Goal: Information Seeking & Learning: Learn about a topic

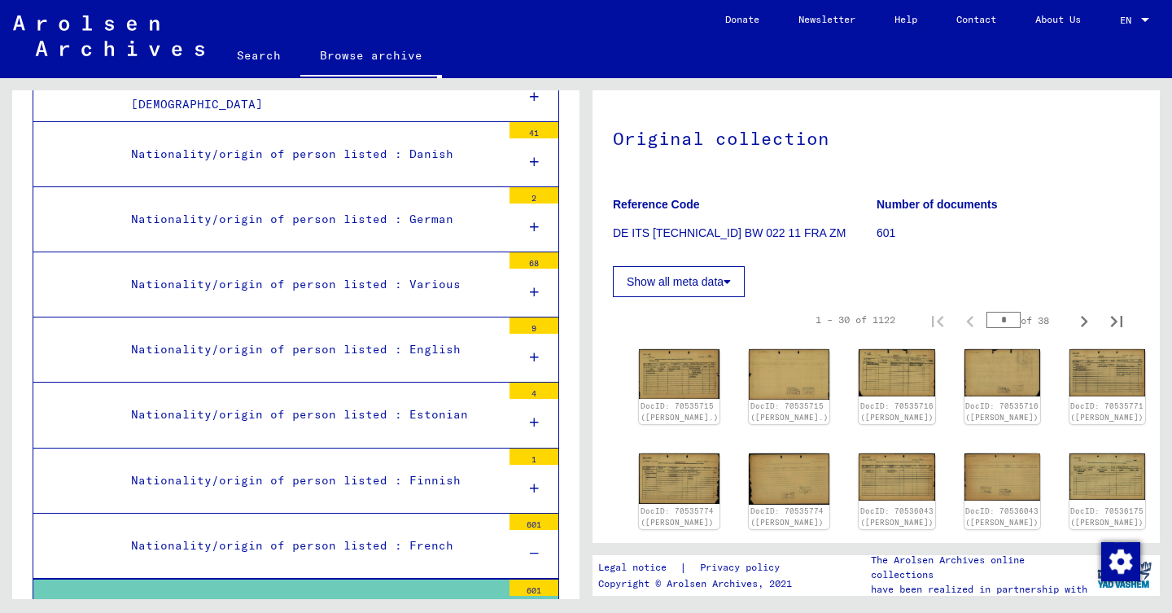
scroll to position [140, 0]
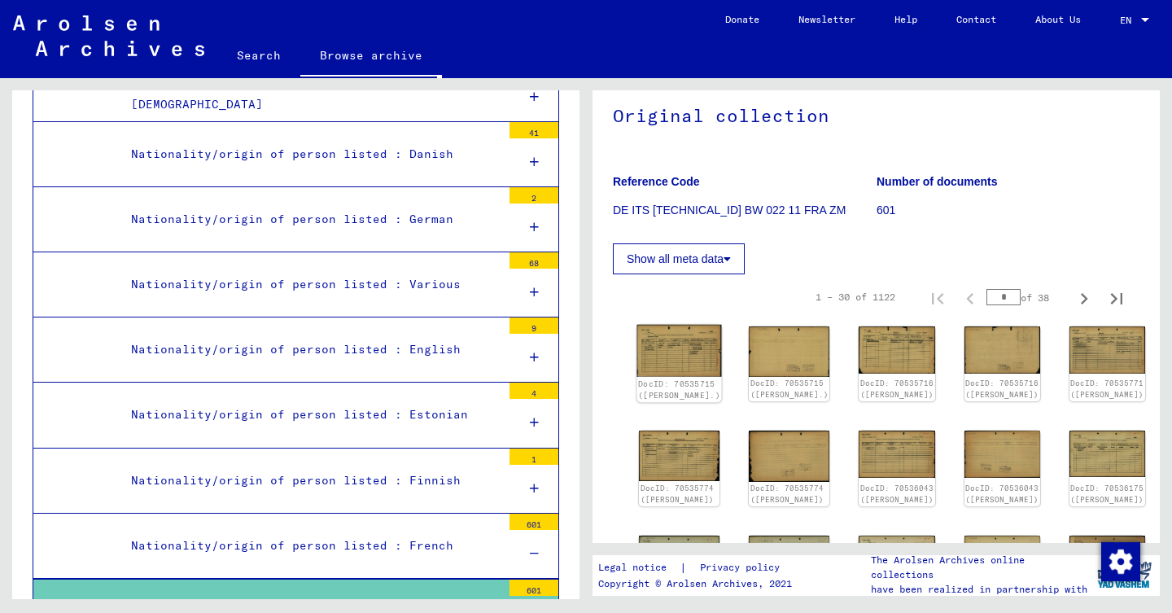
click at [641, 347] on img at bounding box center [679, 351] width 85 height 52
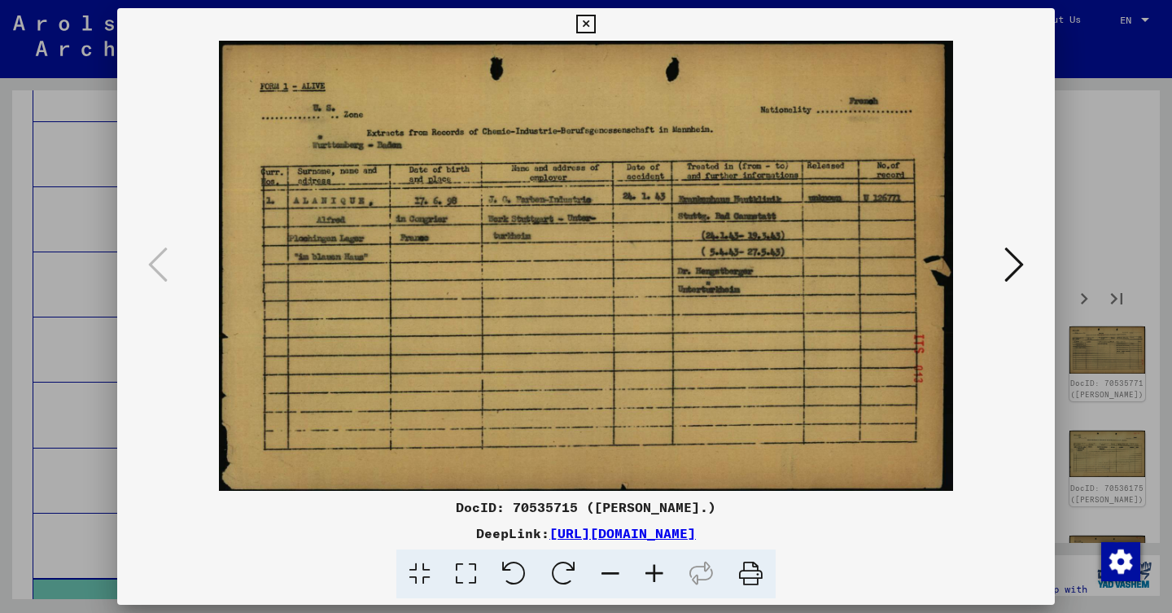
click at [1000, 265] on button at bounding box center [1014, 266] width 29 height 46
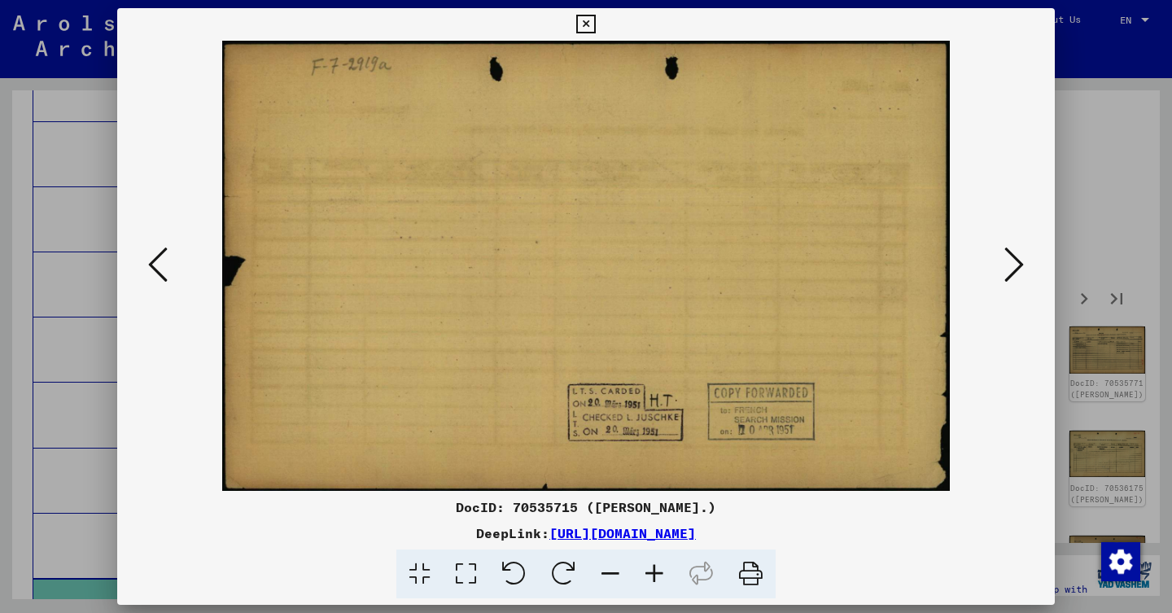
click at [1000, 265] on button at bounding box center [1014, 266] width 29 height 46
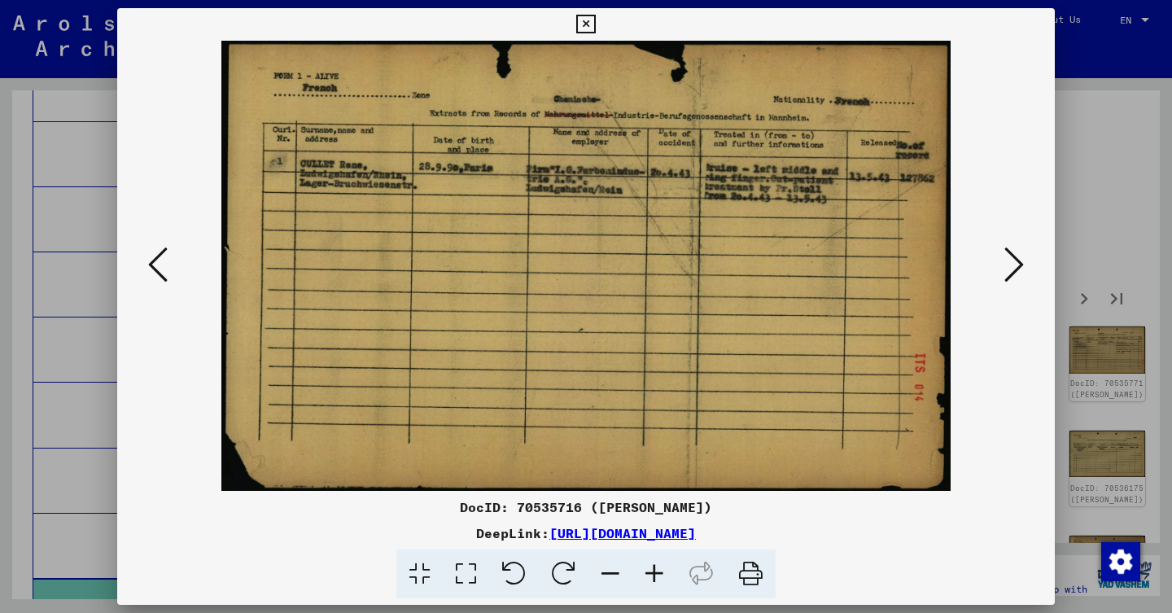
click at [1013, 265] on icon at bounding box center [1014, 264] width 20 height 39
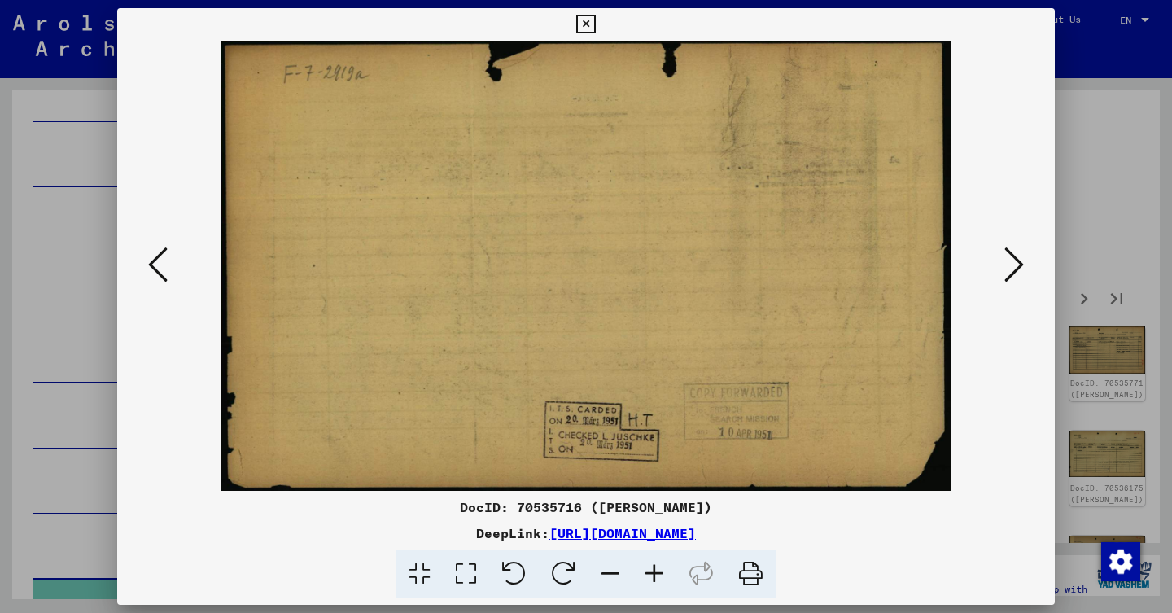
click at [1013, 265] on icon at bounding box center [1014, 264] width 20 height 39
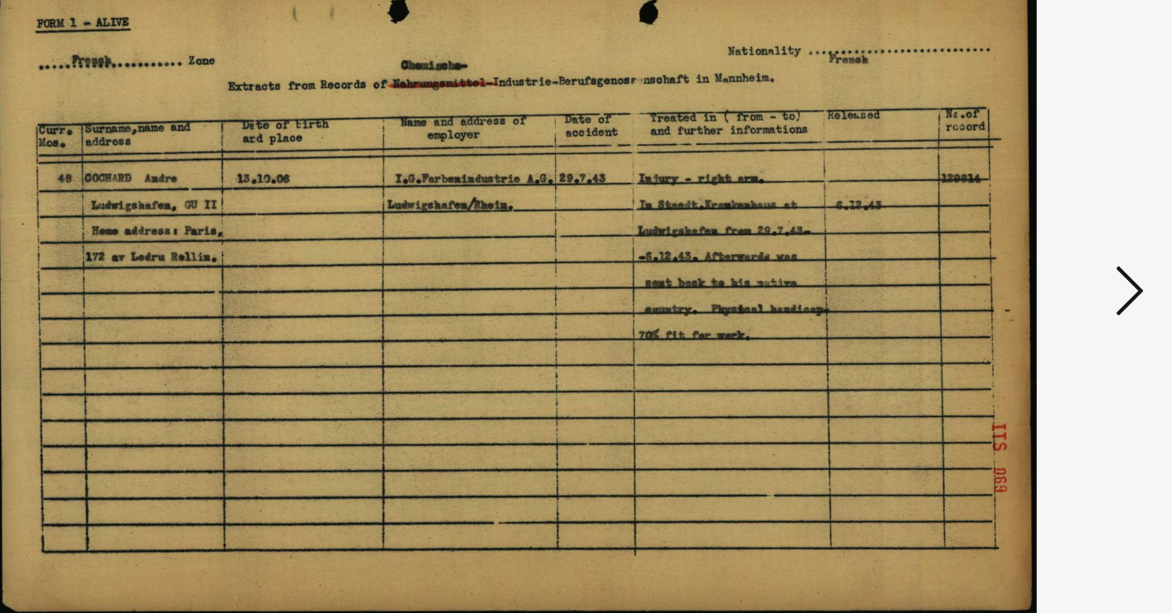
click at [1000, 243] on button at bounding box center [1014, 266] width 29 height 46
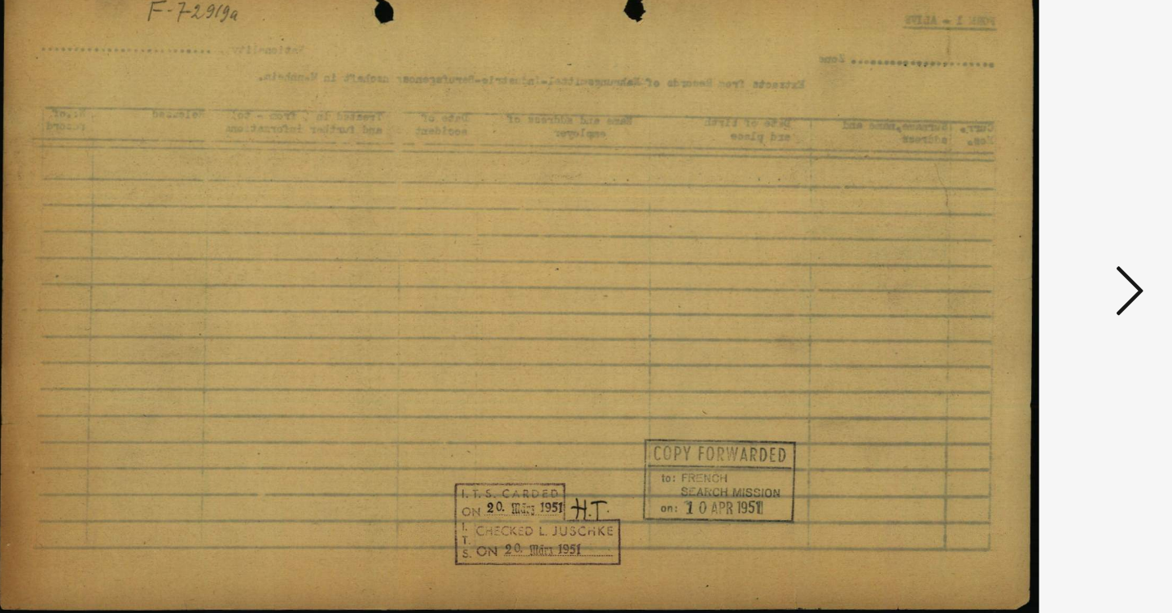
click at [1000, 243] on button at bounding box center [1014, 266] width 29 height 46
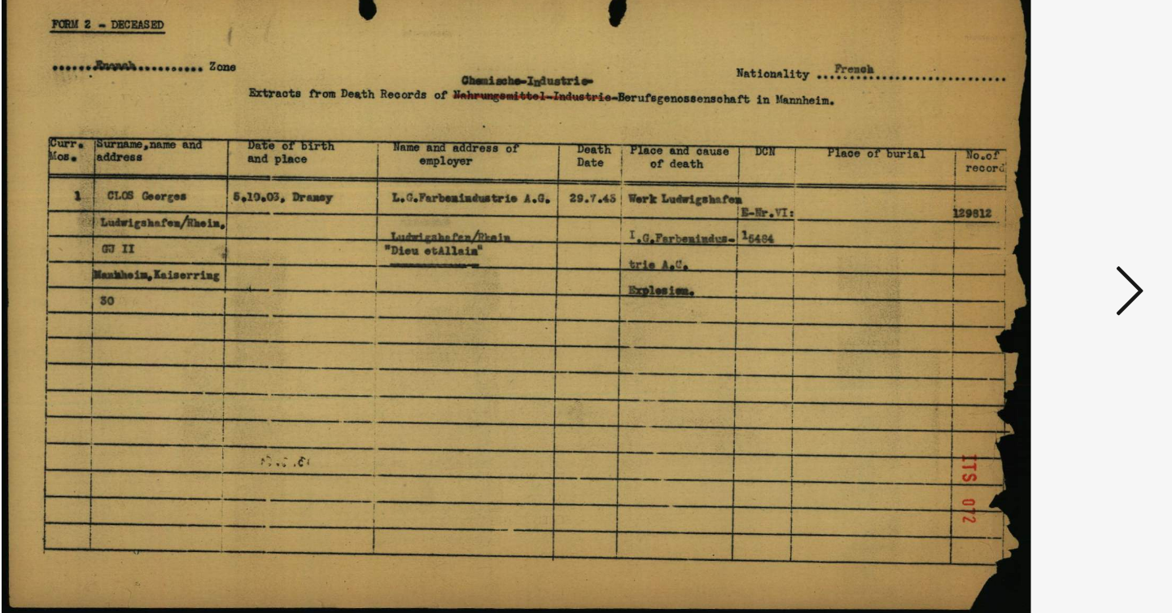
click at [1000, 243] on button at bounding box center [1014, 266] width 29 height 46
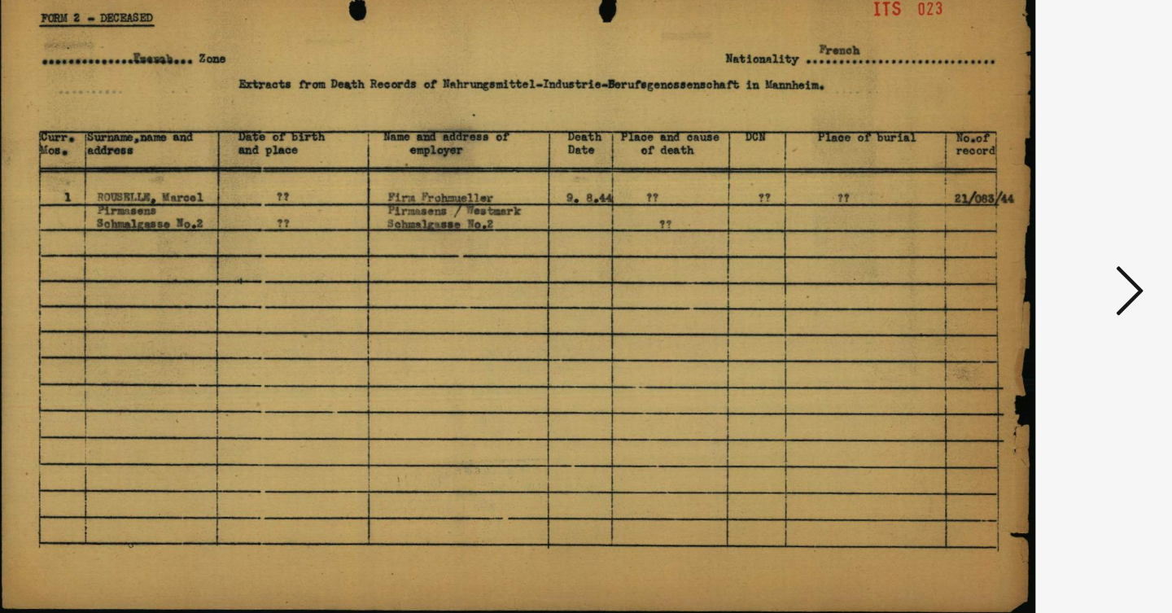
click at [1000, 243] on button at bounding box center [1014, 266] width 29 height 46
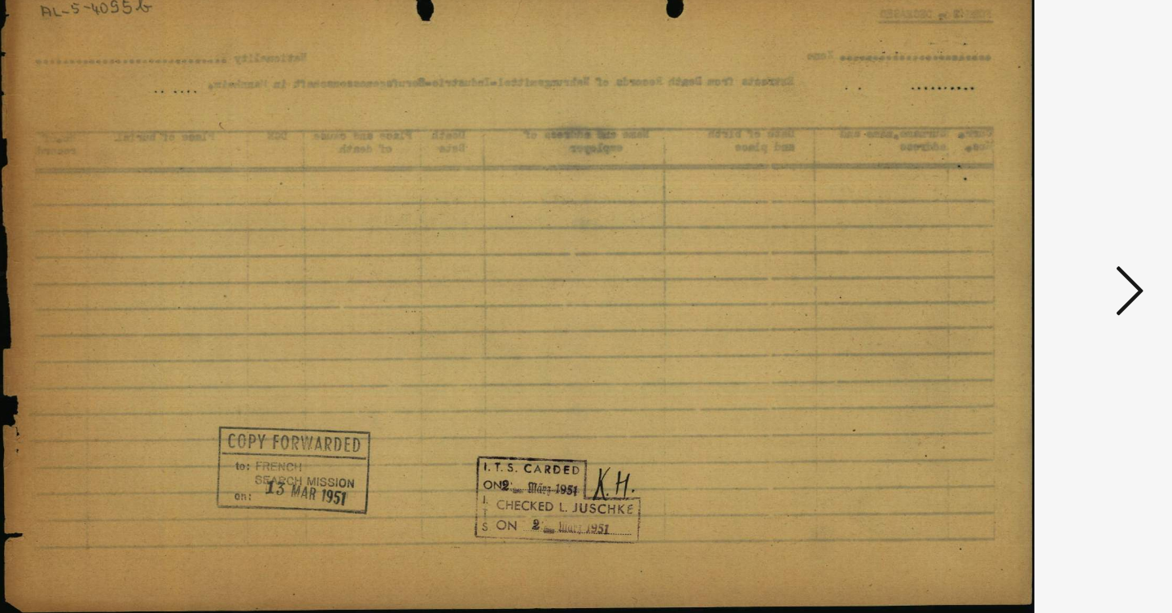
click at [1000, 243] on button at bounding box center [1014, 266] width 29 height 46
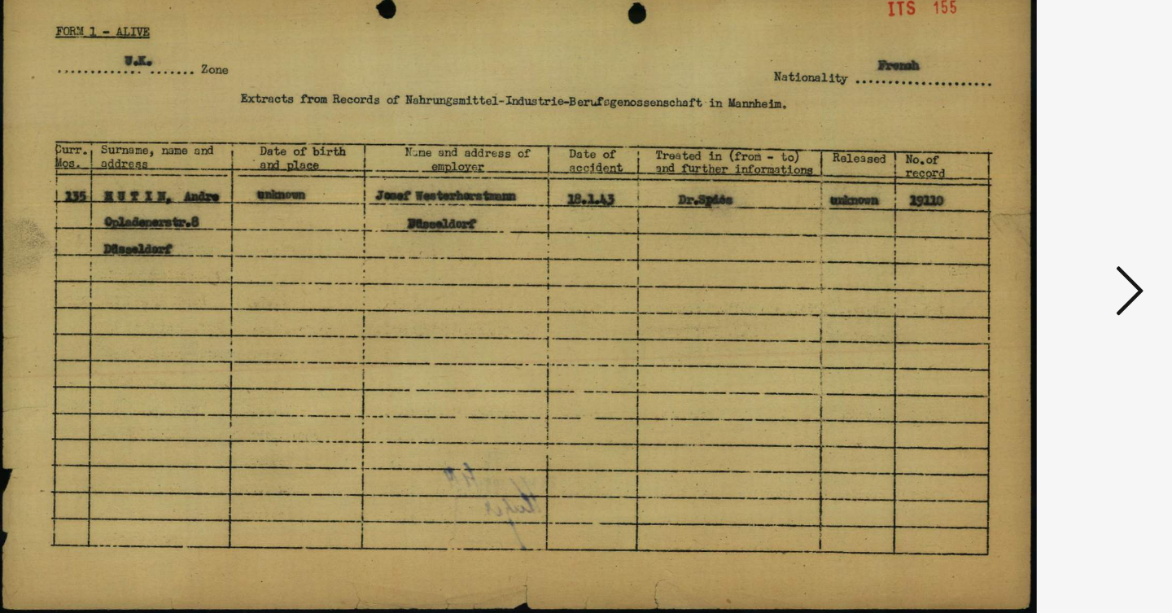
click at [1000, 243] on button at bounding box center [1014, 266] width 29 height 46
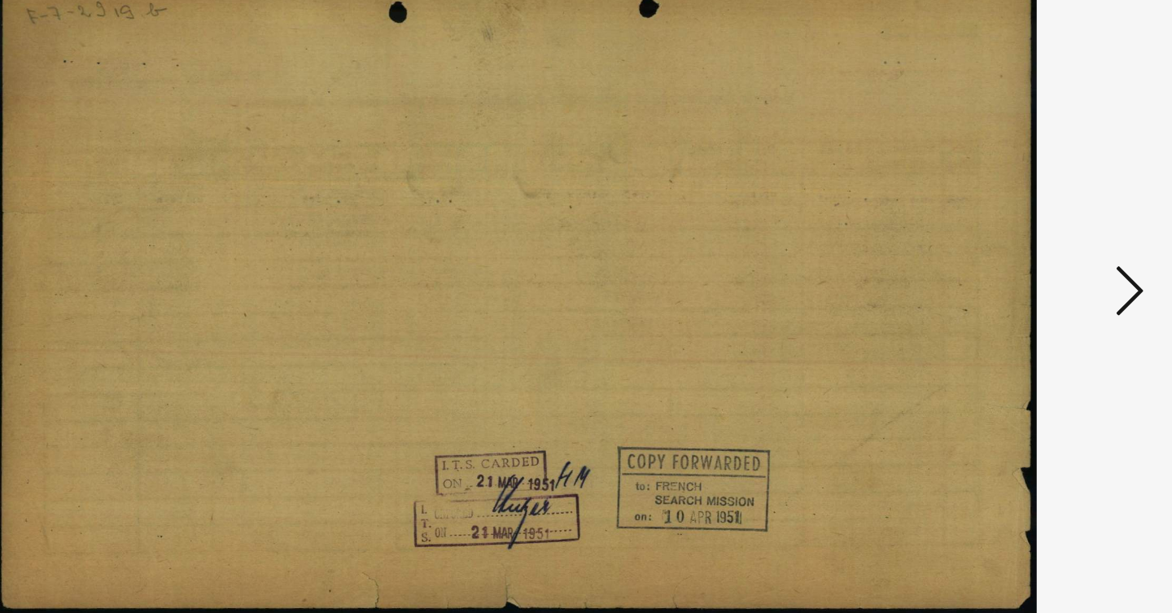
click at [1000, 243] on button at bounding box center [1014, 266] width 29 height 46
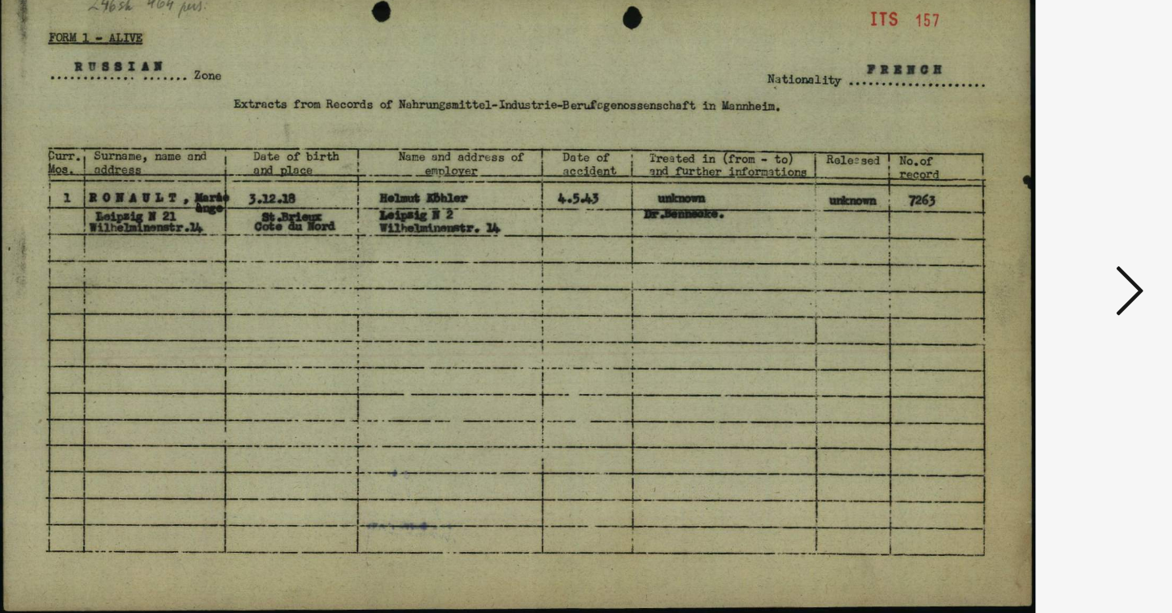
click at [1000, 243] on button at bounding box center [1014, 266] width 29 height 46
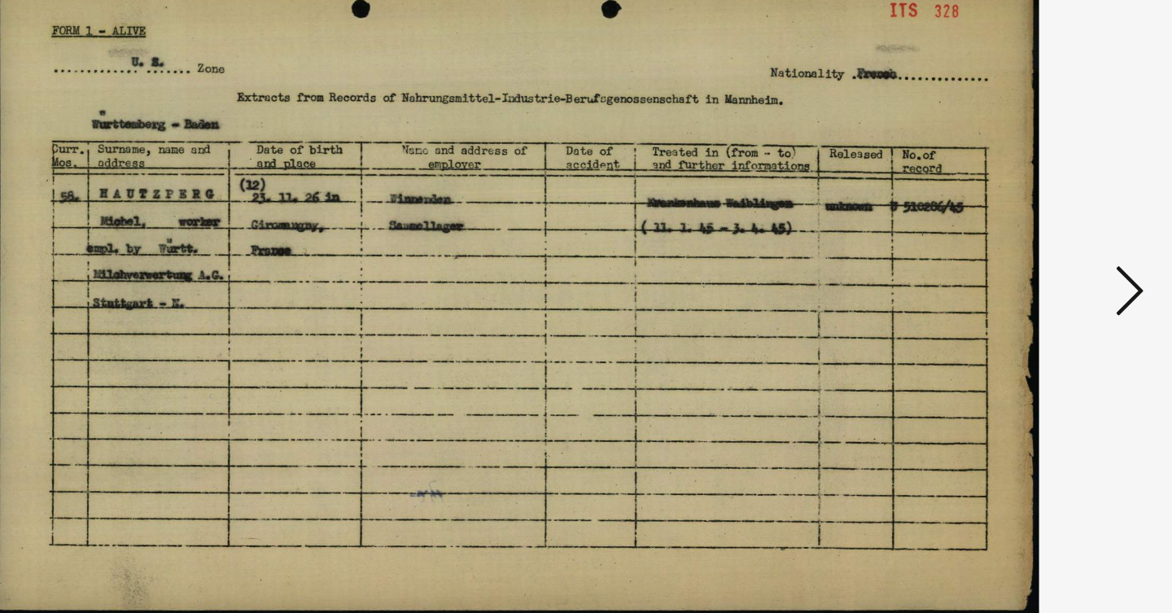
click at [1000, 243] on button at bounding box center [1014, 266] width 29 height 46
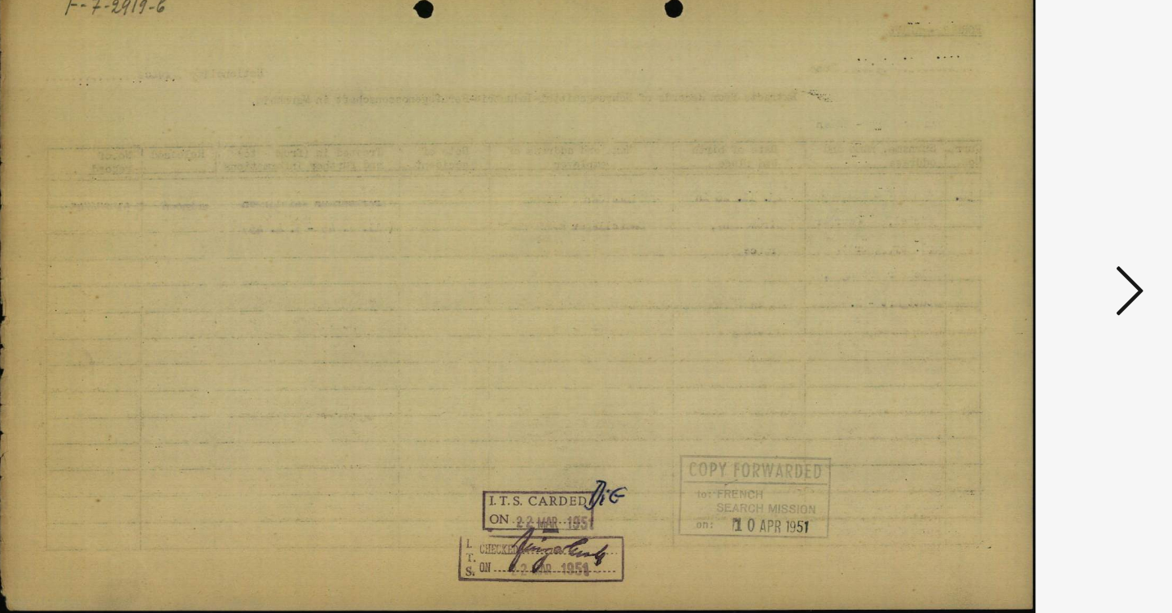
click at [1000, 243] on button at bounding box center [1014, 266] width 29 height 46
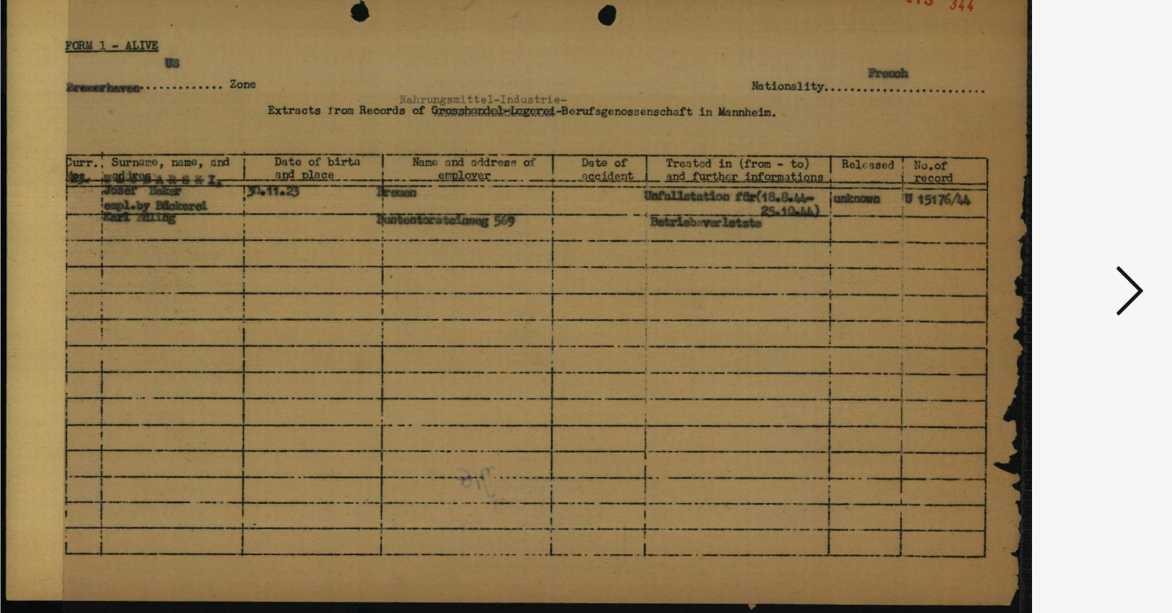
click at [1000, 243] on button at bounding box center [1014, 266] width 29 height 46
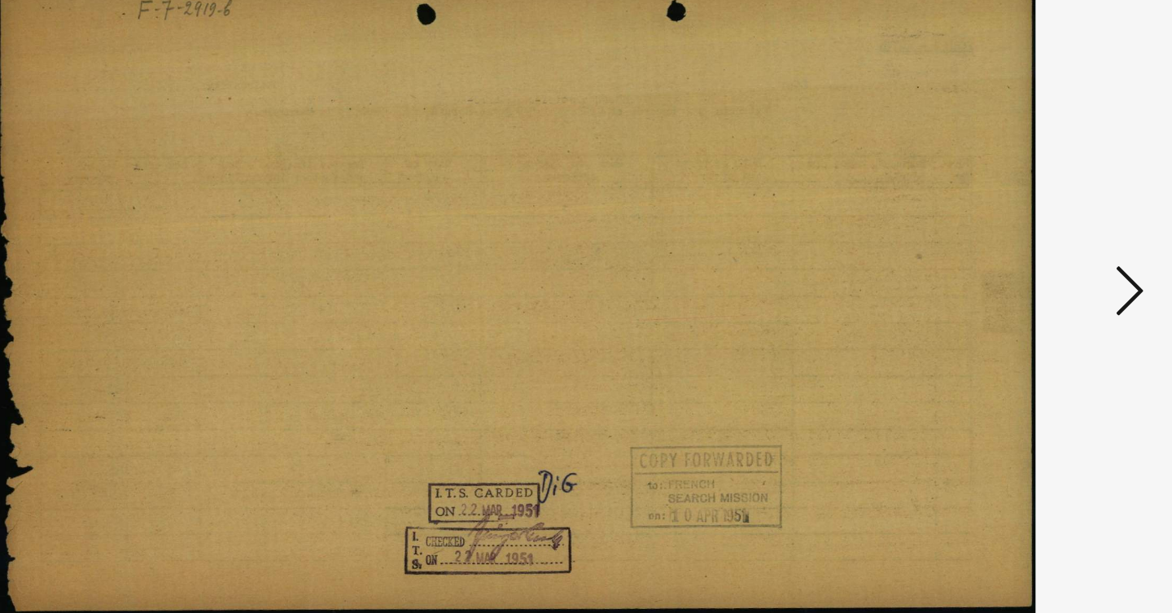
click at [1000, 243] on button at bounding box center [1014, 266] width 29 height 46
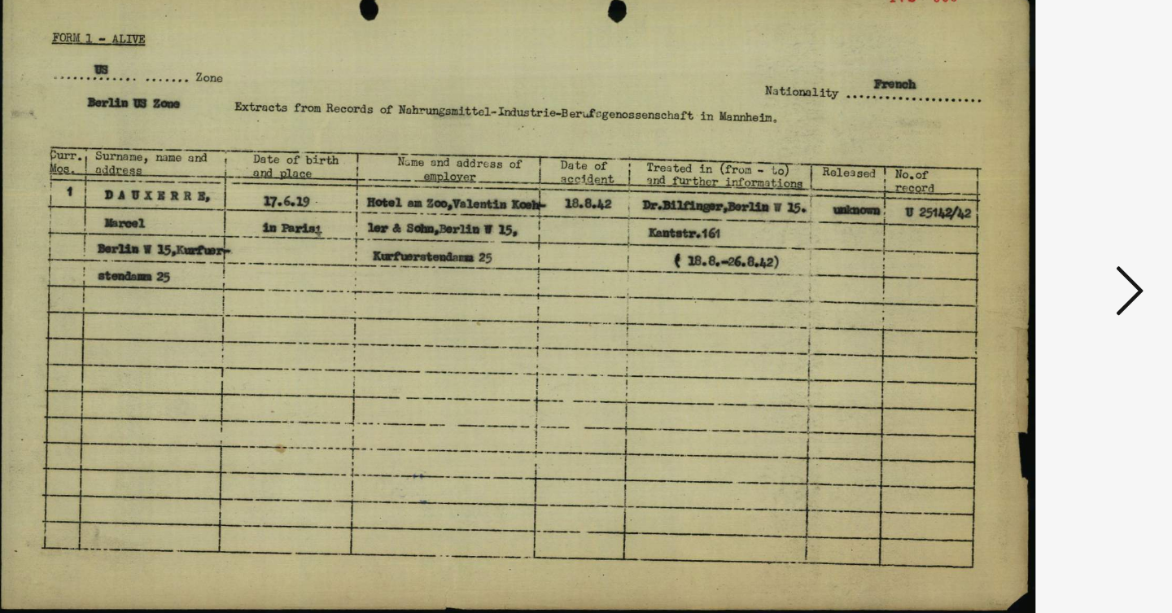
click at [1000, 243] on button at bounding box center [1014, 266] width 29 height 46
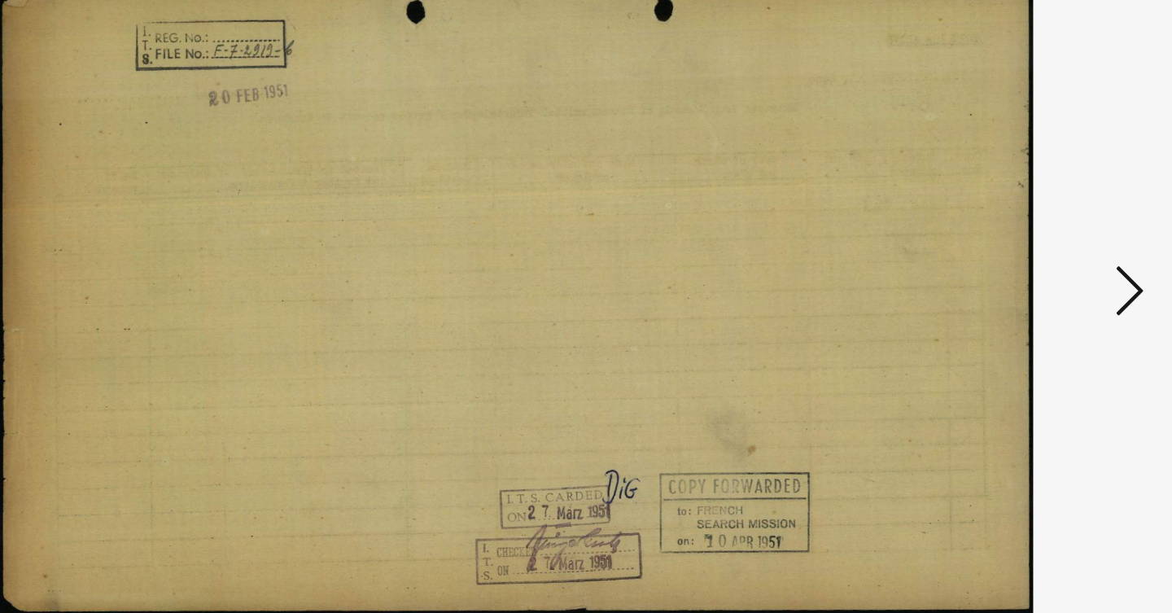
click at [1000, 243] on button at bounding box center [1014, 266] width 29 height 46
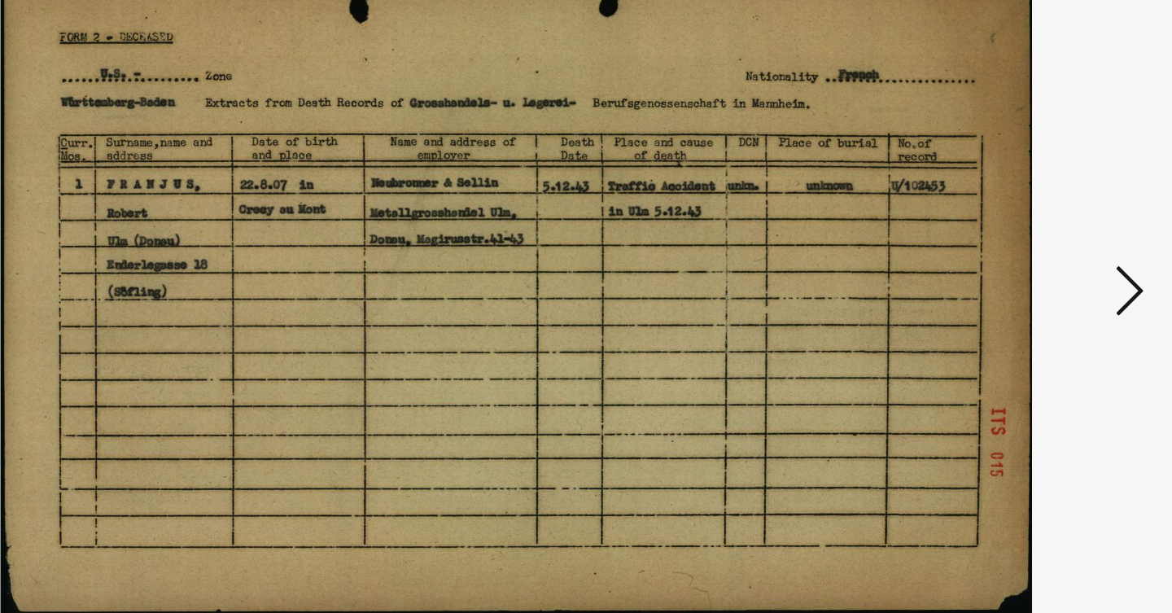
click at [1004, 245] on icon at bounding box center [1014, 264] width 20 height 39
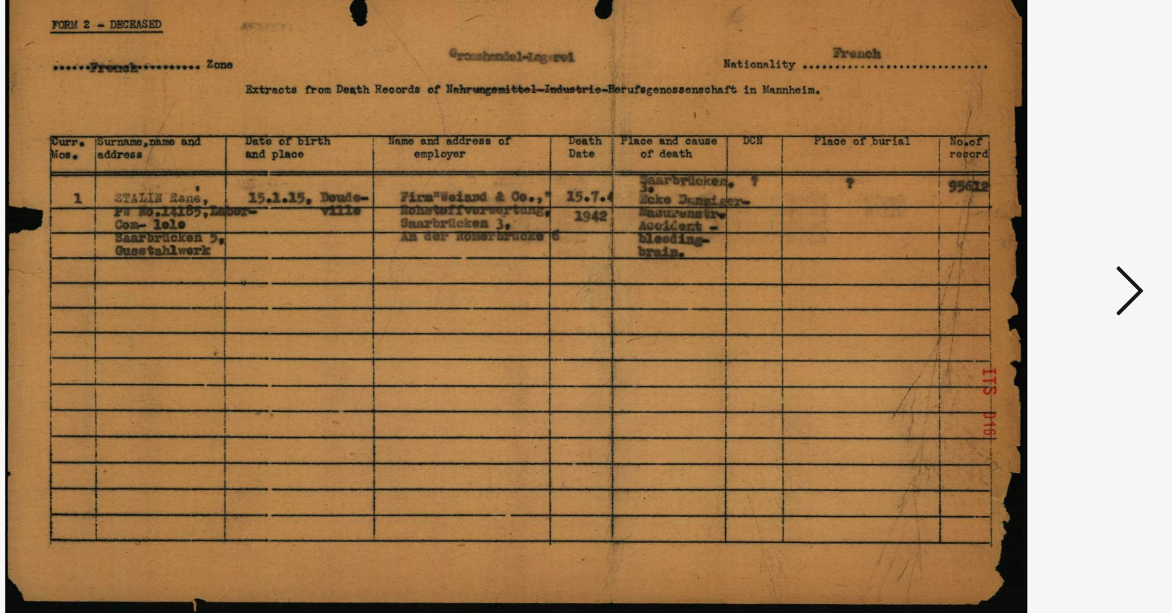
click at [1004, 245] on icon at bounding box center [1014, 264] width 20 height 39
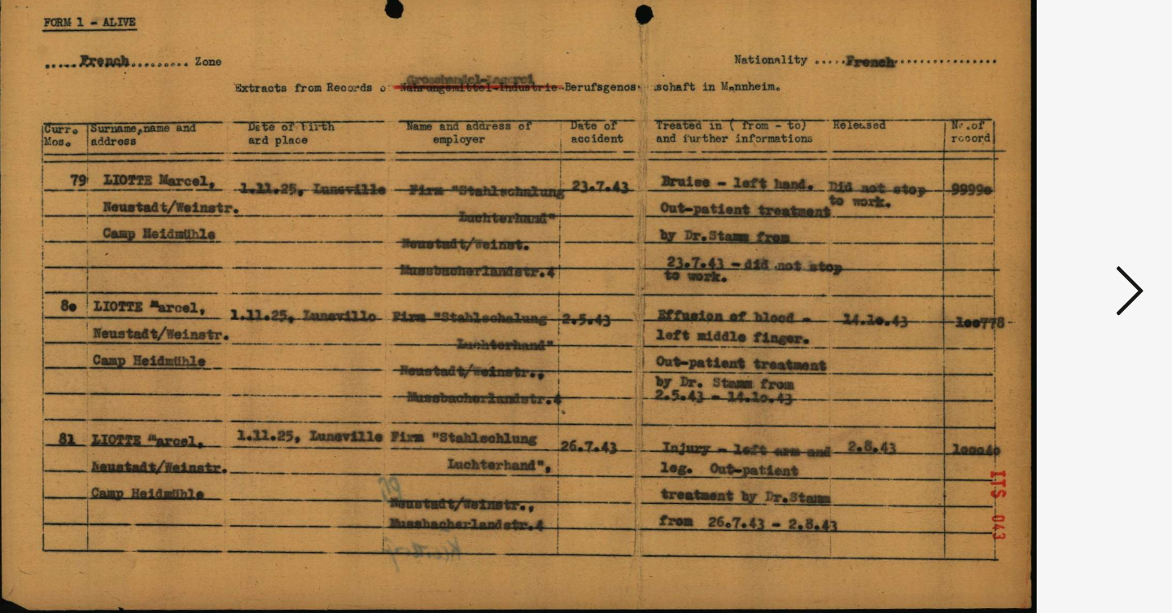
click at [1004, 245] on icon at bounding box center [1014, 264] width 20 height 39
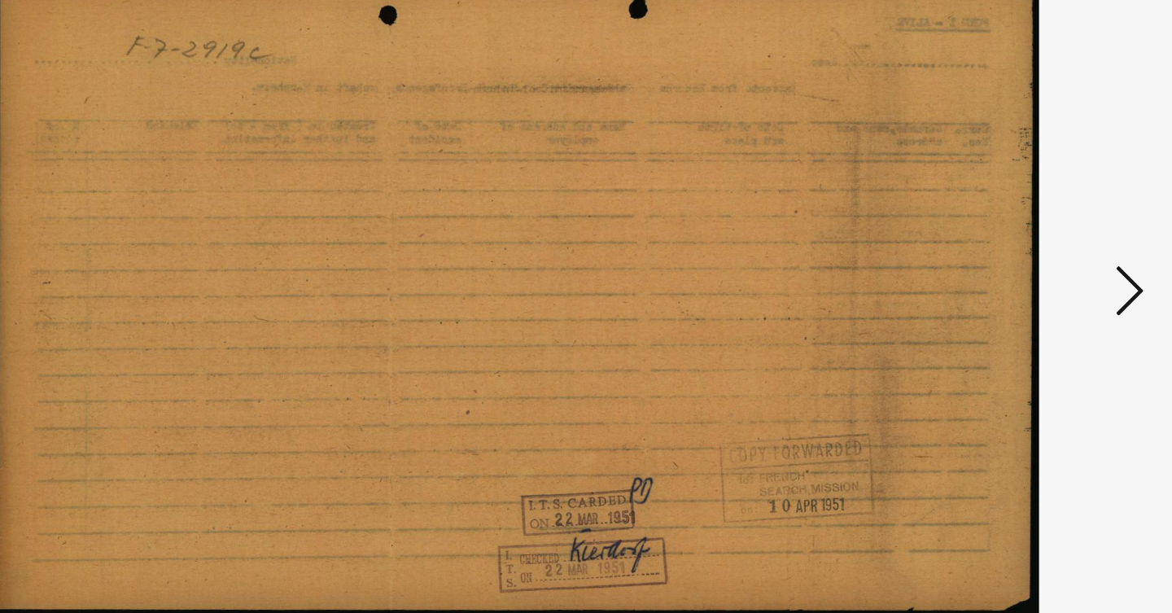
click at [1004, 245] on icon at bounding box center [1014, 264] width 20 height 39
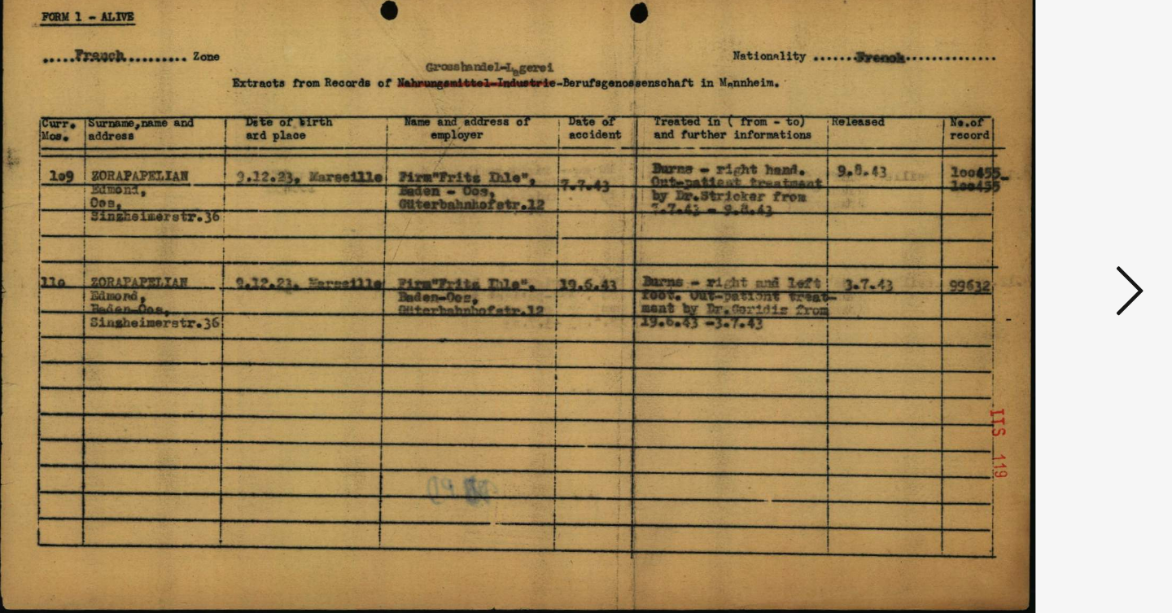
click at [1004, 245] on icon at bounding box center [1014, 264] width 20 height 39
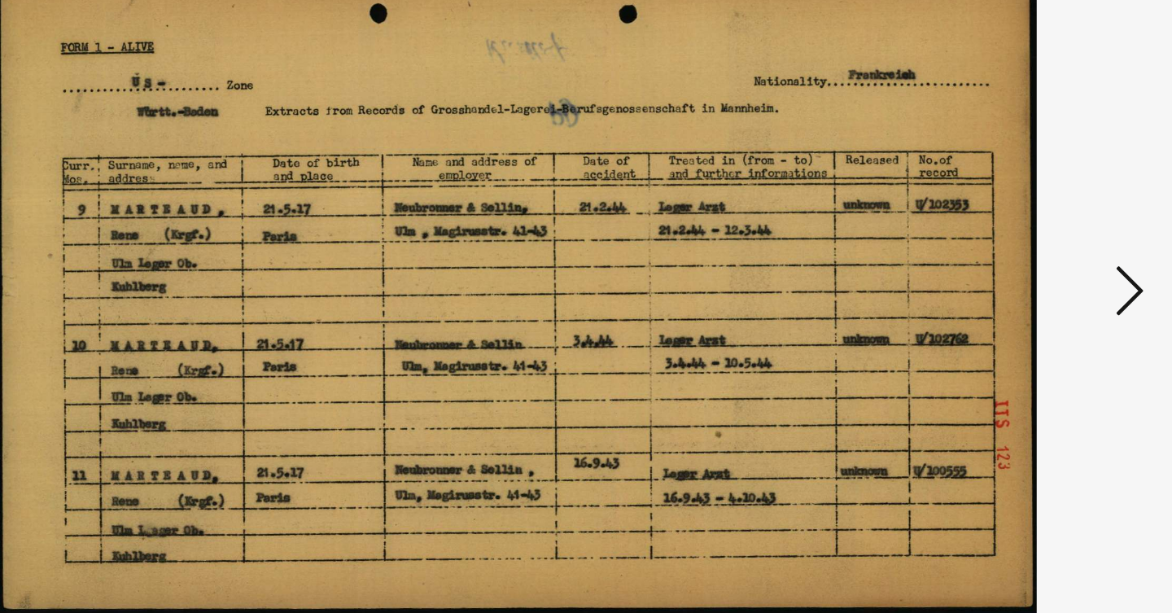
click at [1004, 245] on icon at bounding box center [1014, 264] width 20 height 39
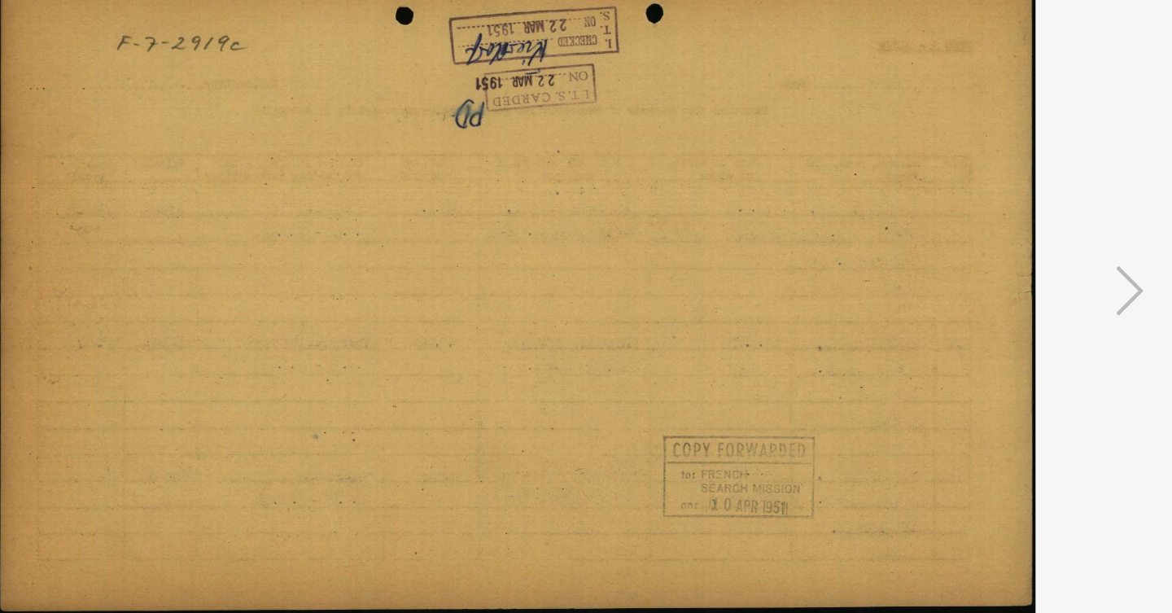
click at [1004, 245] on icon at bounding box center [1014, 264] width 20 height 39
click at [793, 173] on div at bounding box center [586, 266] width 938 height 450
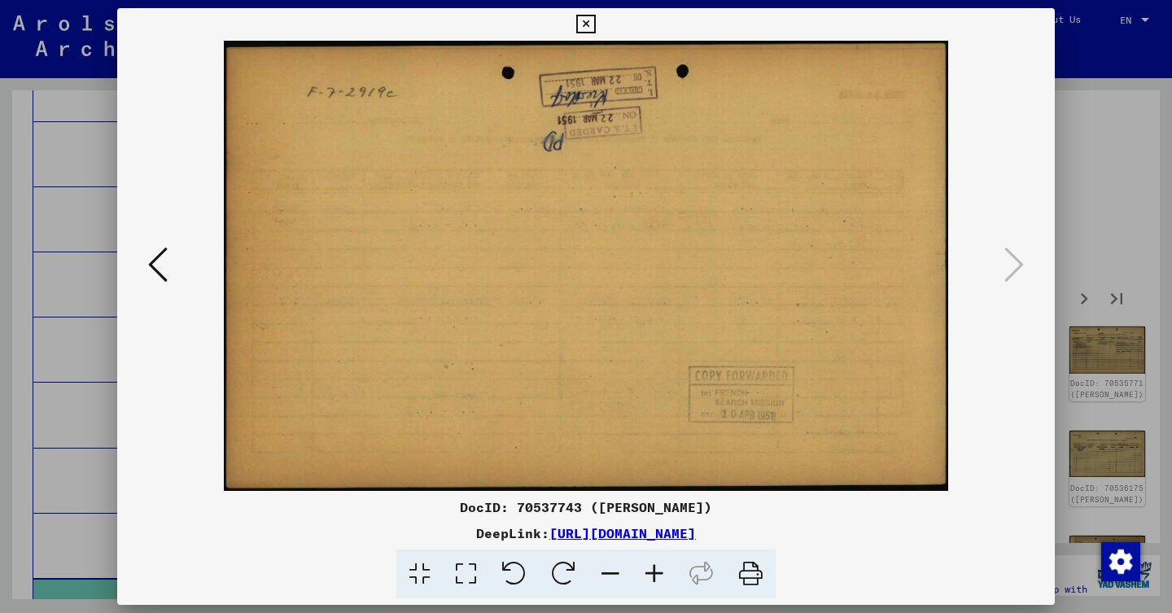
click at [1095, 272] on div at bounding box center [586, 306] width 1172 height 613
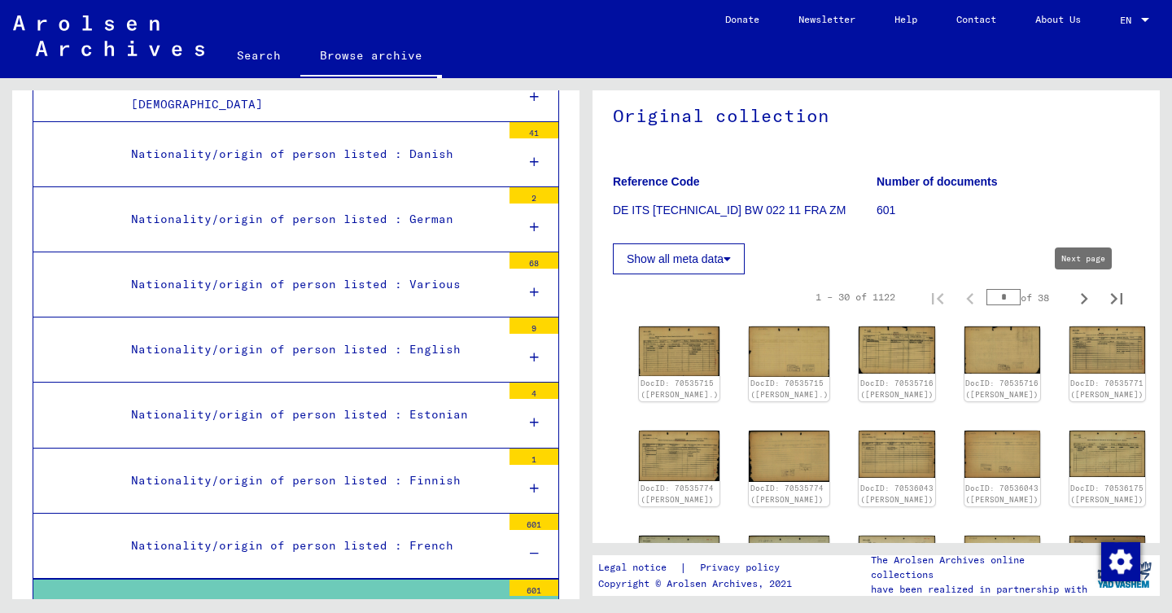
click at [1083, 304] on icon "Next page" at bounding box center [1084, 298] width 23 height 23
type input "*"
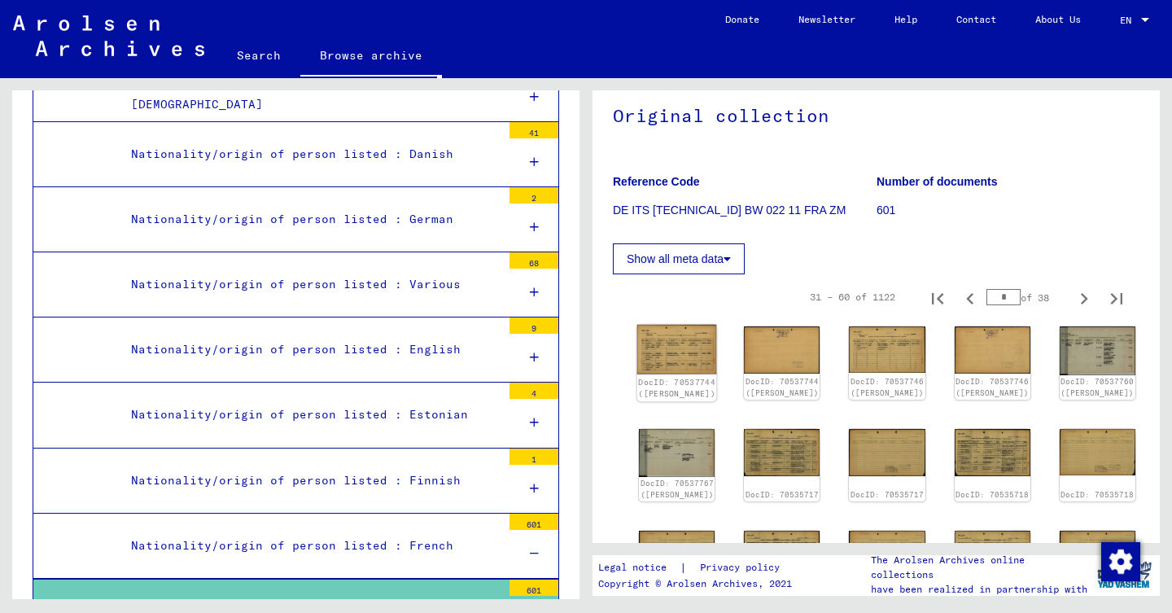
click at [676, 357] on div "DocID: 70537744 ([PERSON_NAME])" at bounding box center [677, 363] width 80 height 77
click at [685, 343] on img at bounding box center [677, 350] width 80 height 50
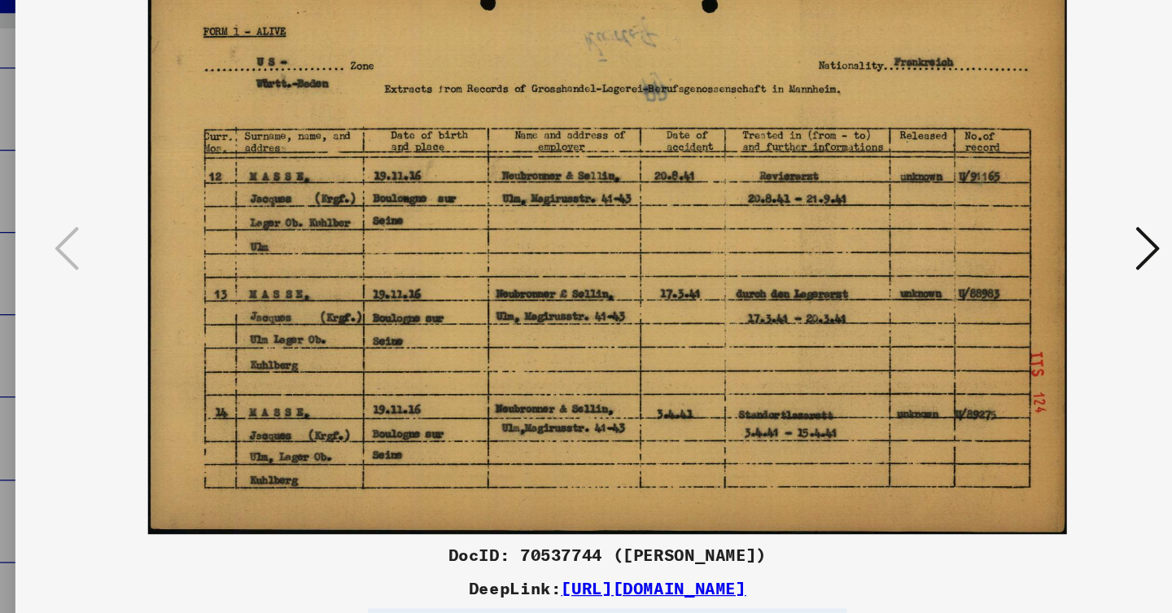
click at [877, 195] on img at bounding box center [586, 266] width 827 height 450
click at [1000, 243] on div at bounding box center [1014, 266] width 29 height 46
click at [1000, 243] on button at bounding box center [1014, 266] width 29 height 46
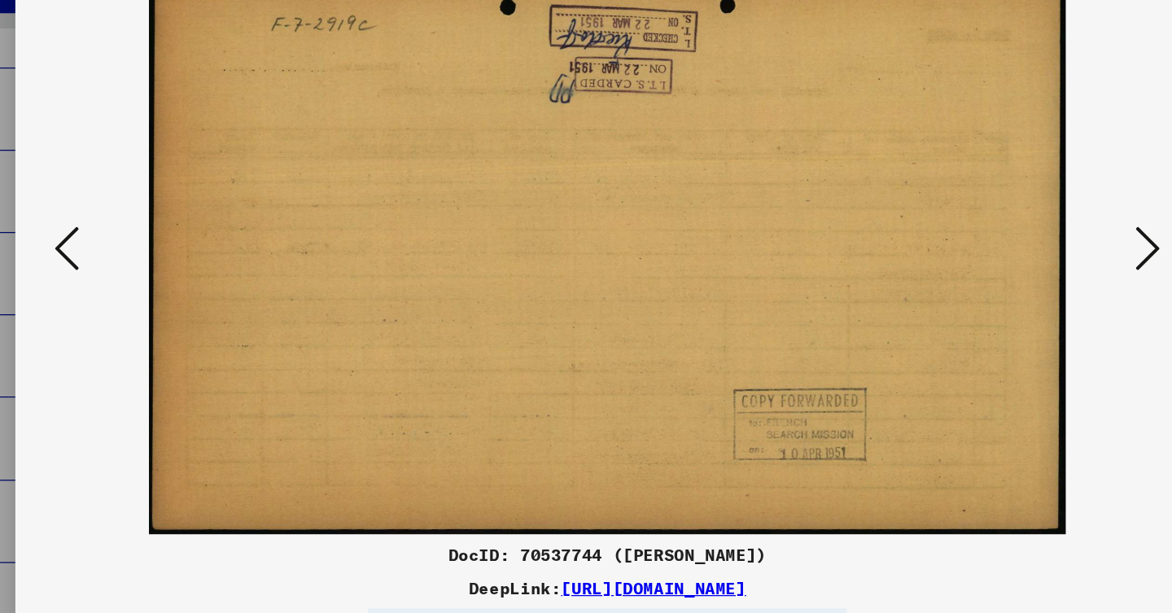
click at [1000, 243] on button at bounding box center [1014, 266] width 29 height 46
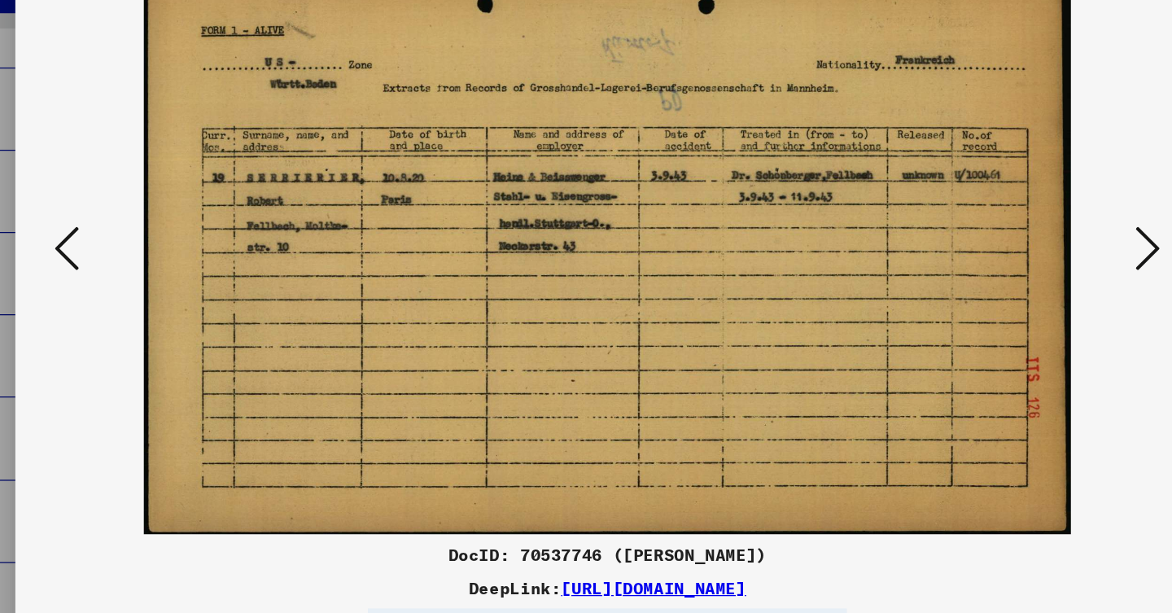
click at [1000, 243] on button at bounding box center [1014, 266] width 29 height 46
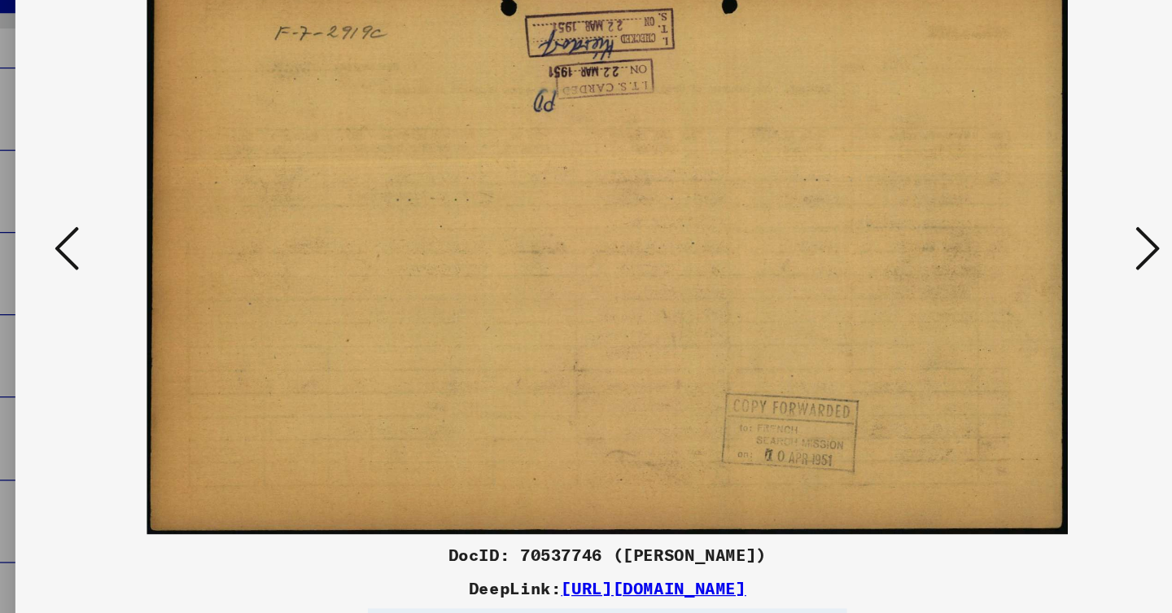
click at [1000, 243] on button at bounding box center [1014, 266] width 29 height 46
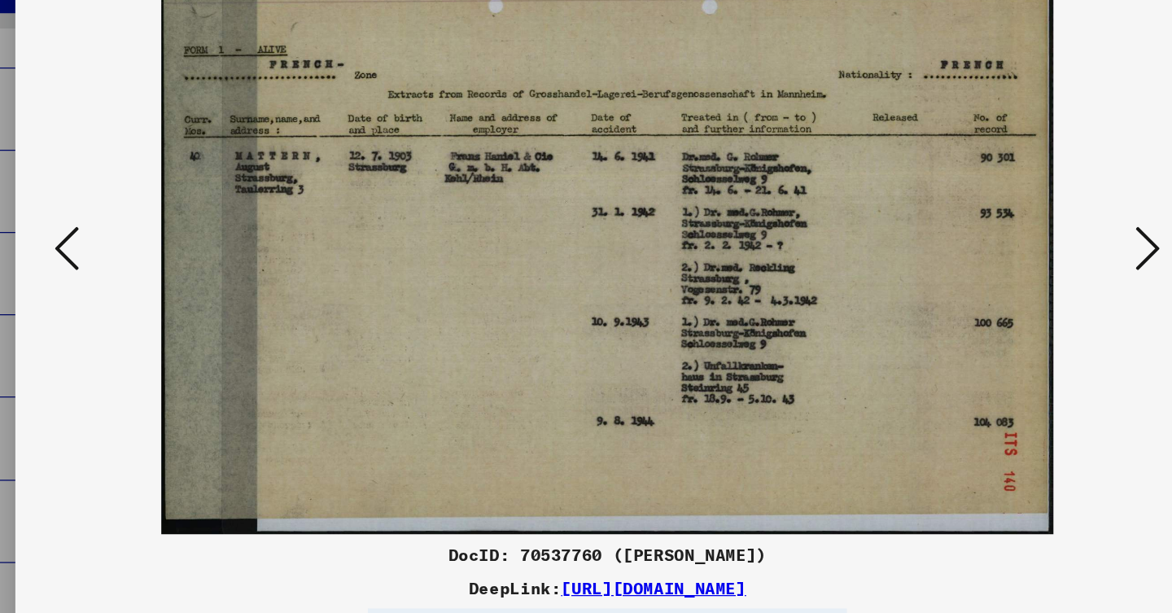
click at [1000, 243] on button at bounding box center [1014, 266] width 29 height 46
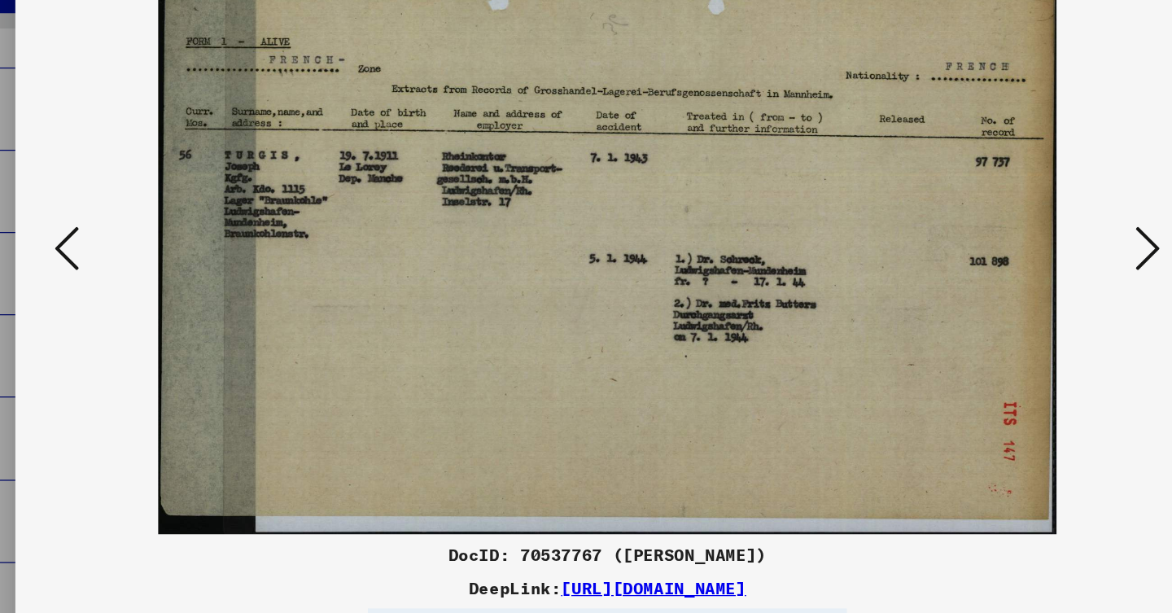
click at [1000, 243] on button at bounding box center [1014, 266] width 29 height 46
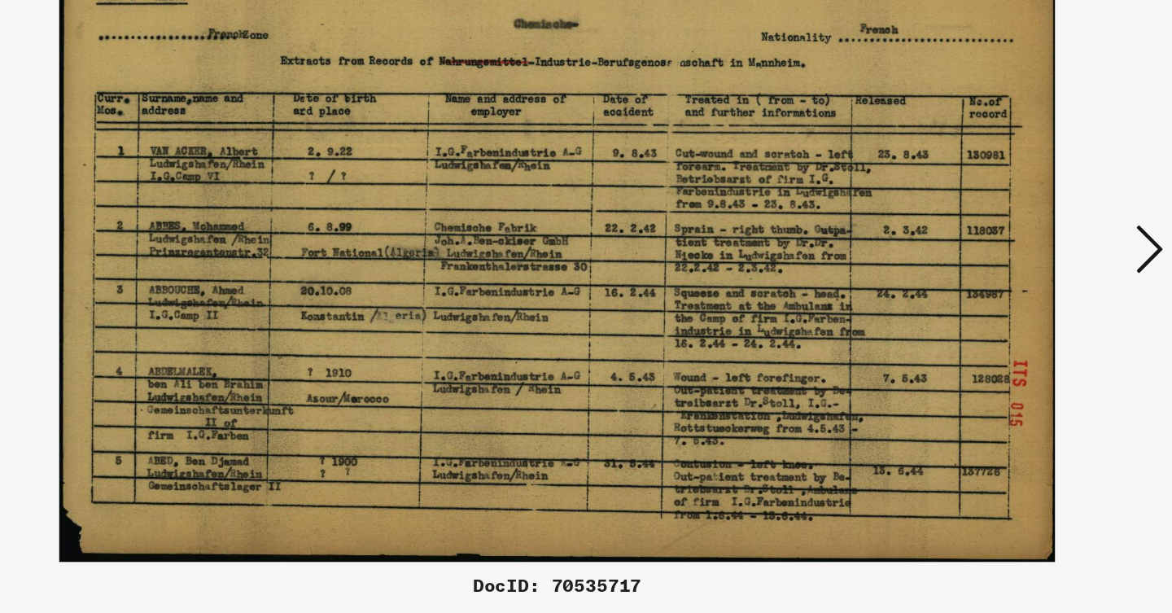
click at [1000, 243] on button at bounding box center [1014, 266] width 29 height 46
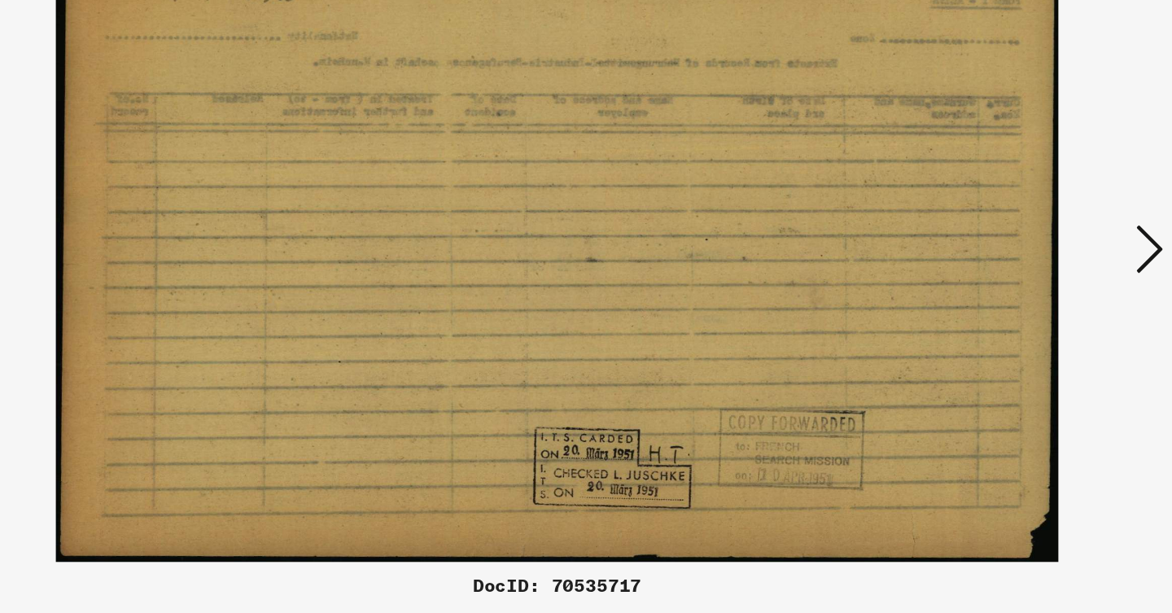
click at [1000, 243] on button at bounding box center [1014, 266] width 29 height 46
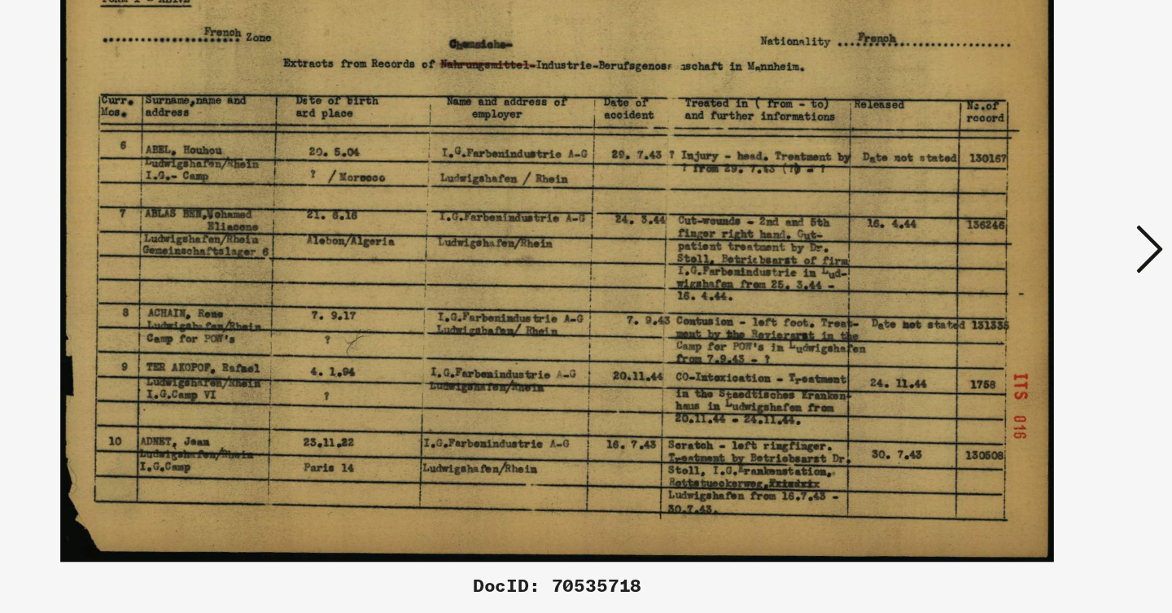
click at [1000, 243] on button at bounding box center [1014, 266] width 29 height 46
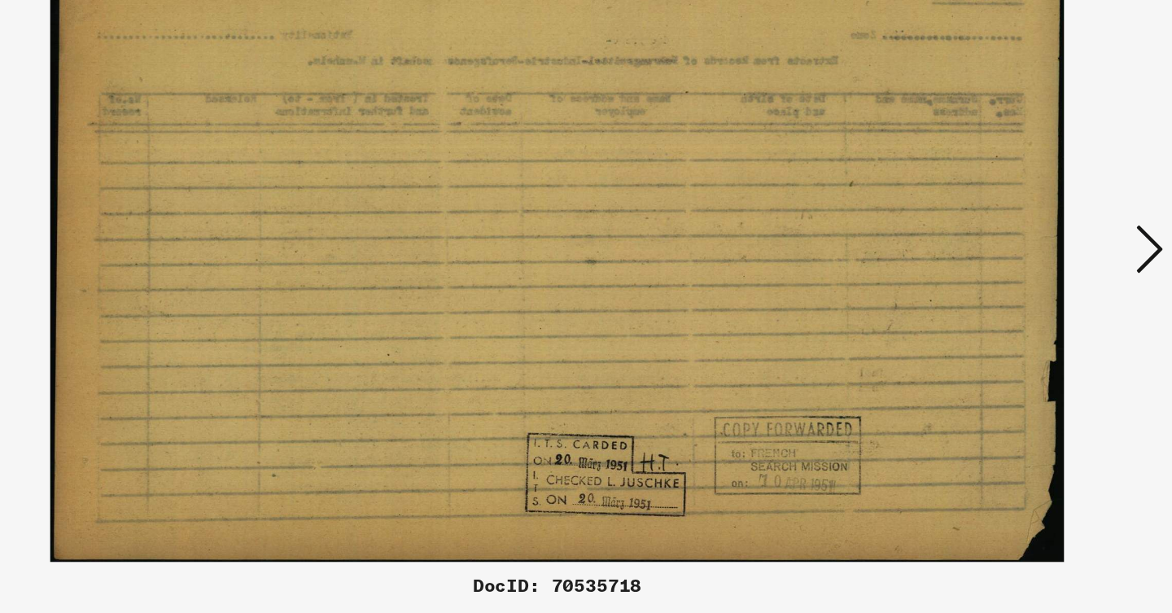
click at [1000, 243] on button at bounding box center [1014, 266] width 29 height 46
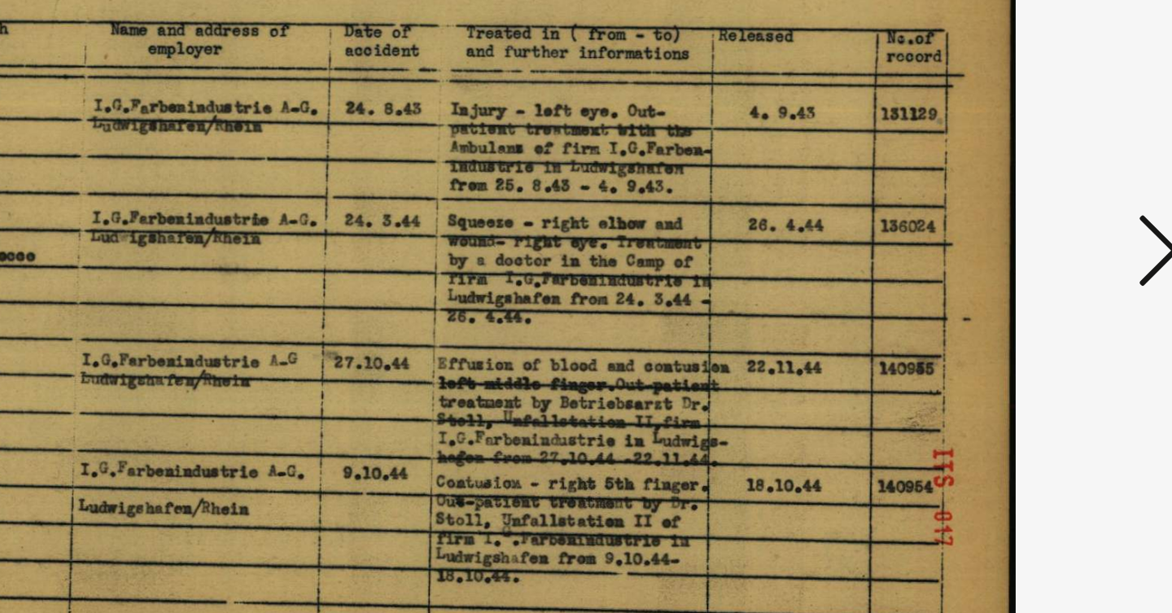
click at [1000, 243] on button at bounding box center [1014, 266] width 29 height 46
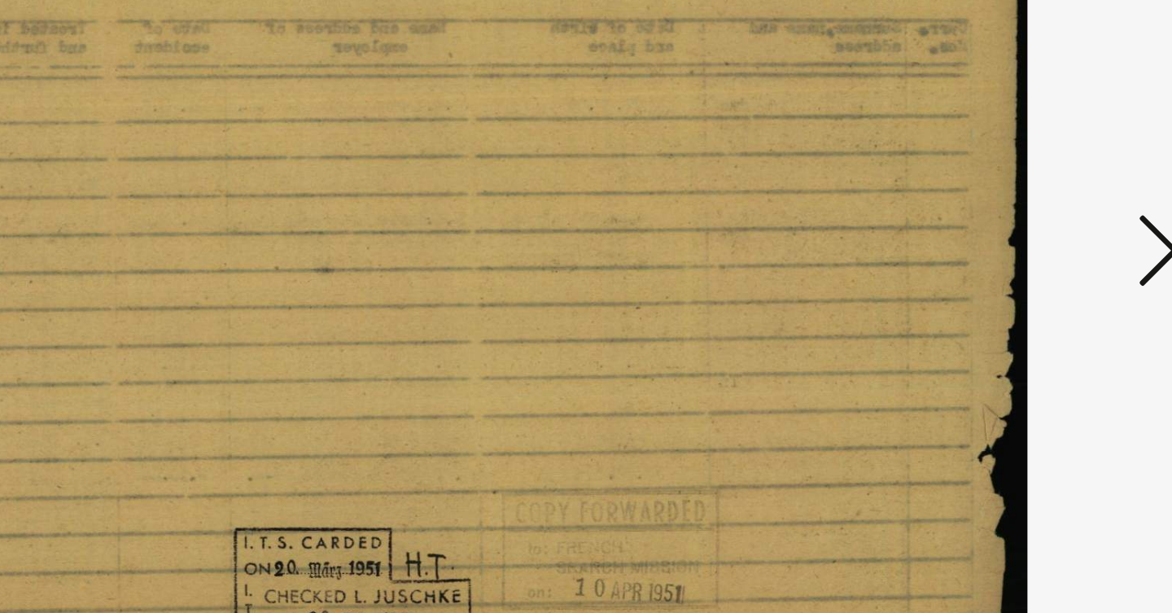
click at [1000, 243] on button at bounding box center [1014, 266] width 29 height 46
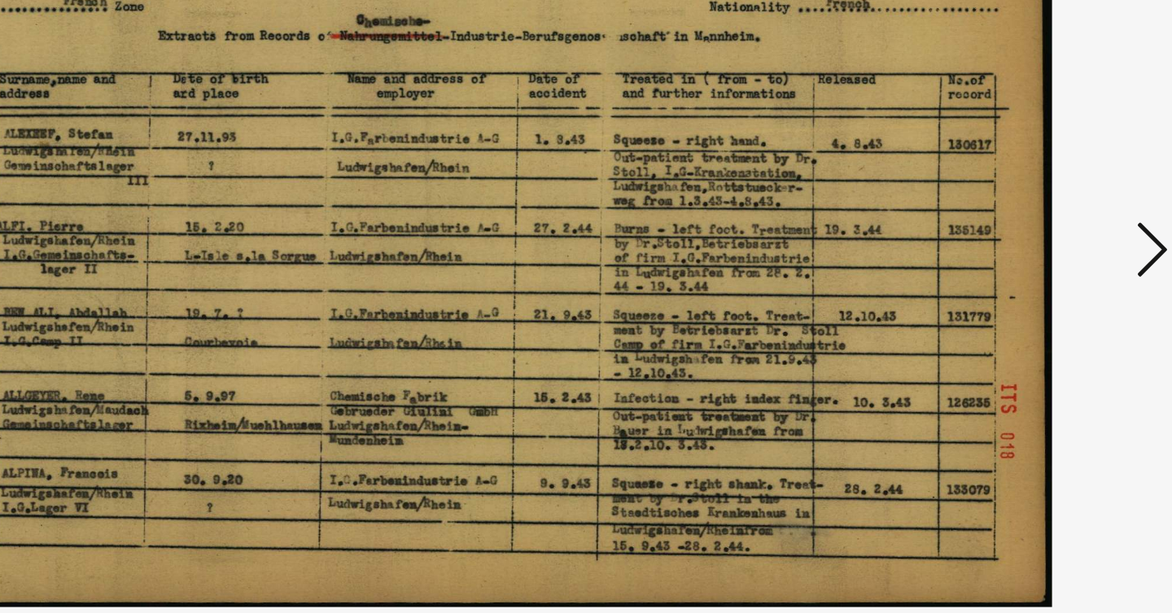
click at [1000, 243] on button at bounding box center [1014, 266] width 29 height 46
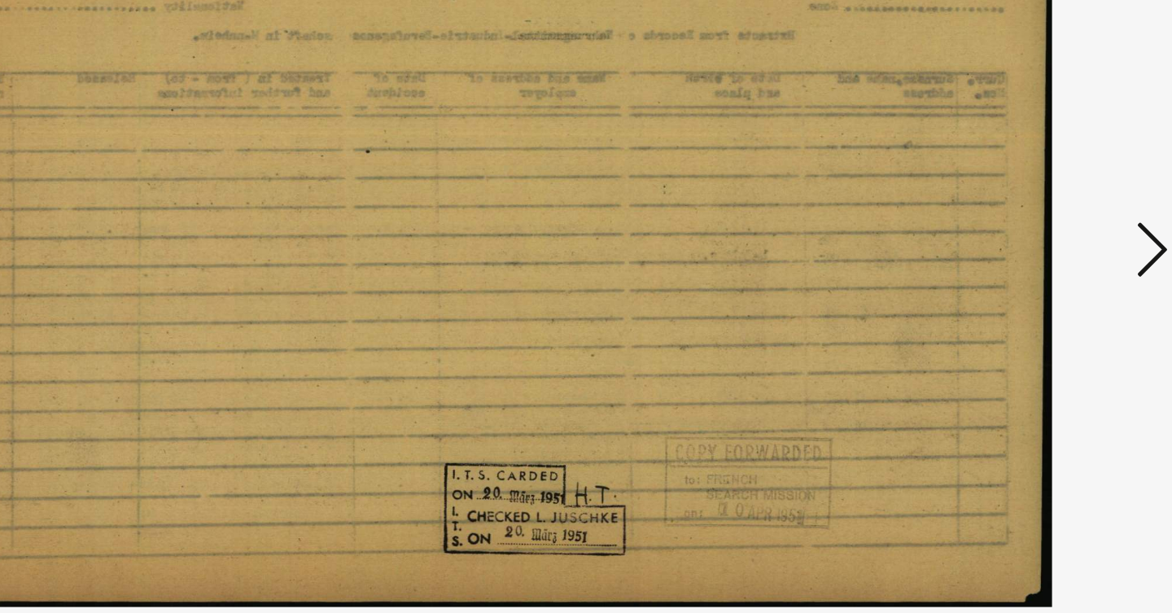
click at [1000, 243] on button at bounding box center [1014, 266] width 29 height 46
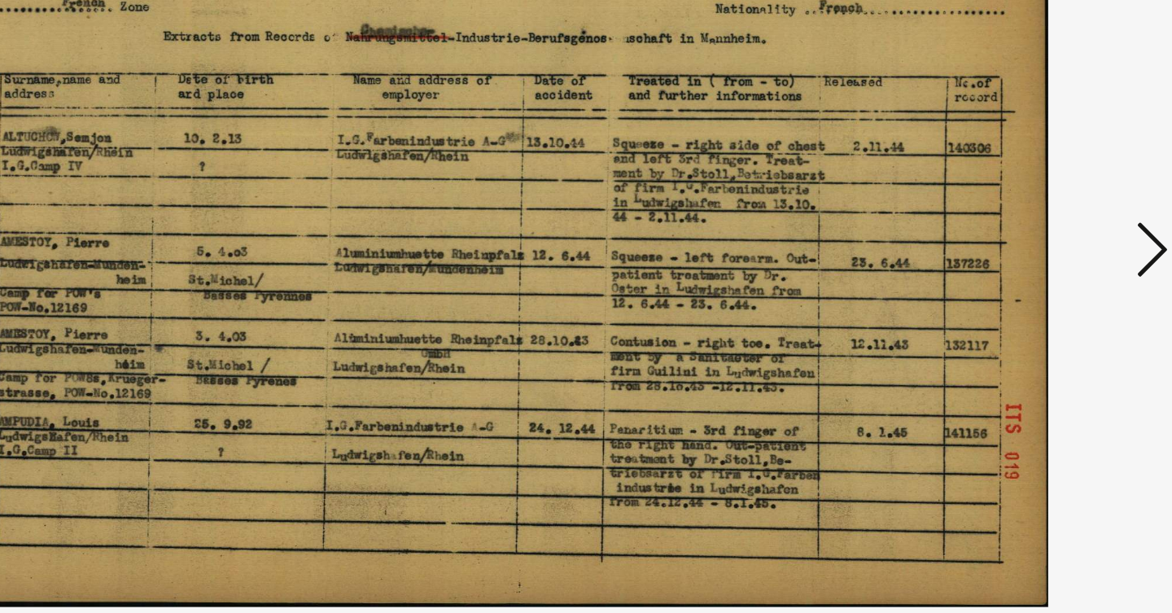
click at [1000, 243] on button at bounding box center [1014, 266] width 29 height 46
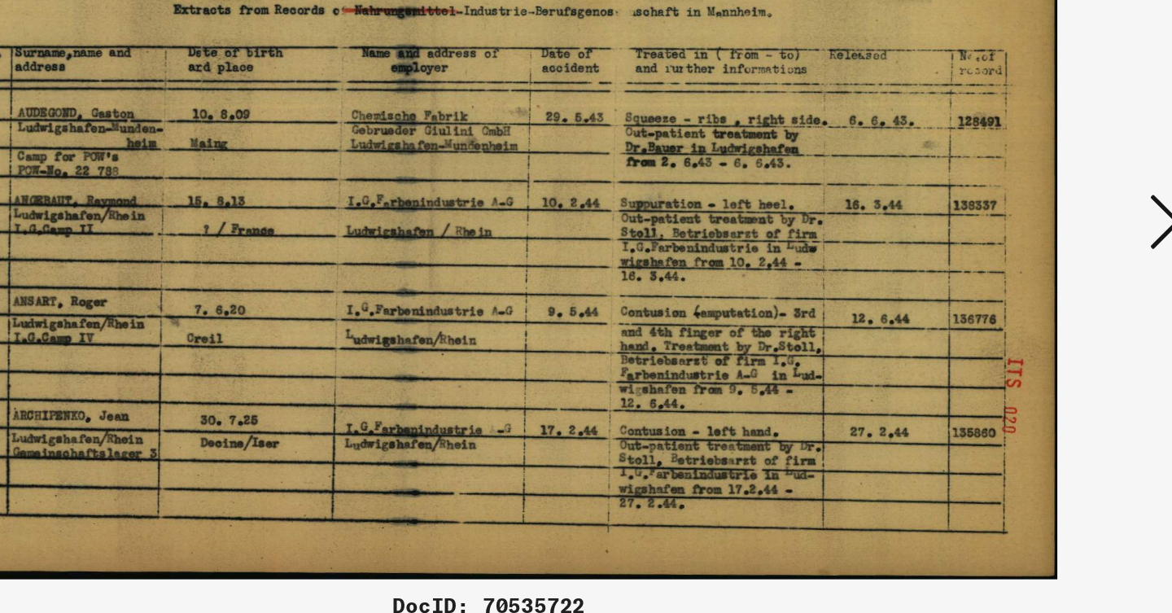
click at [1004, 245] on icon at bounding box center [1014, 264] width 20 height 39
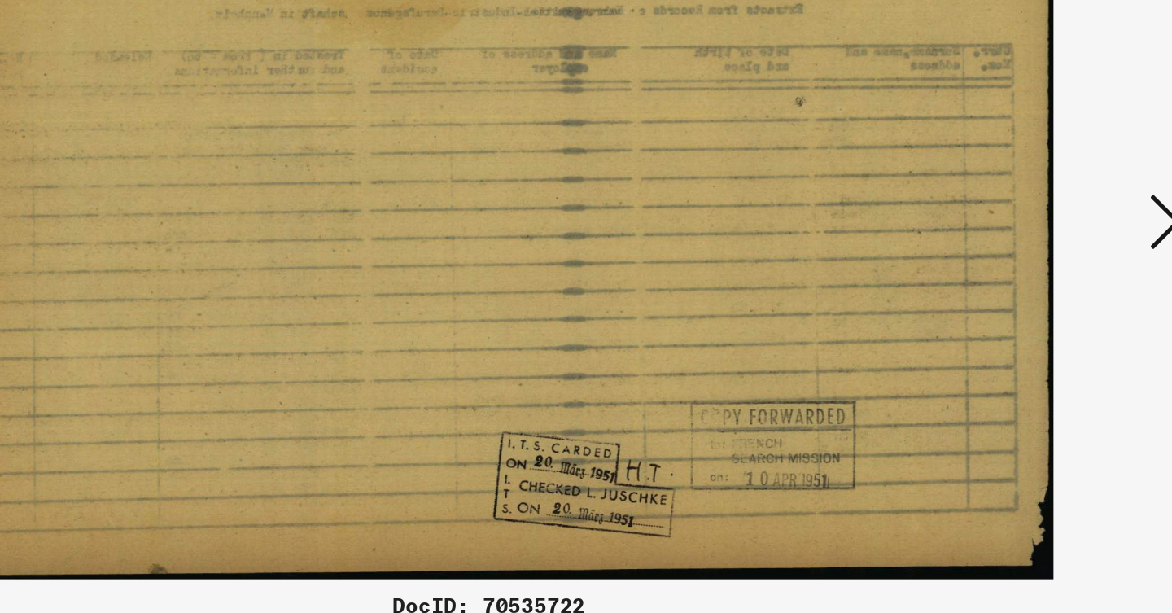
click at [1004, 245] on icon at bounding box center [1014, 264] width 20 height 39
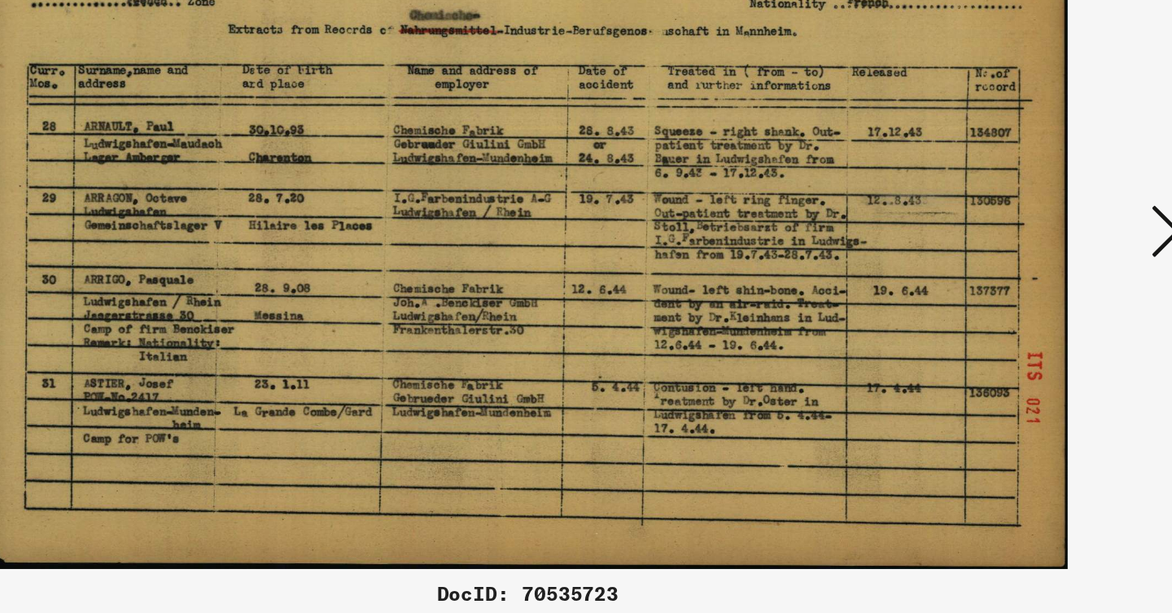
click at [1000, 243] on button at bounding box center [1014, 266] width 29 height 46
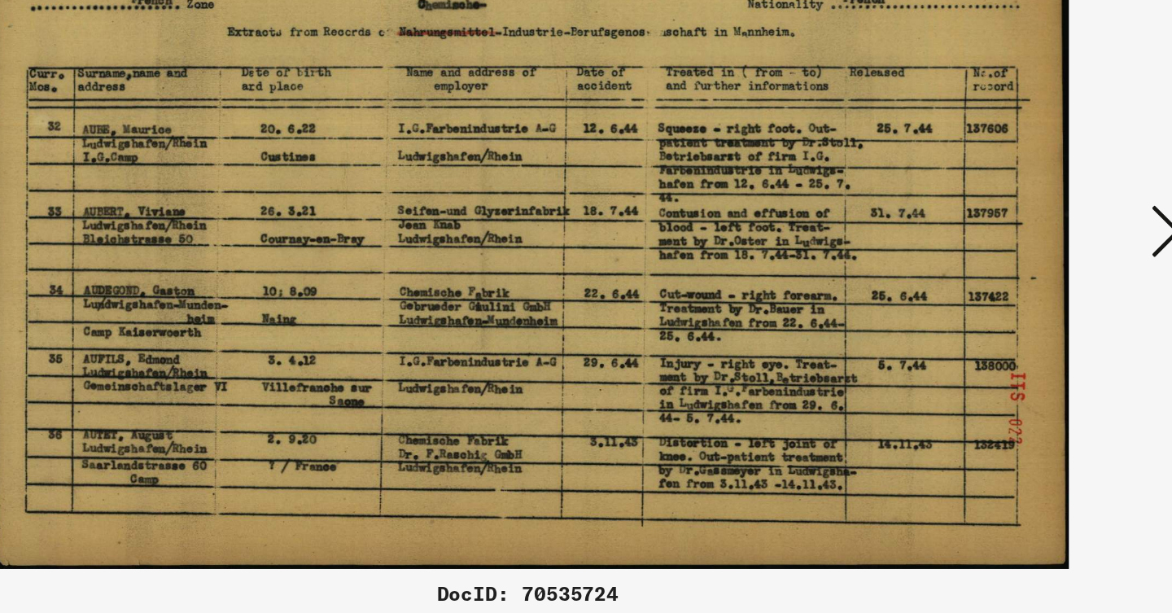
click at [1000, 243] on button at bounding box center [1014, 266] width 29 height 46
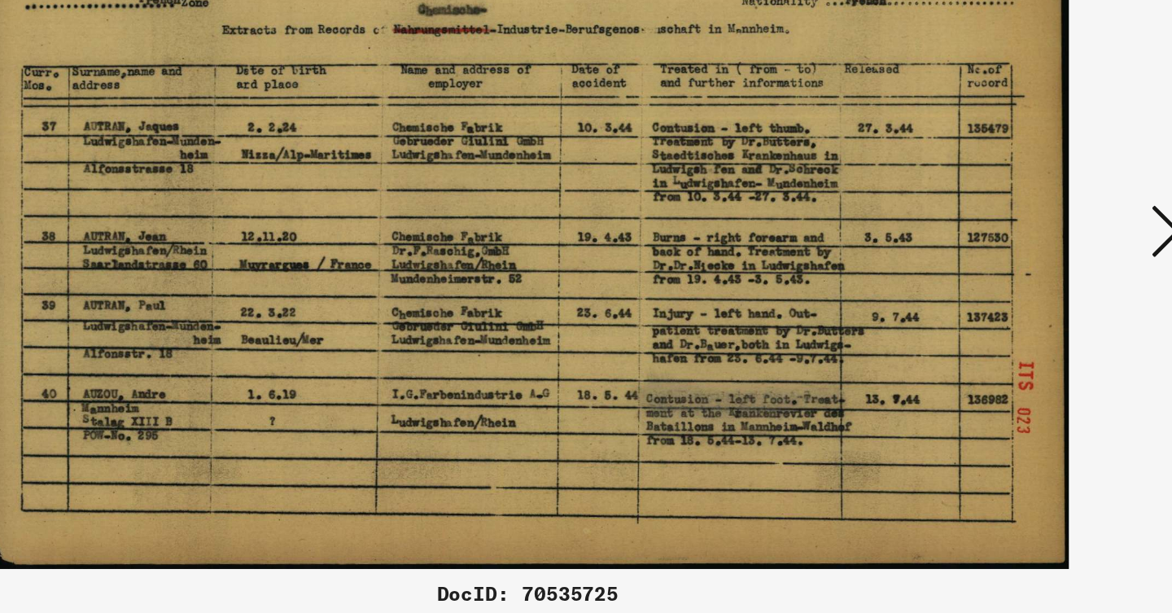
click at [1000, 243] on button at bounding box center [1014, 266] width 29 height 46
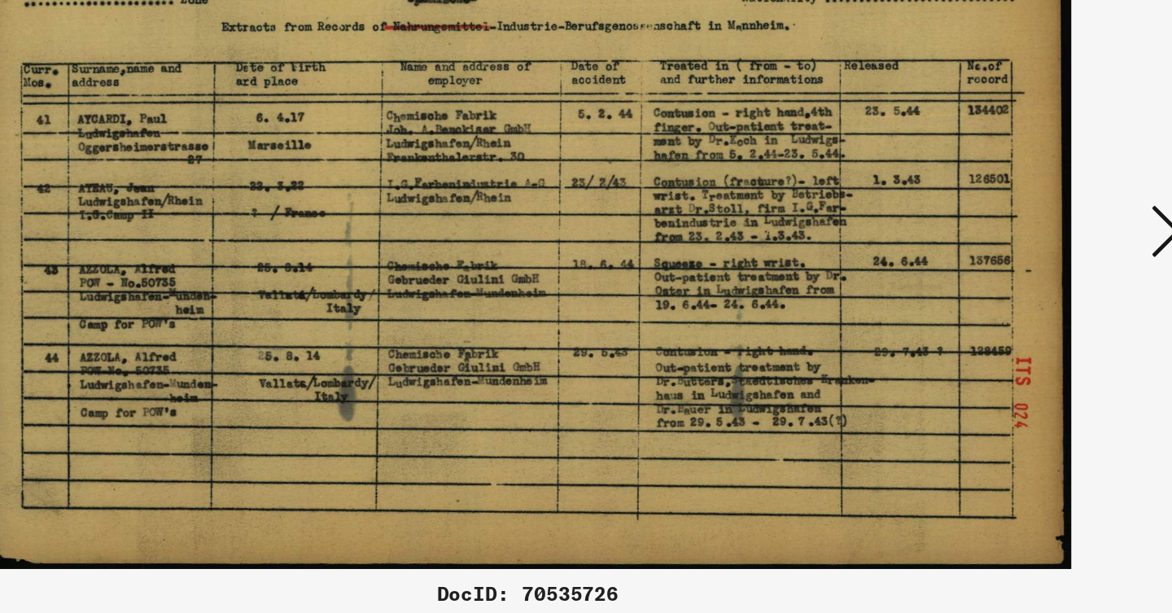
click at [1000, 243] on button at bounding box center [1014, 266] width 29 height 46
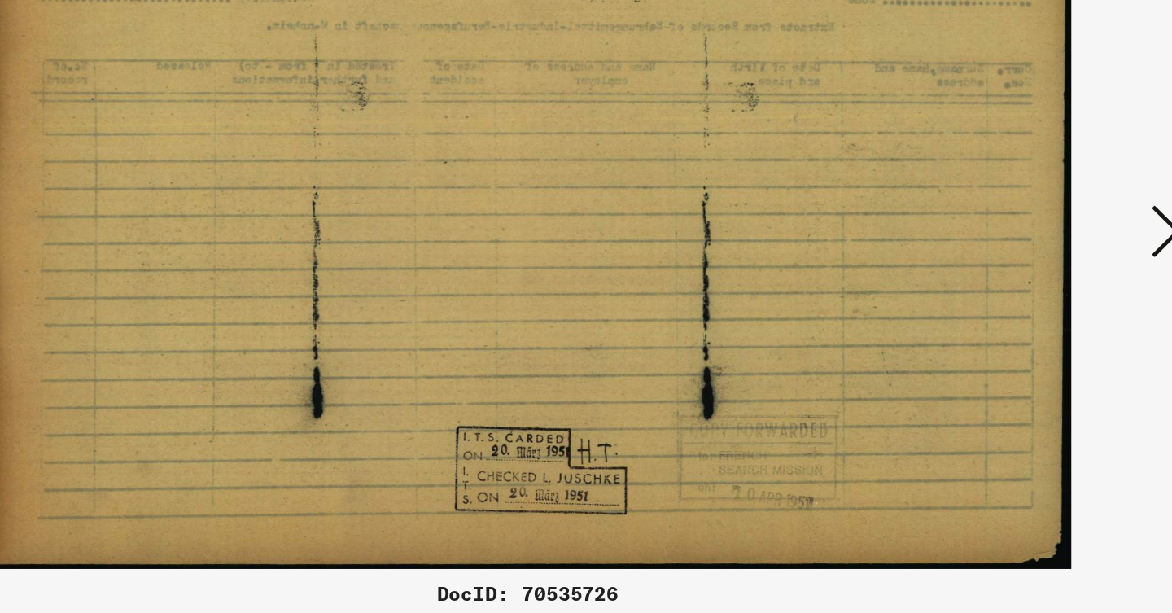
click at [1000, 243] on button at bounding box center [1014, 266] width 29 height 46
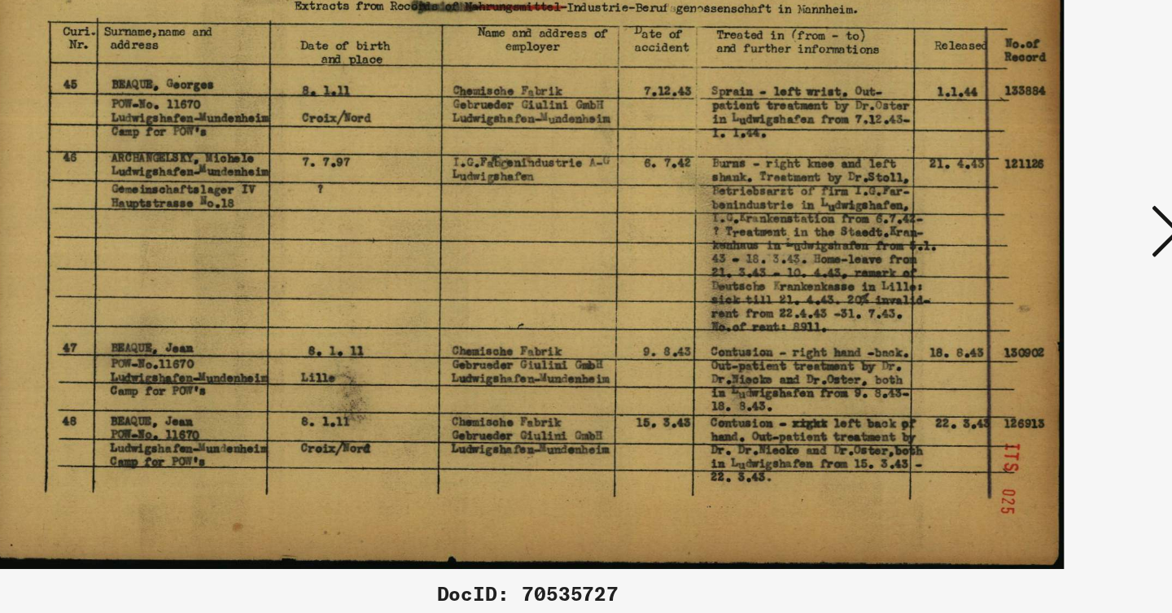
click at [1000, 243] on button at bounding box center [1014, 266] width 29 height 46
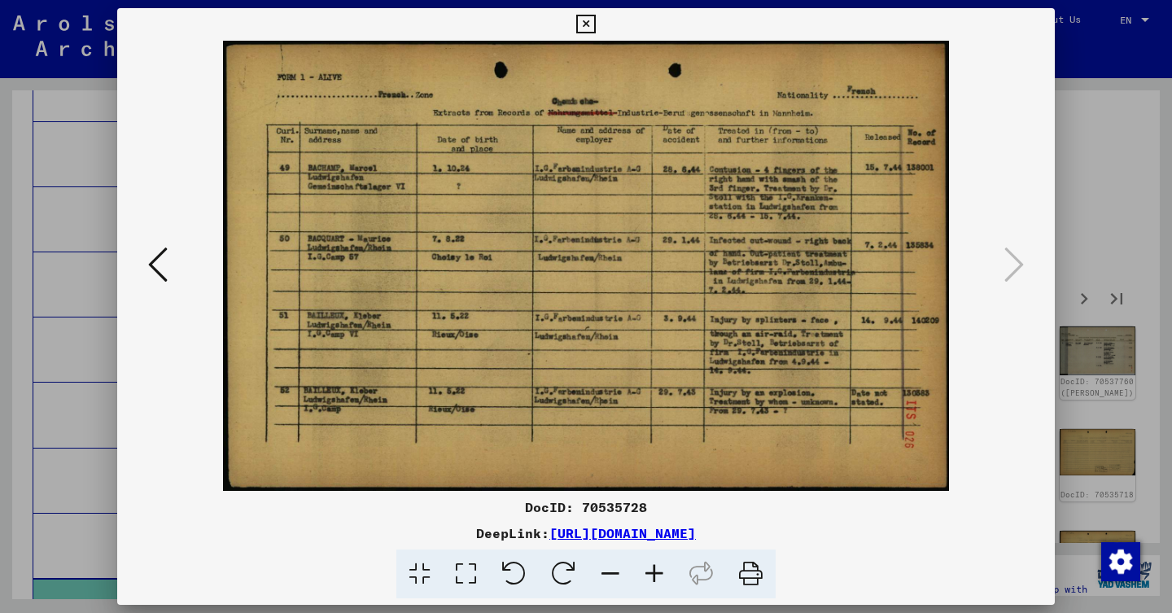
click at [1092, 253] on div at bounding box center [586, 306] width 1172 height 613
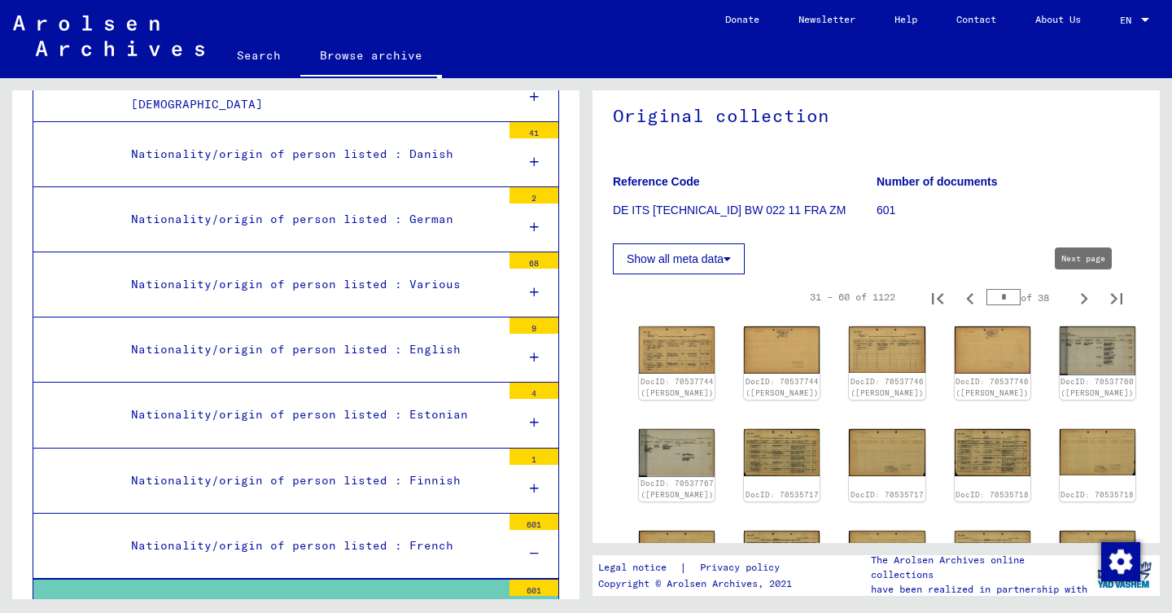
click at [1081, 288] on icon "Next page" at bounding box center [1084, 298] width 23 height 23
type input "*"
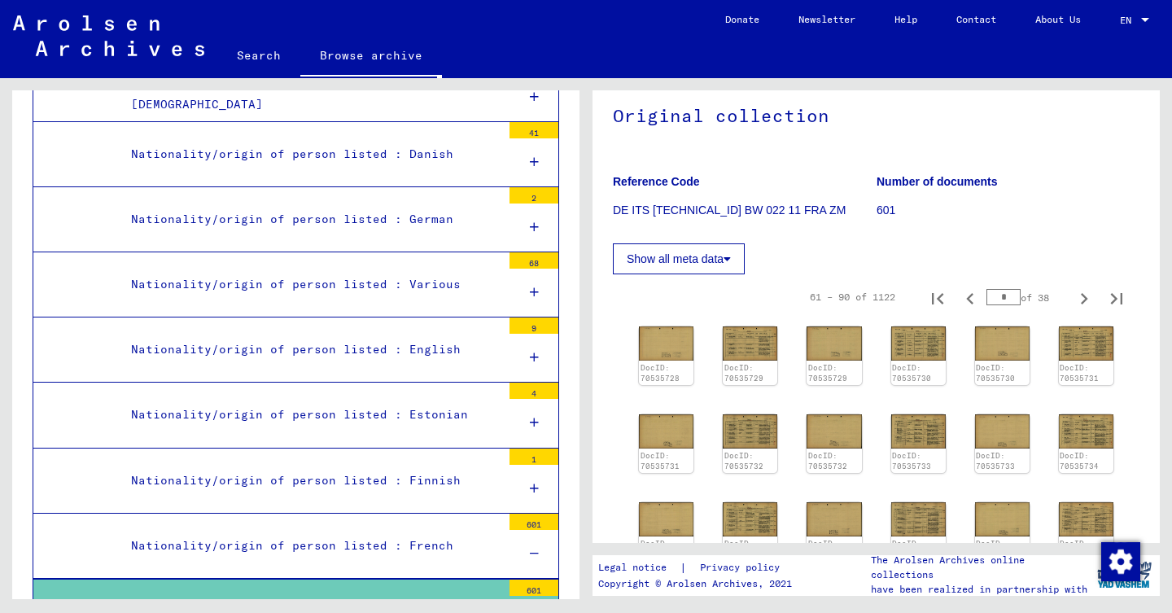
scroll to position [208, 0]
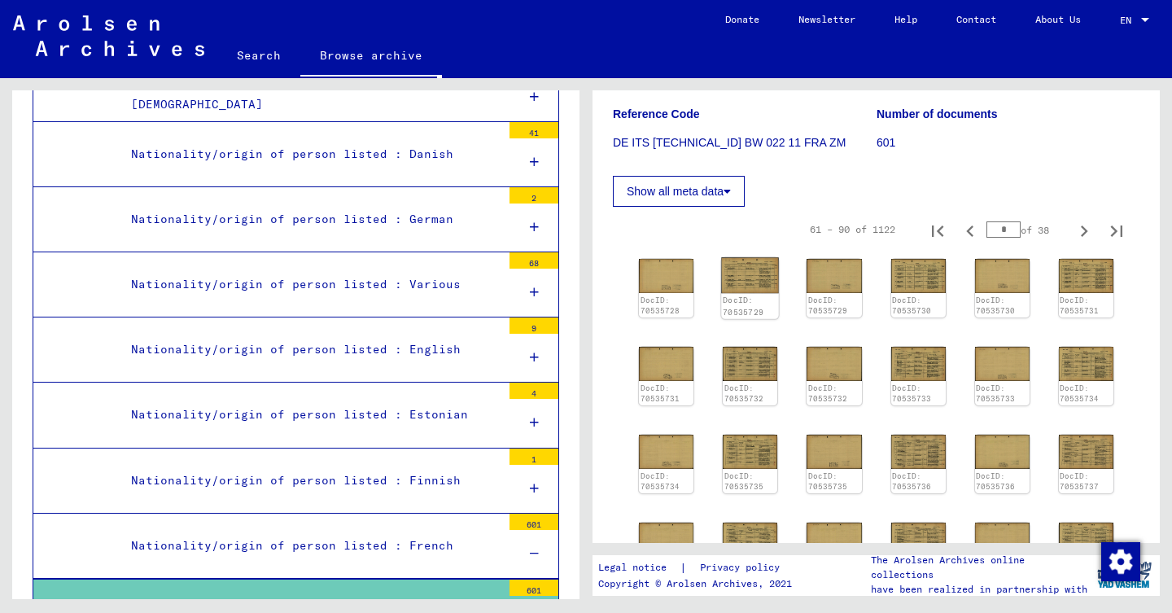
click at [745, 273] on img at bounding box center [750, 275] width 58 height 36
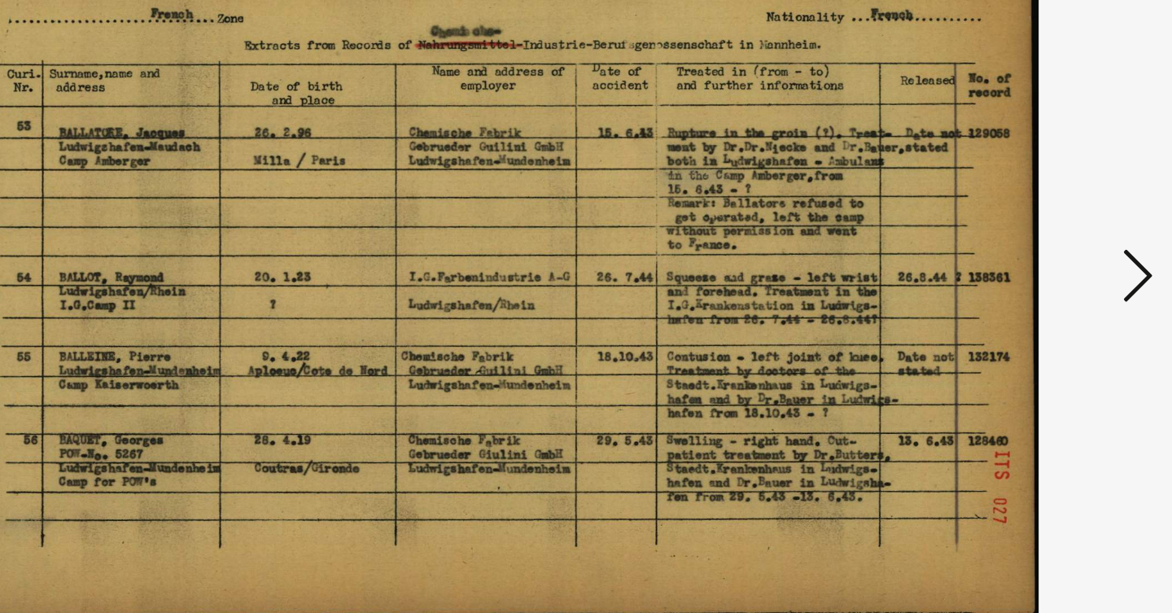
click at [729, 190] on img at bounding box center [586, 266] width 827 height 450
click at [1004, 245] on icon at bounding box center [1014, 264] width 20 height 39
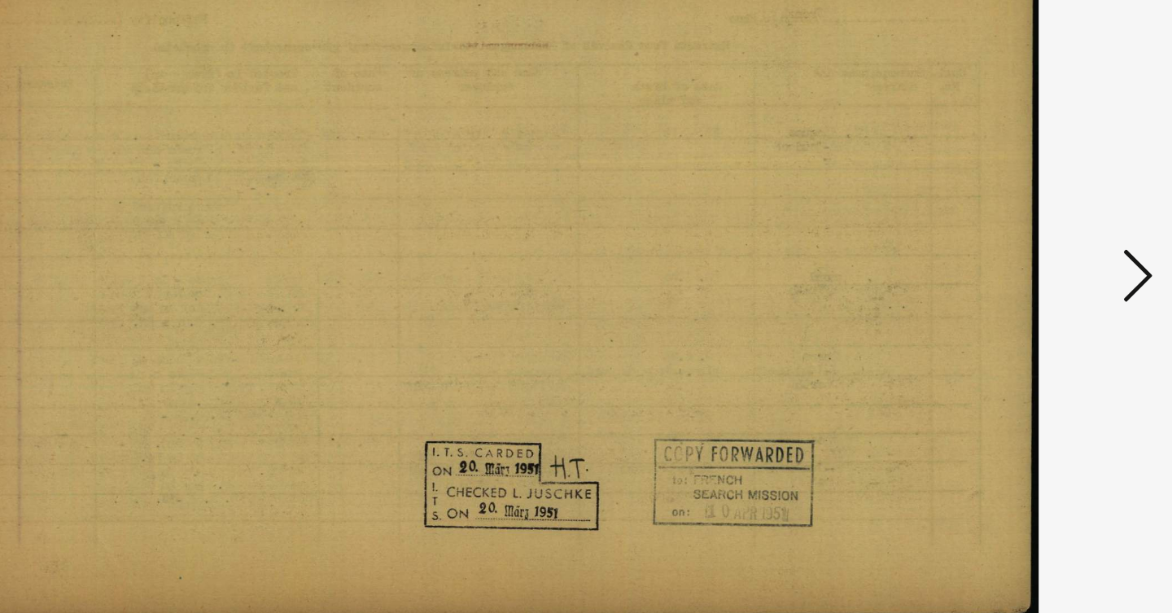
click at [1004, 245] on icon at bounding box center [1014, 264] width 20 height 39
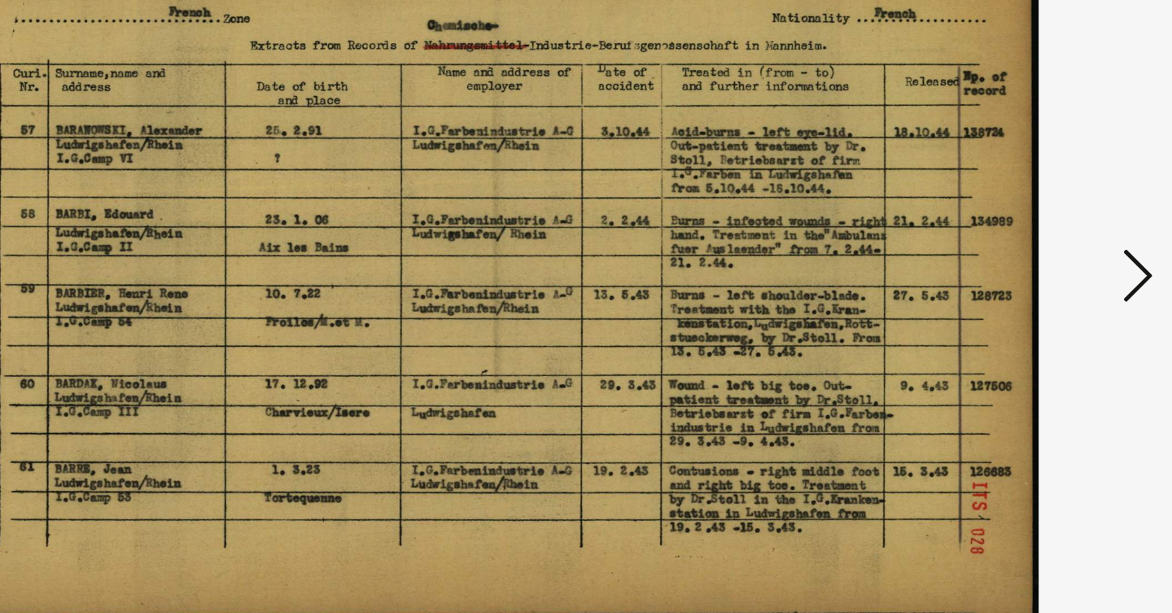
click at [1004, 245] on icon at bounding box center [1014, 264] width 20 height 39
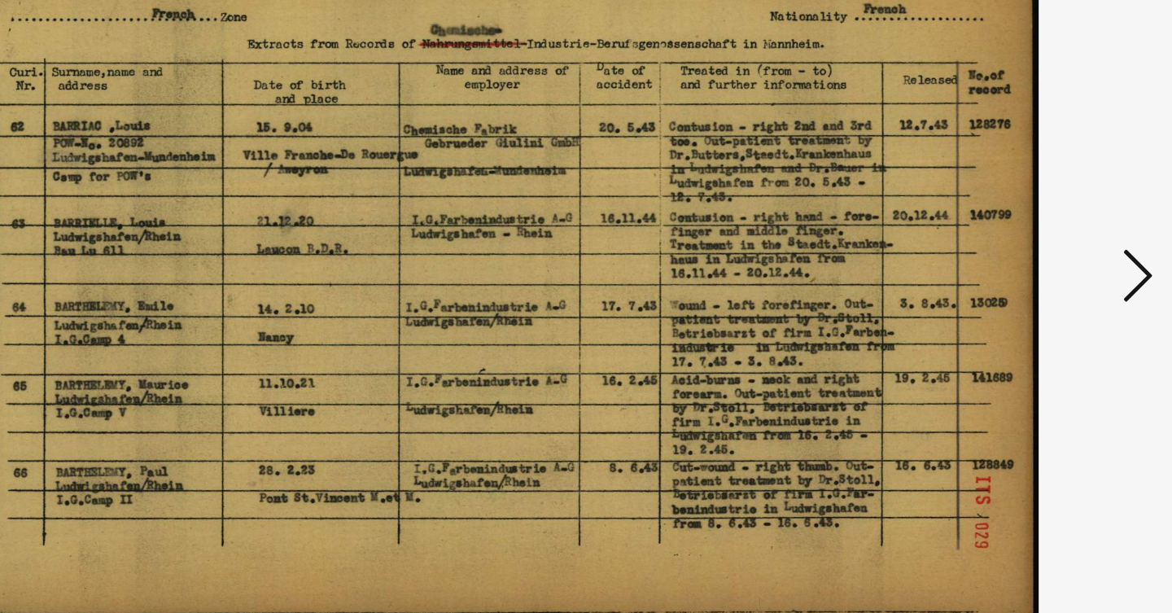
click at [1004, 245] on icon at bounding box center [1014, 264] width 20 height 39
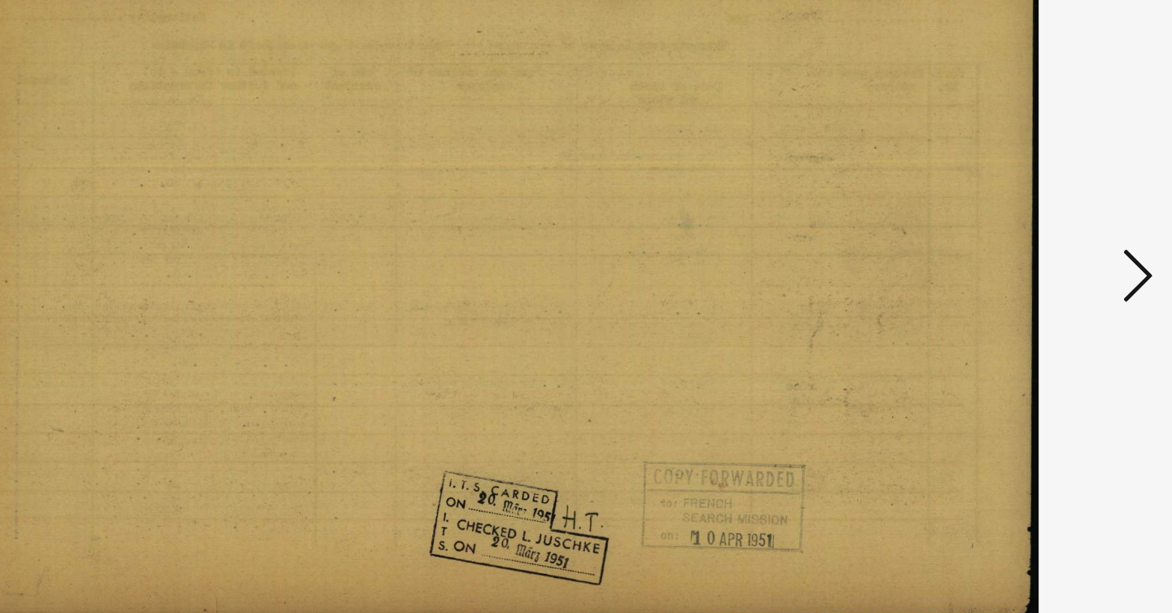
click at [1004, 245] on icon at bounding box center [1014, 264] width 20 height 39
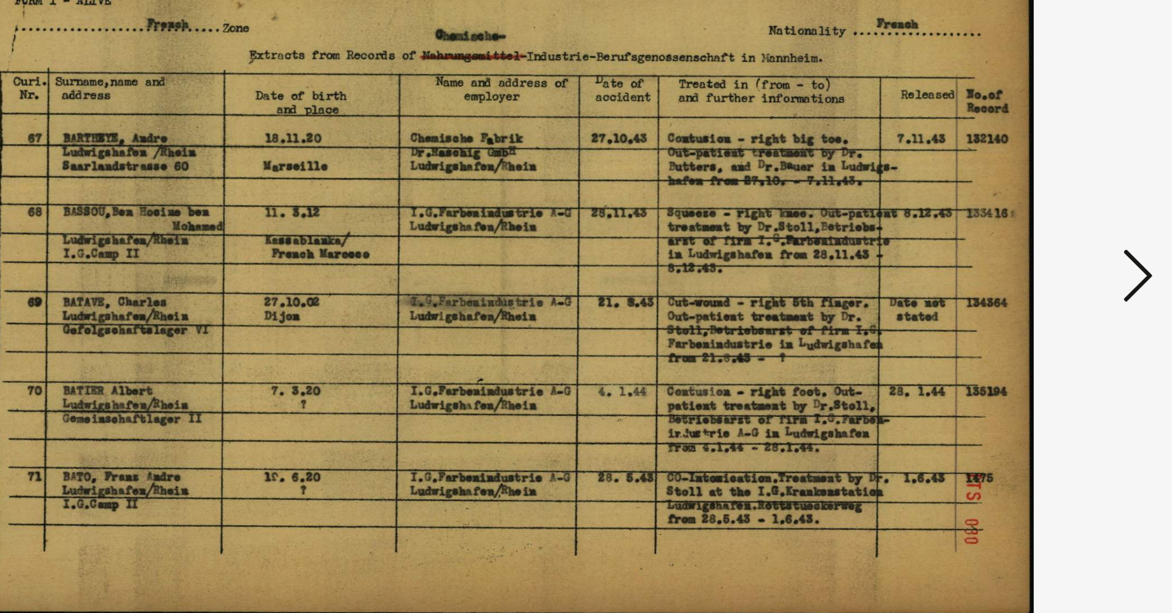
click at [1004, 245] on icon at bounding box center [1014, 264] width 20 height 39
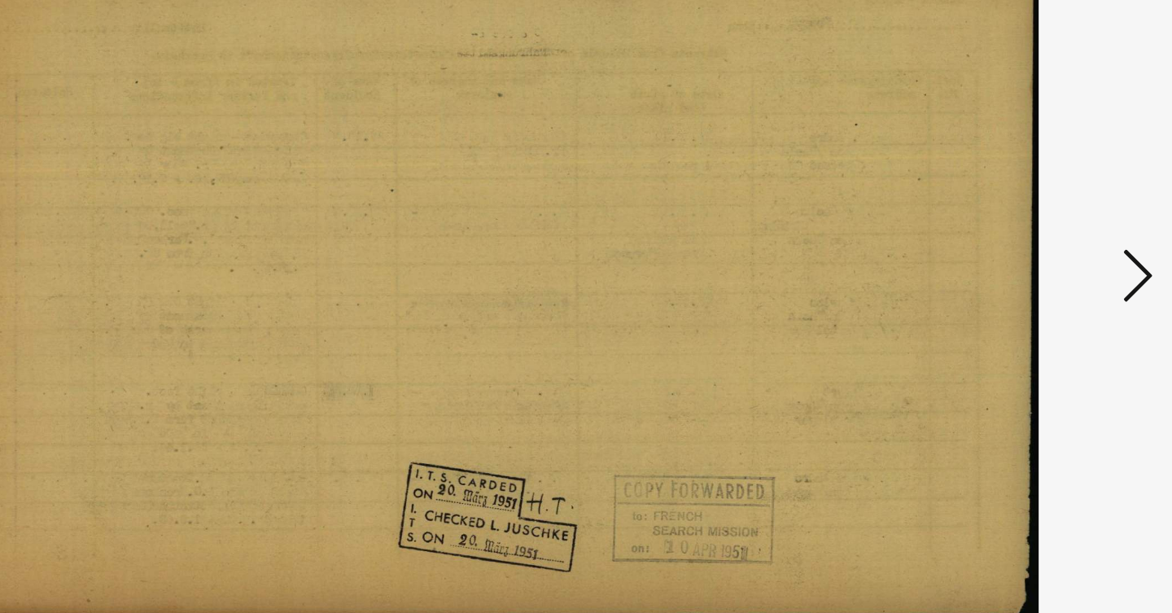
click at [1004, 245] on icon at bounding box center [1014, 264] width 20 height 39
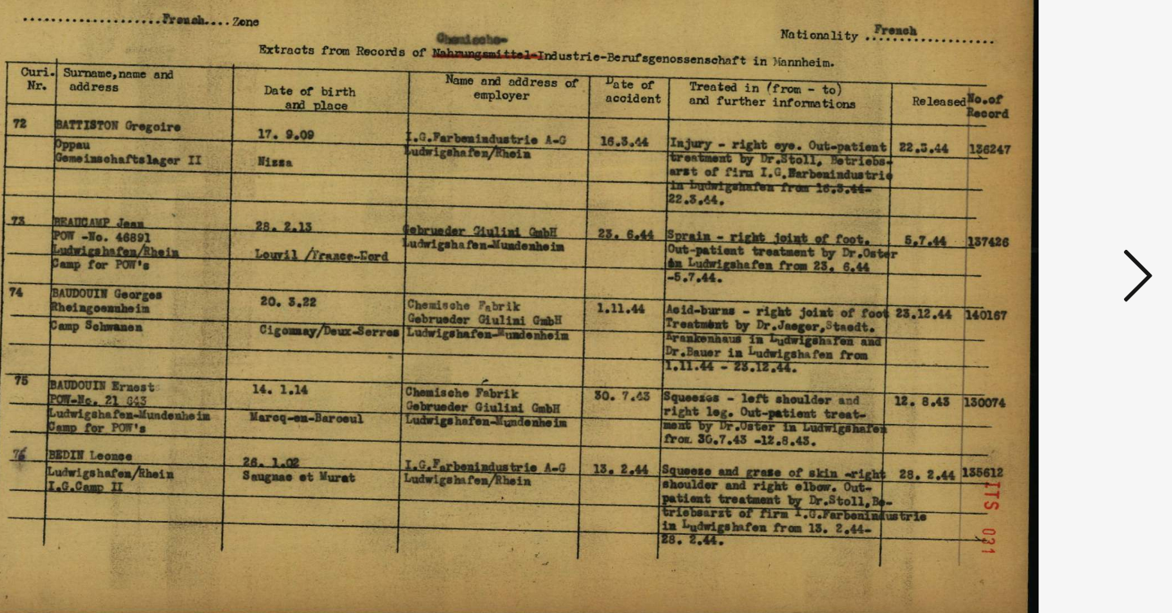
click at [1004, 245] on icon at bounding box center [1014, 264] width 20 height 39
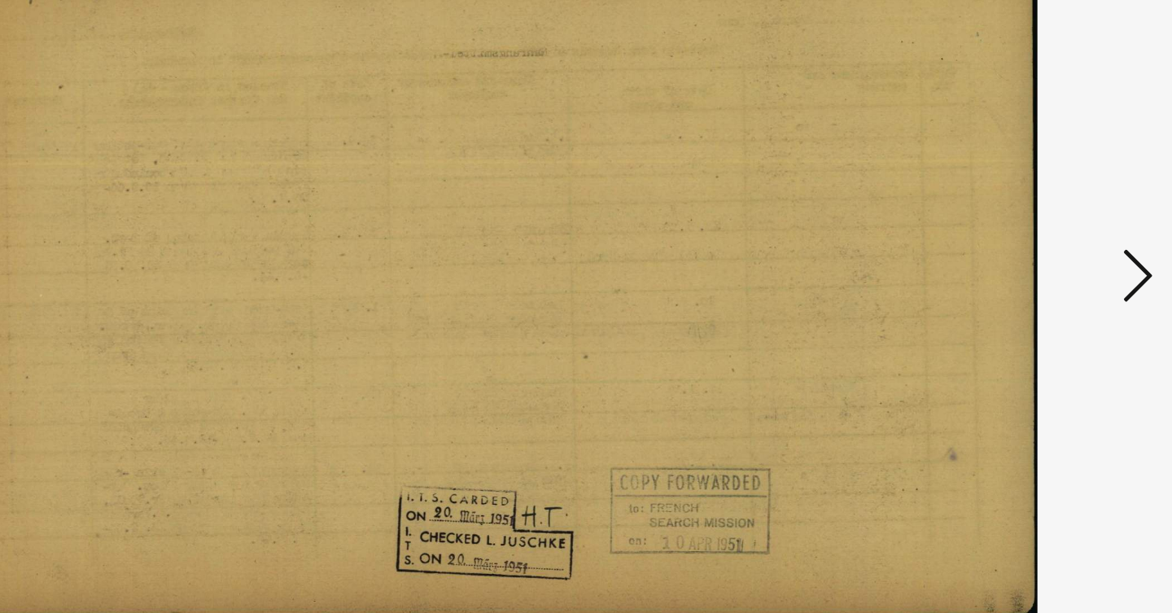
click at [1004, 245] on icon at bounding box center [1014, 264] width 20 height 39
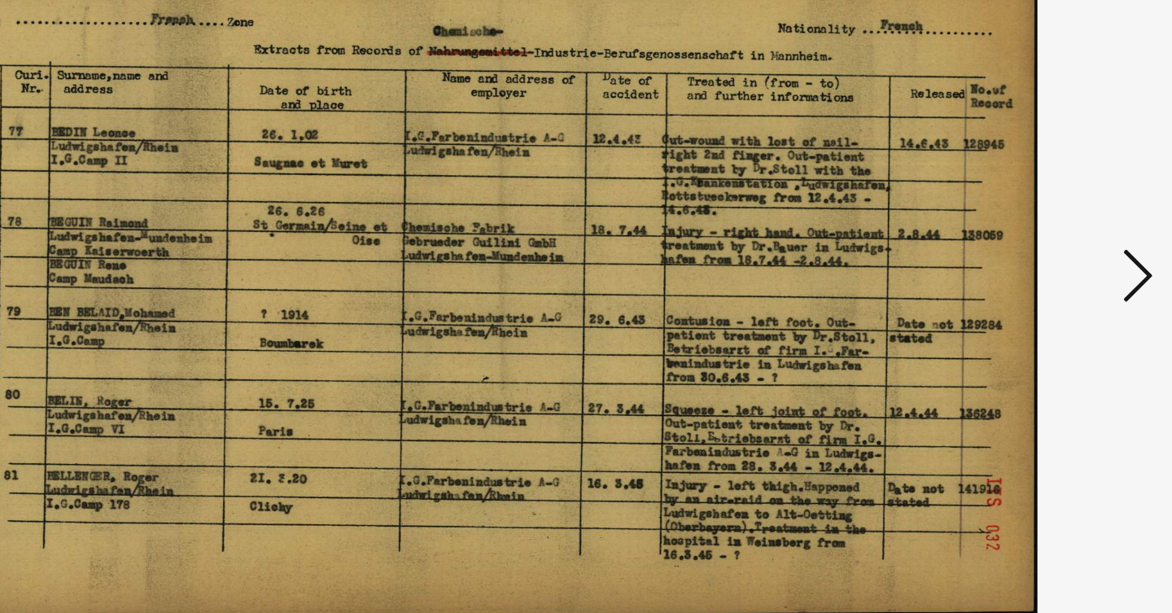
click at [1004, 245] on icon at bounding box center [1014, 264] width 20 height 39
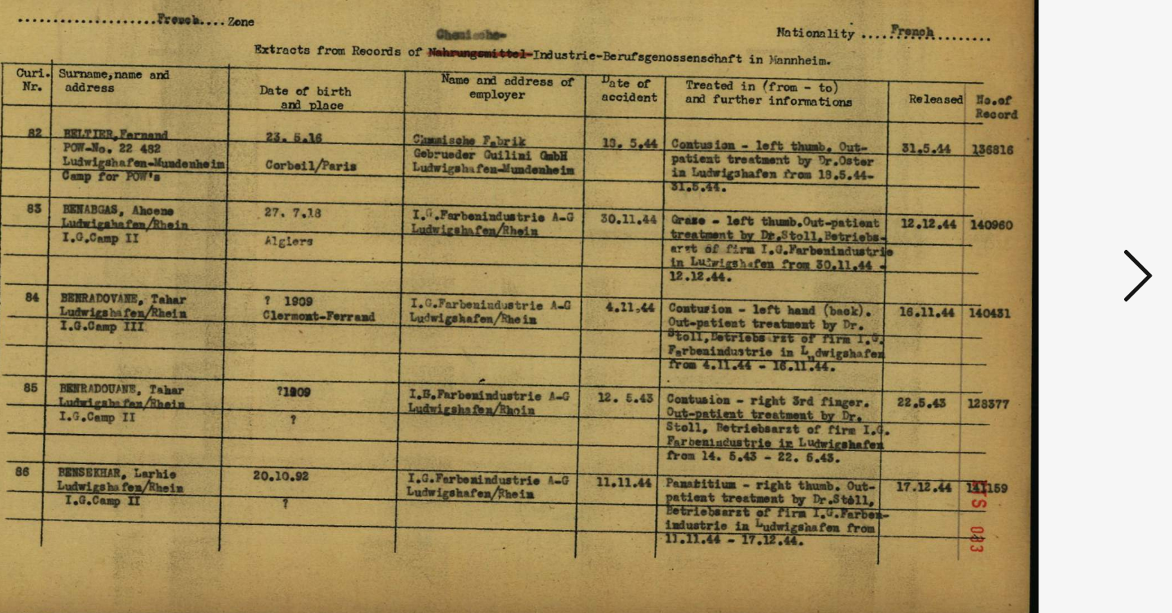
click at [1004, 245] on icon at bounding box center [1014, 264] width 20 height 39
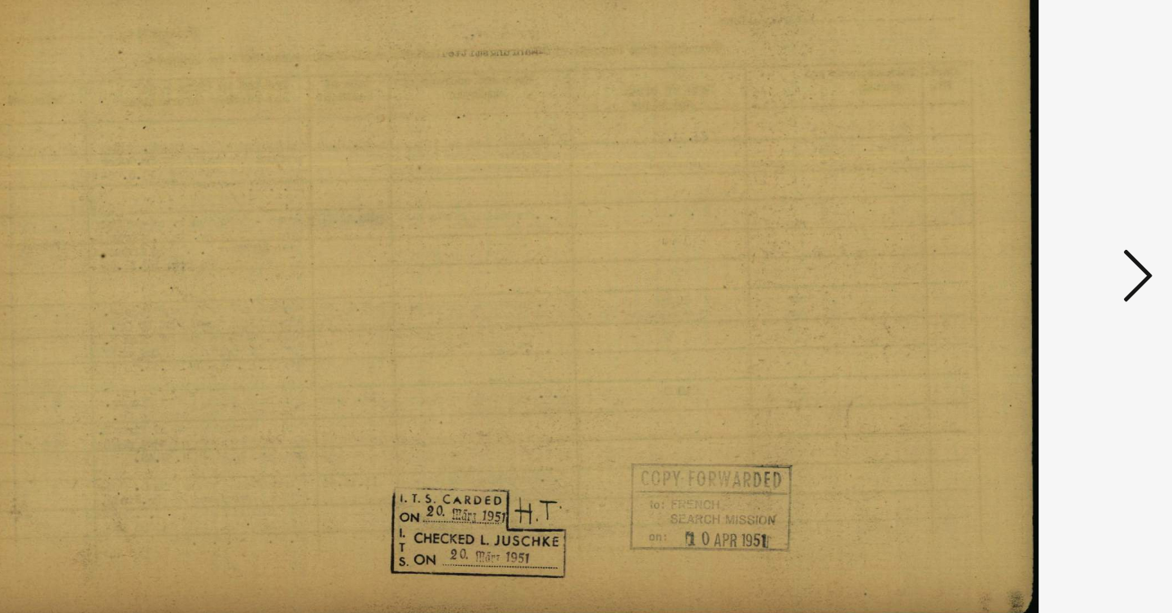
click at [1004, 245] on icon at bounding box center [1014, 264] width 20 height 39
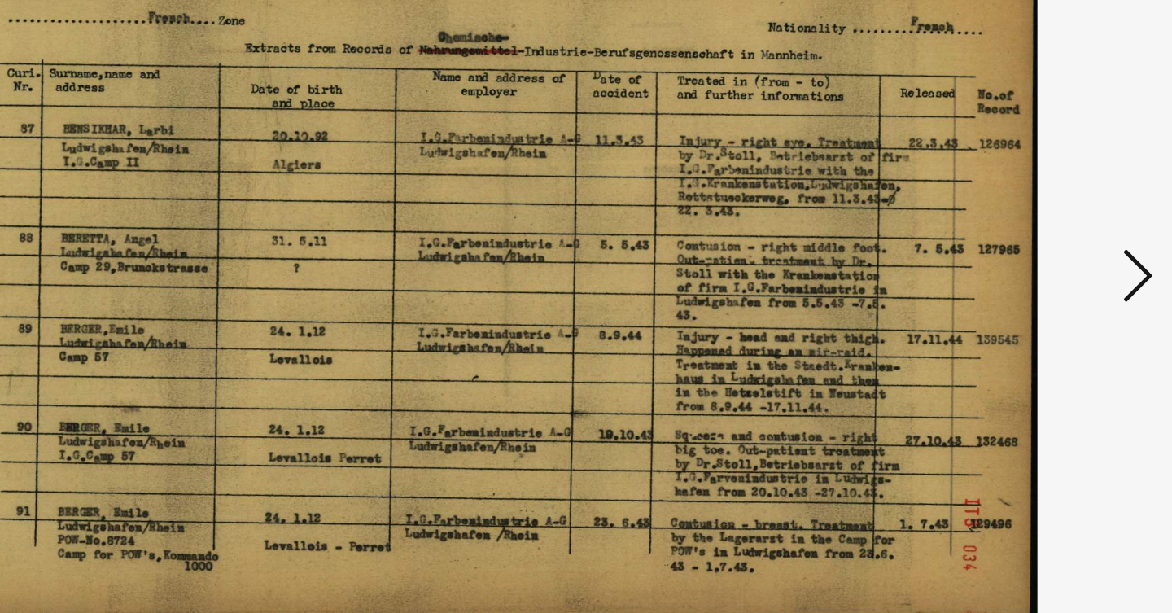
click at [1004, 245] on icon at bounding box center [1014, 264] width 20 height 39
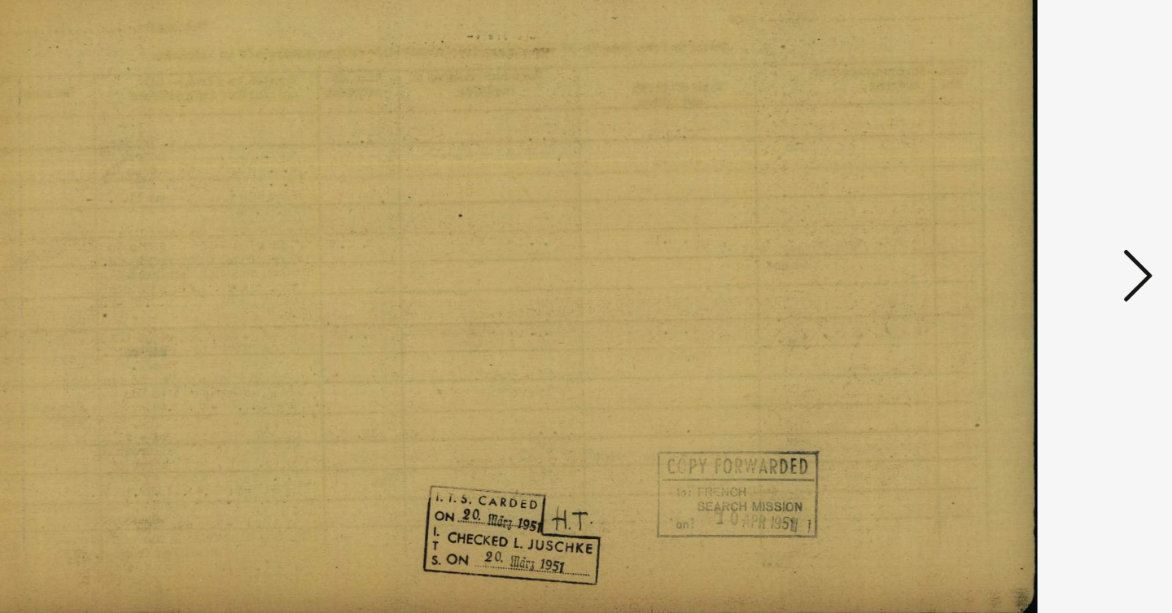
click at [1004, 245] on icon at bounding box center [1014, 264] width 20 height 39
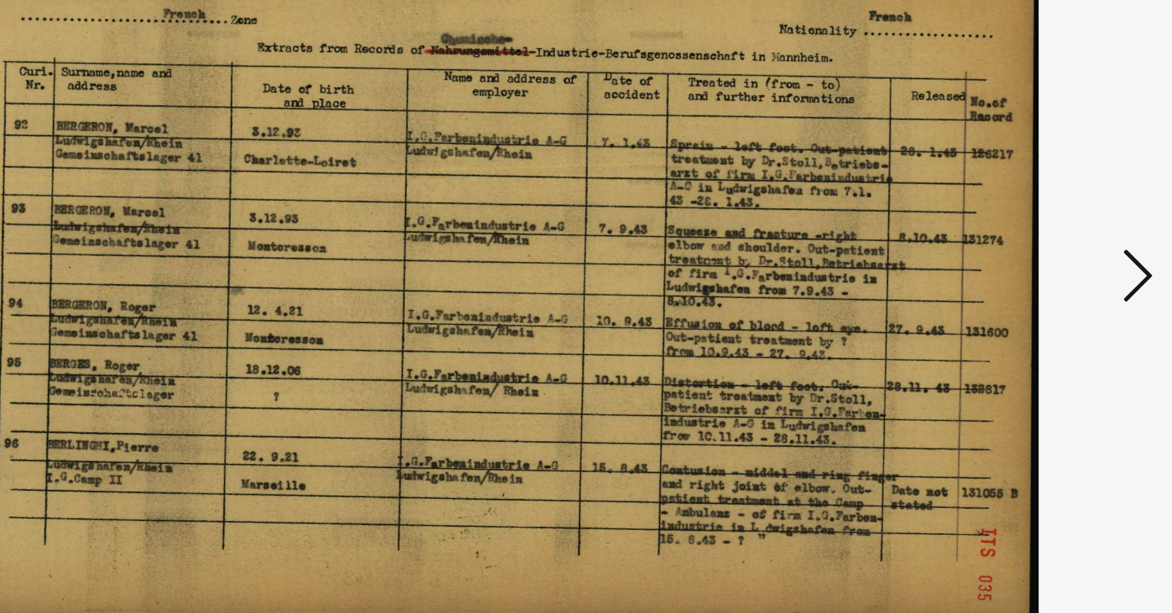
click at [1004, 245] on icon at bounding box center [1014, 264] width 20 height 39
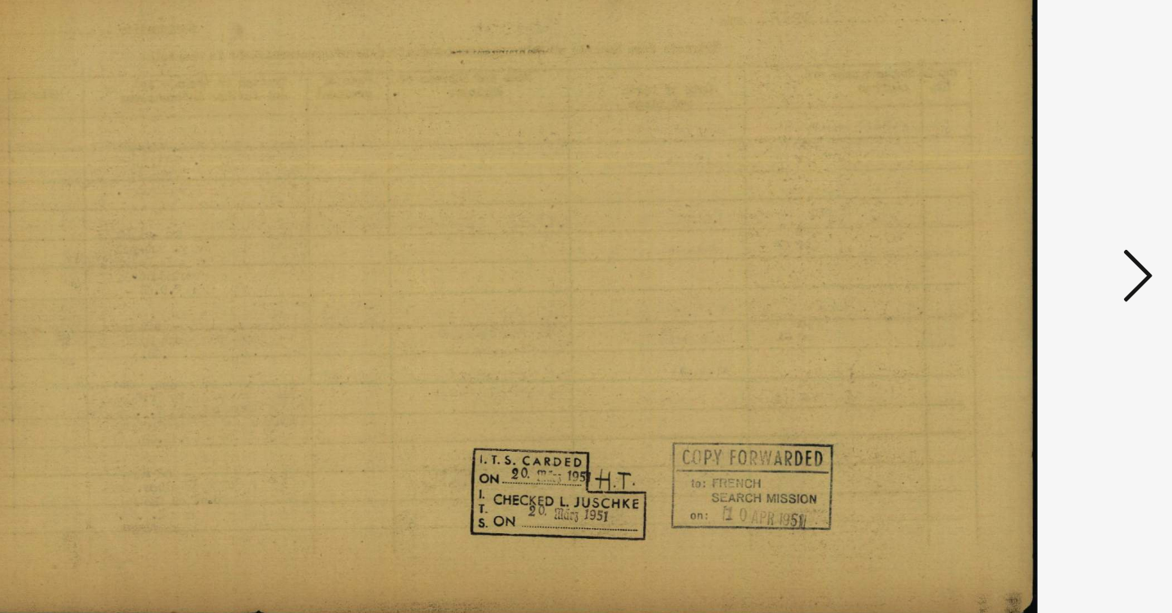
click at [1004, 245] on icon at bounding box center [1014, 264] width 20 height 39
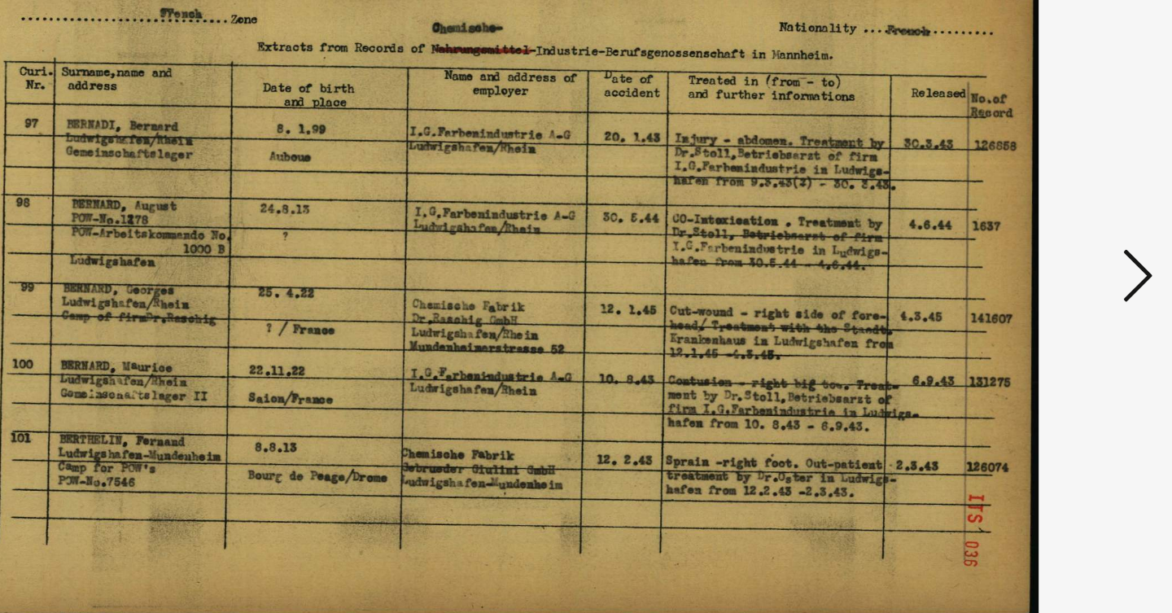
click at [1004, 245] on icon at bounding box center [1014, 264] width 20 height 39
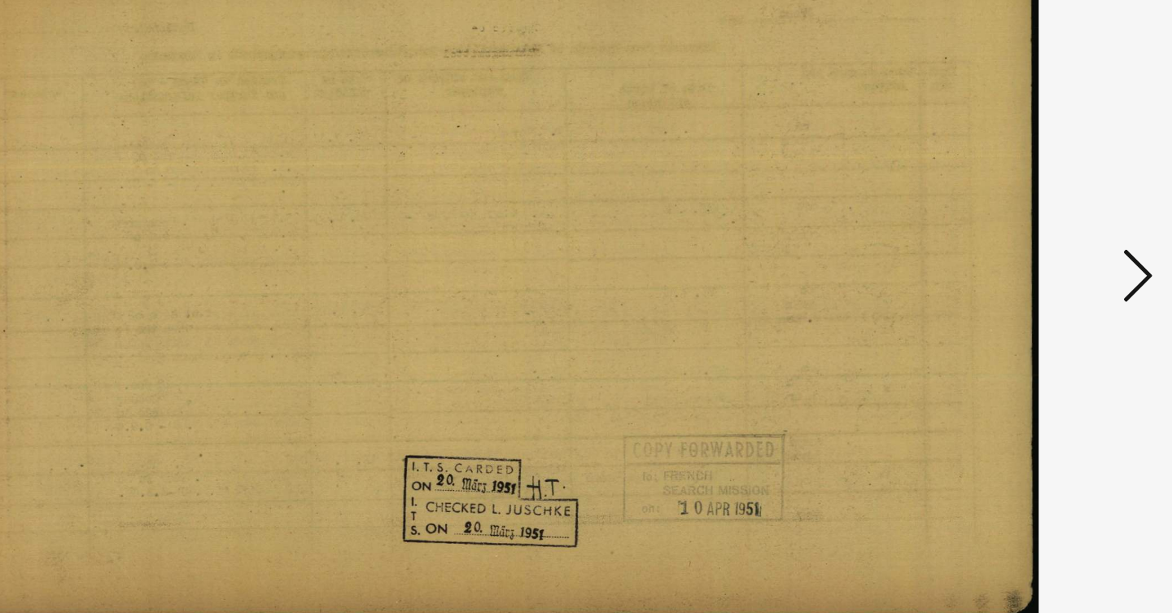
click at [1004, 245] on icon at bounding box center [1014, 264] width 20 height 39
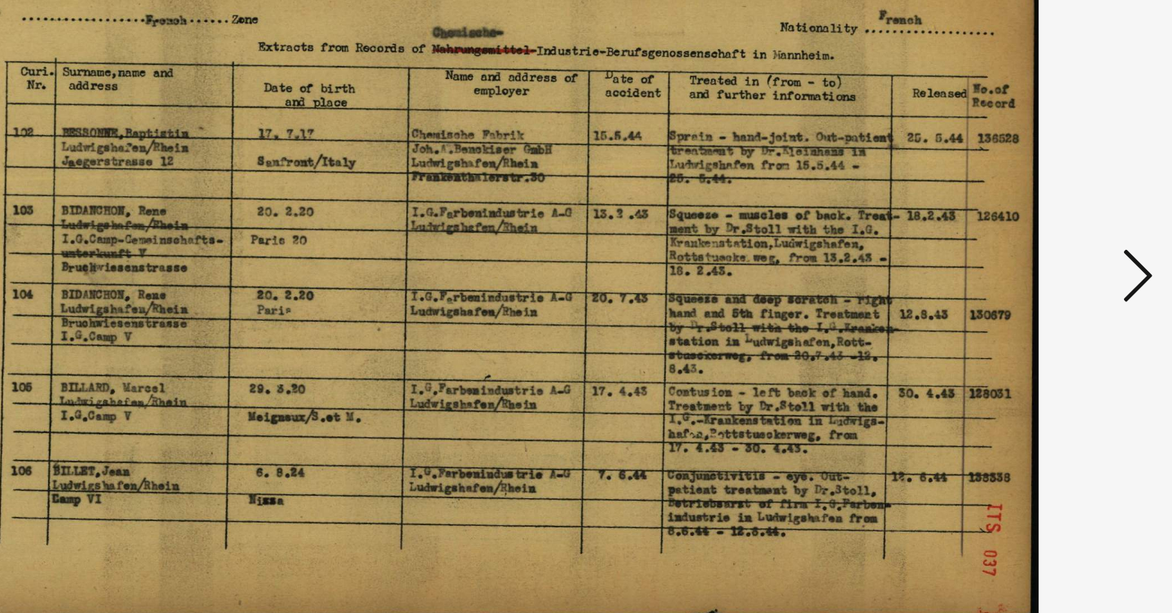
click at [1004, 245] on icon at bounding box center [1014, 264] width 20 height 39
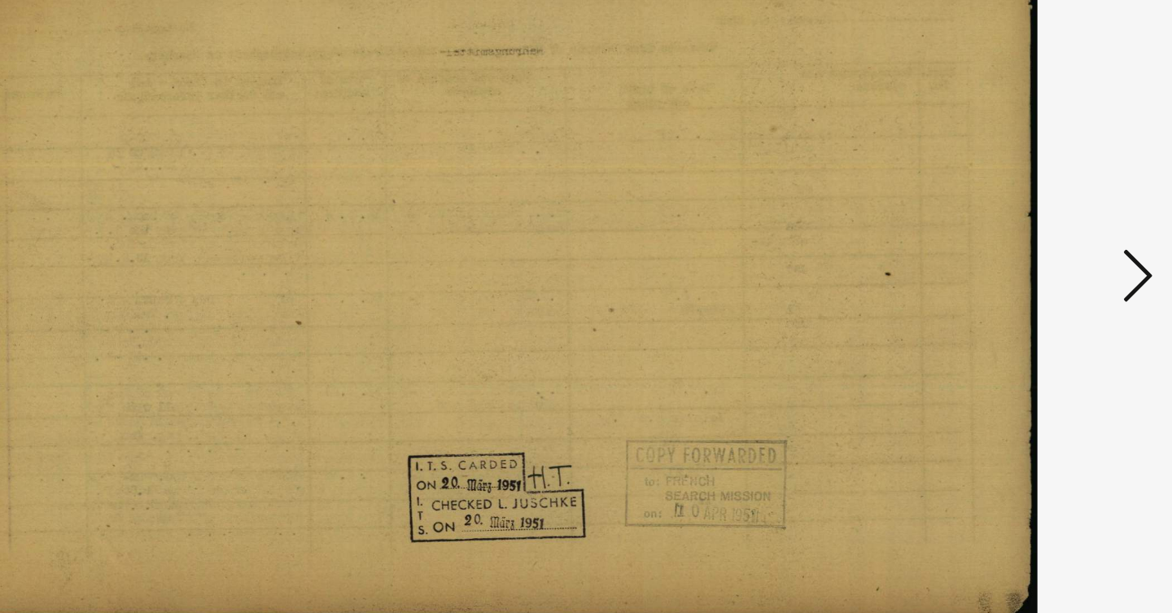
click at [1004, 245] on icon at bounding box center [1014, 264] width 20 height 39
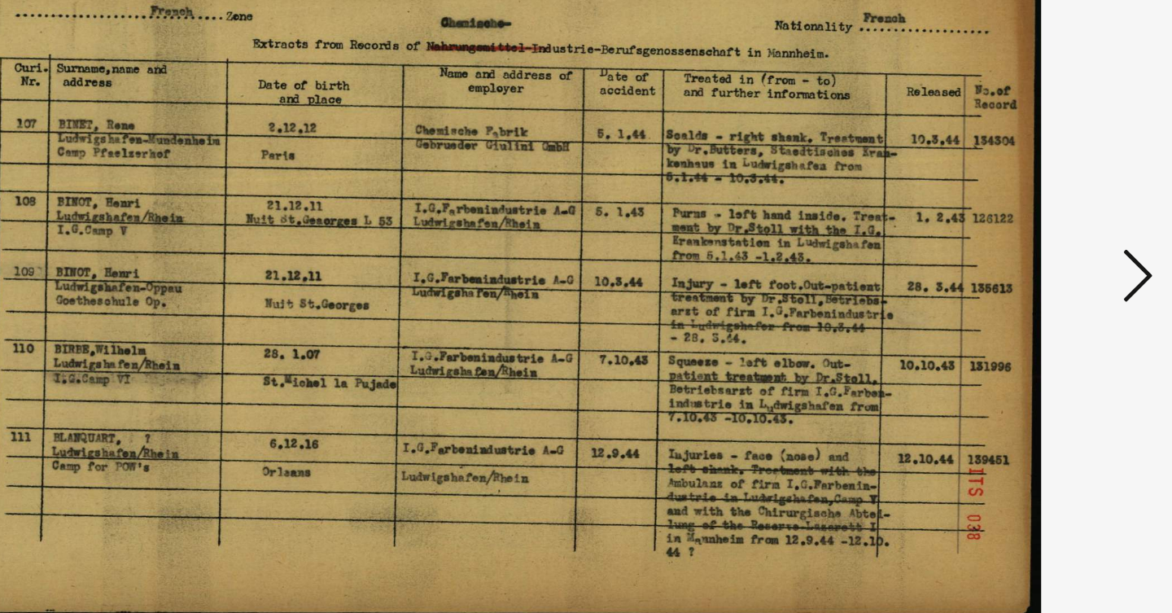
click at [1004, 245] on icon at bounding box center [1014, 264] width 20 height 39
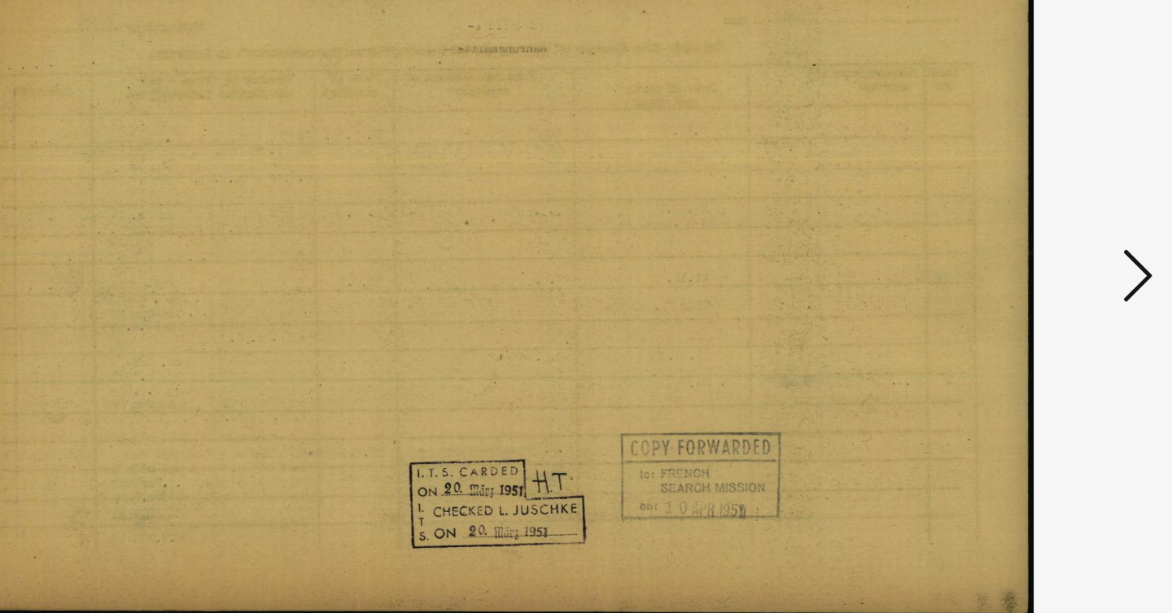
click at [1004, 245] on icon at bounding box center [1014, 264] width 20 height 39
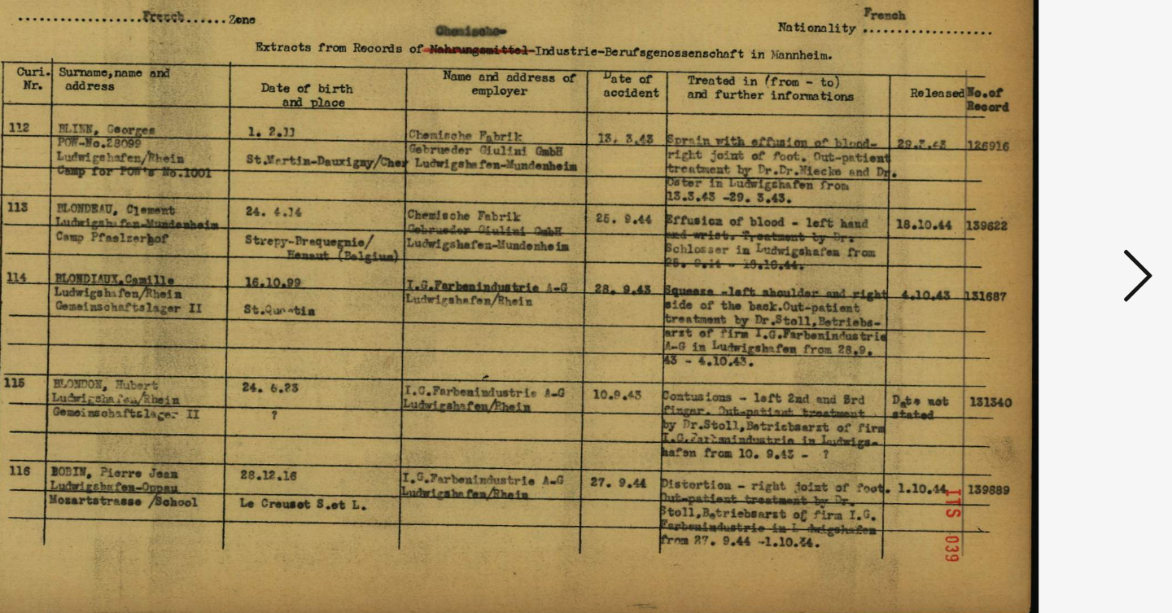
click at [1004, 245] on icon at bounding box center [1014, 264] width 20 height 39
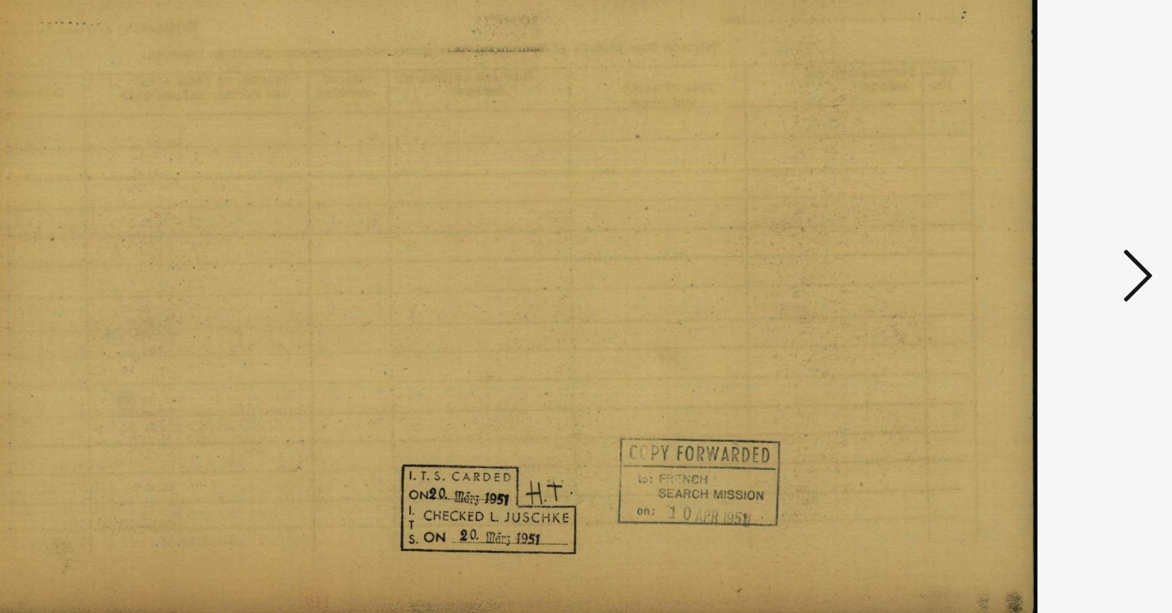
click at [1004, 245] on icon at bounding box center [1014, 264] width 20 height 39
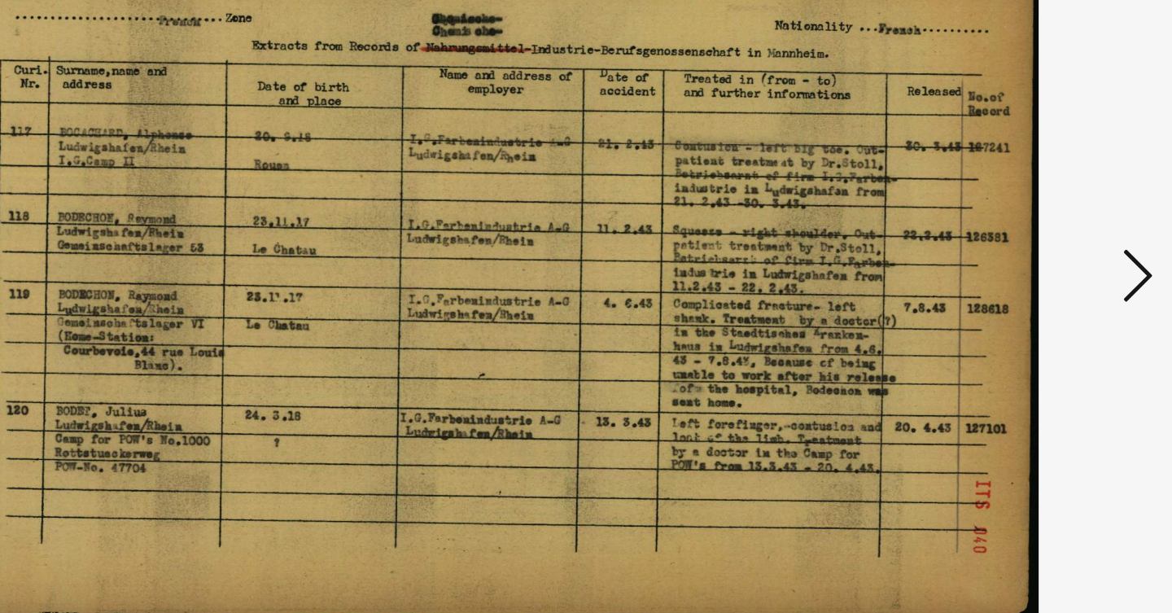
click at [1004, 245] on icon at bounding box center [1014, 264] width 20 height 39
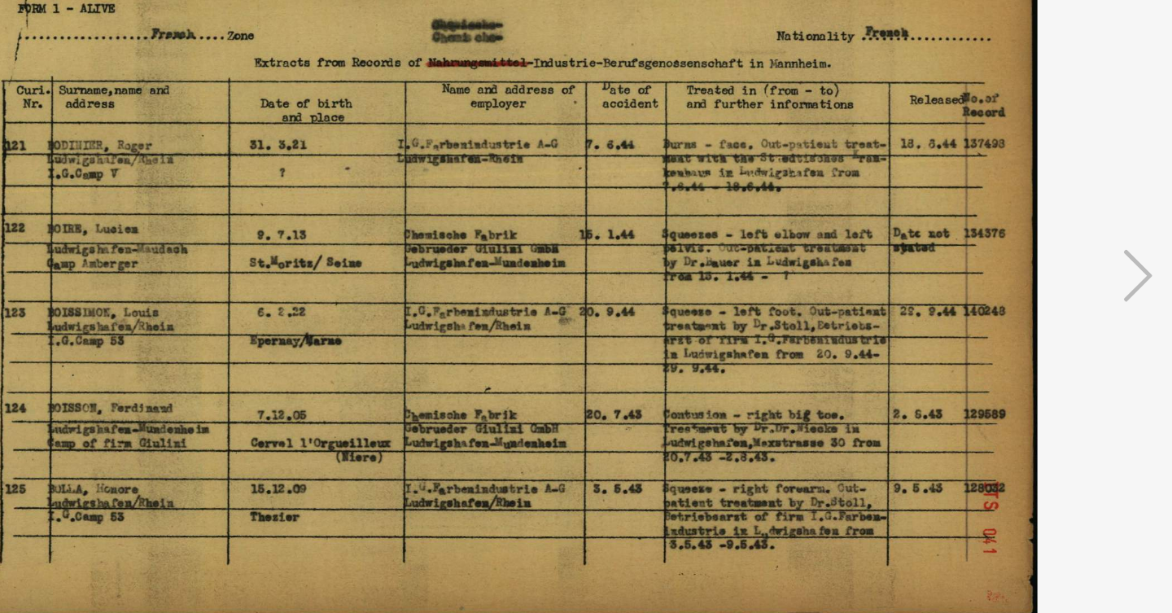
click at [1004, 245] on icon at bounding box center [1014, 264] width 20 height 39
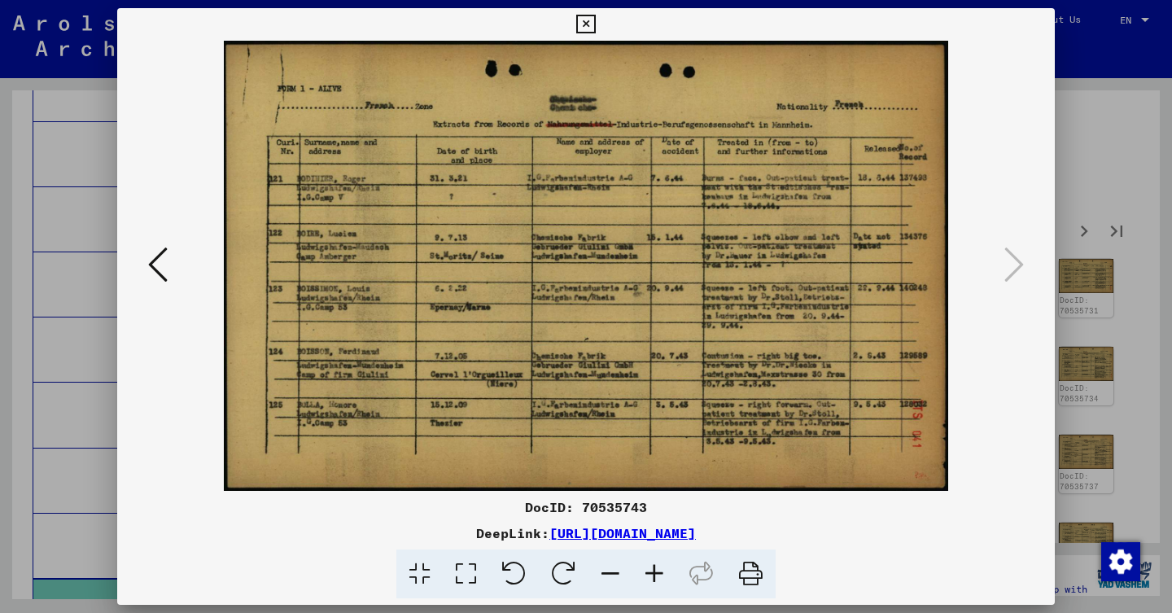
click at [1134, 263] on div at bounding box center [586, 306] width 1172 height 613
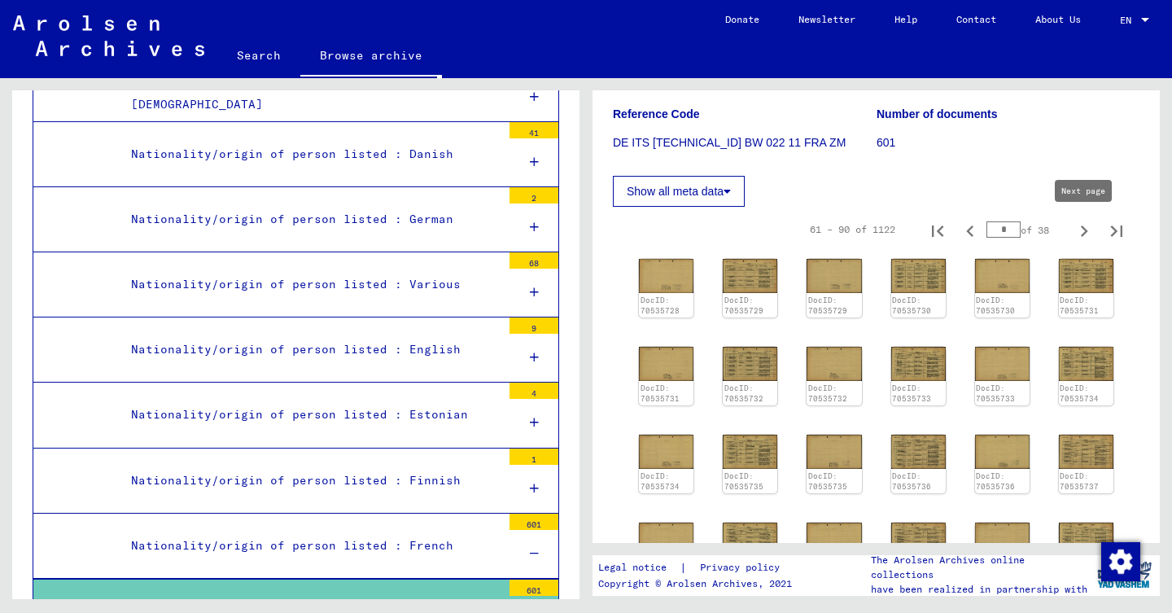
click at [1083, 236] on icon "Next page" at bounding box center [1084, 230] width 7 height 11
type input "*"
click at [764, 280] on img at bounding box center [750, 275] width 58 height 36
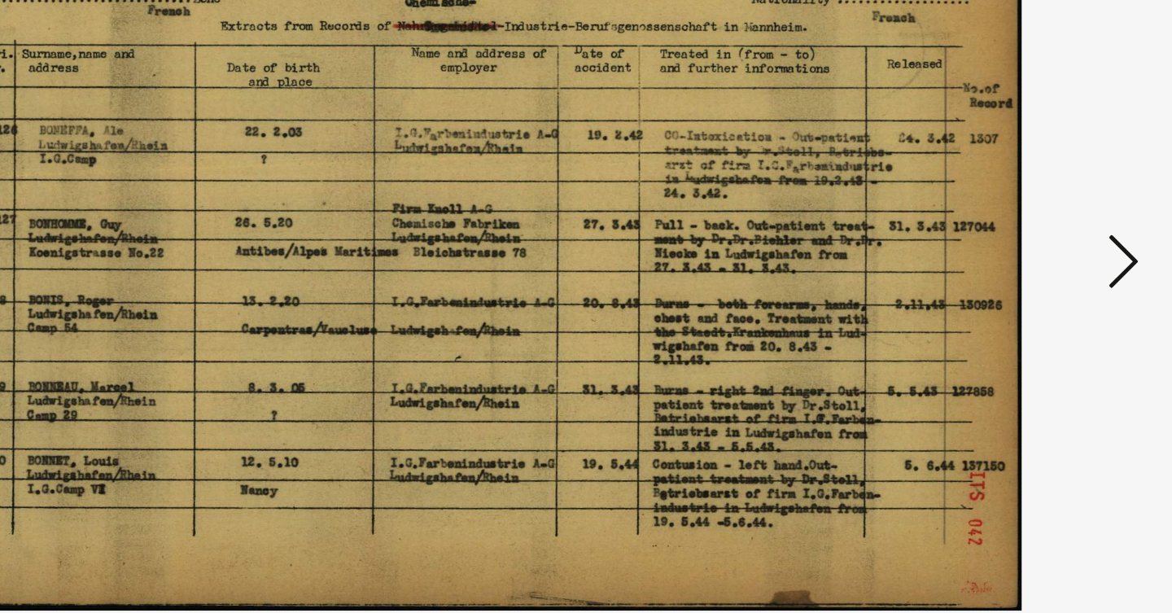
click at [1004, 245] on icon at bounding box center [1014, 264] width 20 height 39
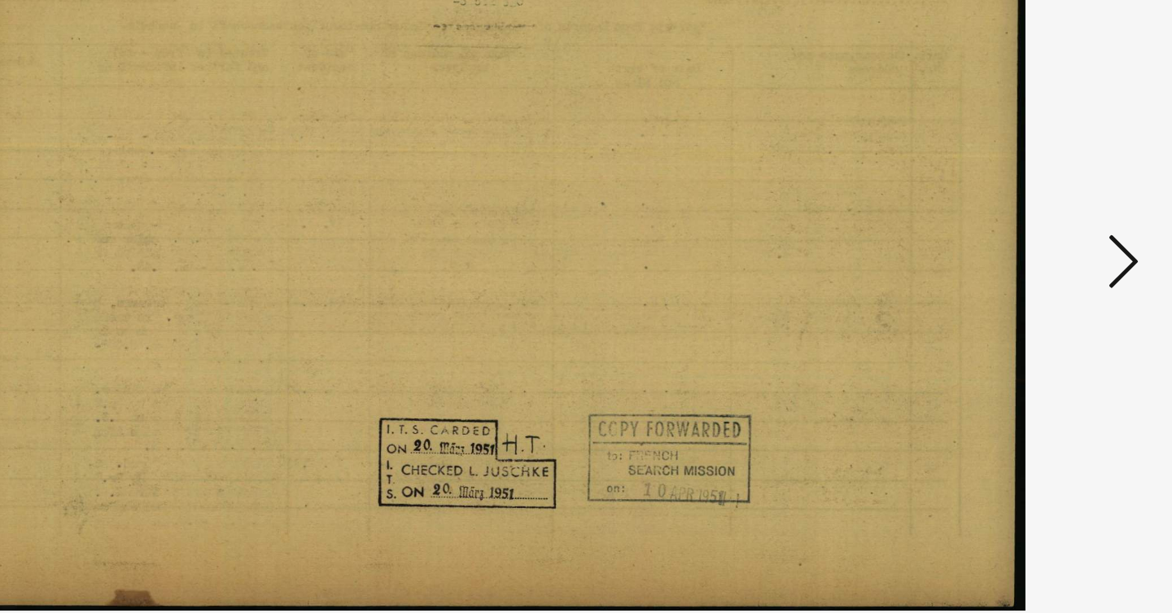
click at [1004, 245] on icon at bounding box center [1014, 264] width 20 height 39
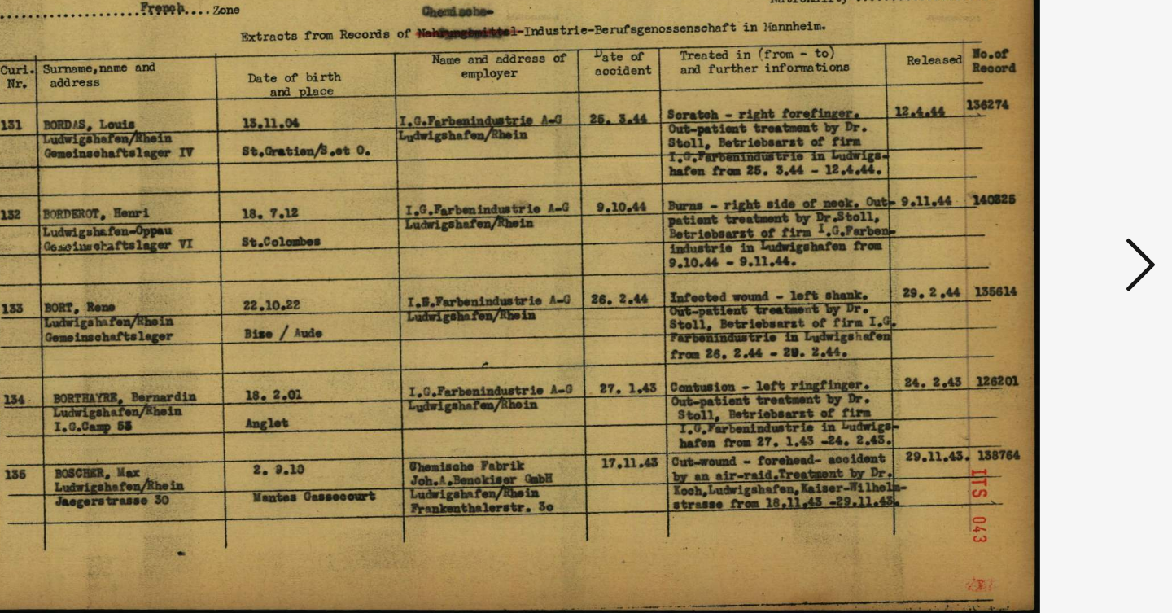
click at [1004, 245] on icon at bounding box center [1014, 264] width 20 height 39
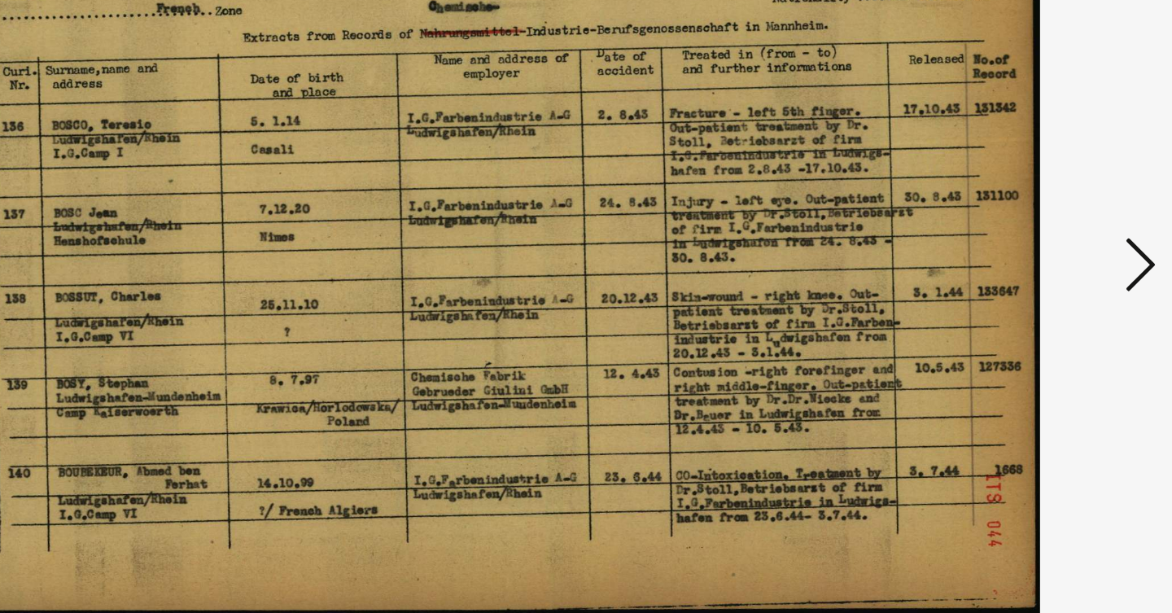
click at [1004, 245] on icon at bounding box center [1014, 264] width 20 height 39
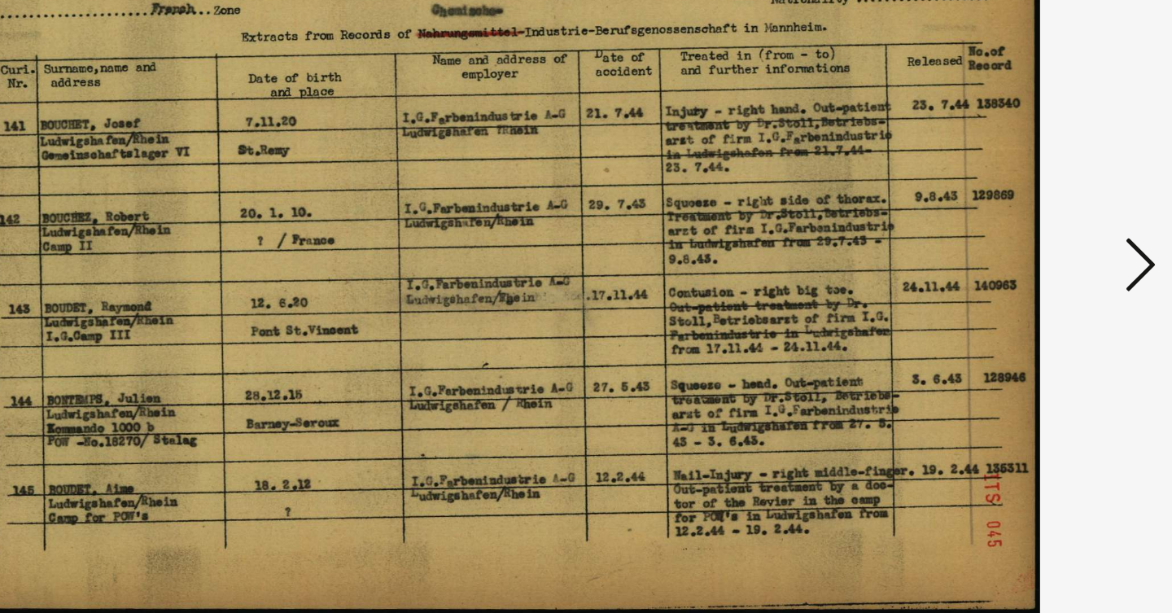
click at [1004, 245] on icon at bounding box center [1014, 264] width 20 height 39
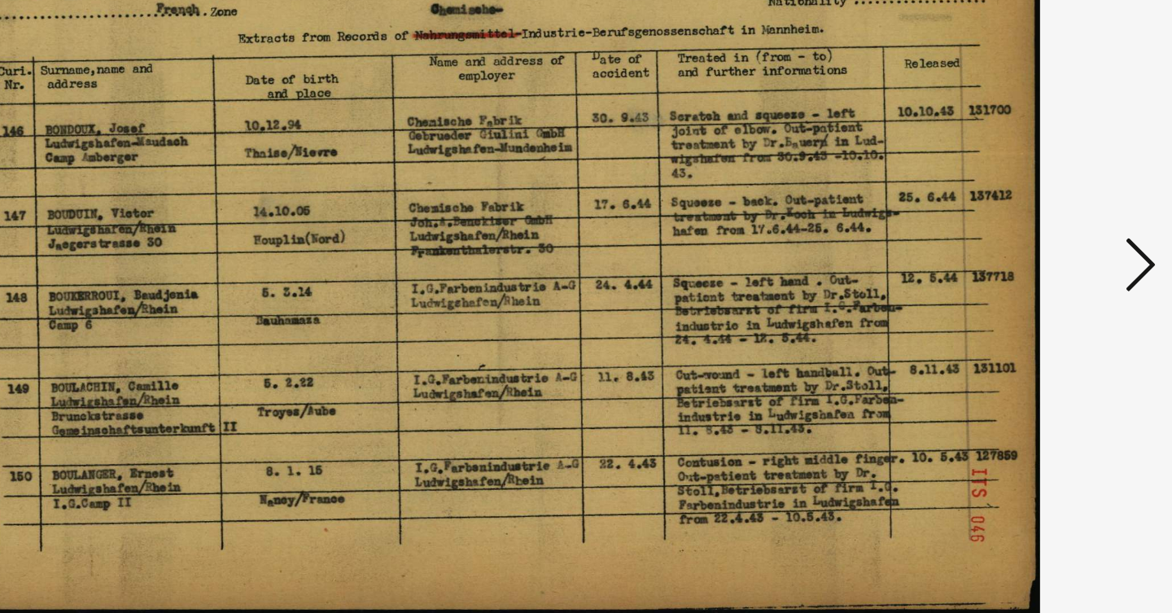
click at [1004, 245] on icon at bounding box center [1014, 264] width 20 height 39
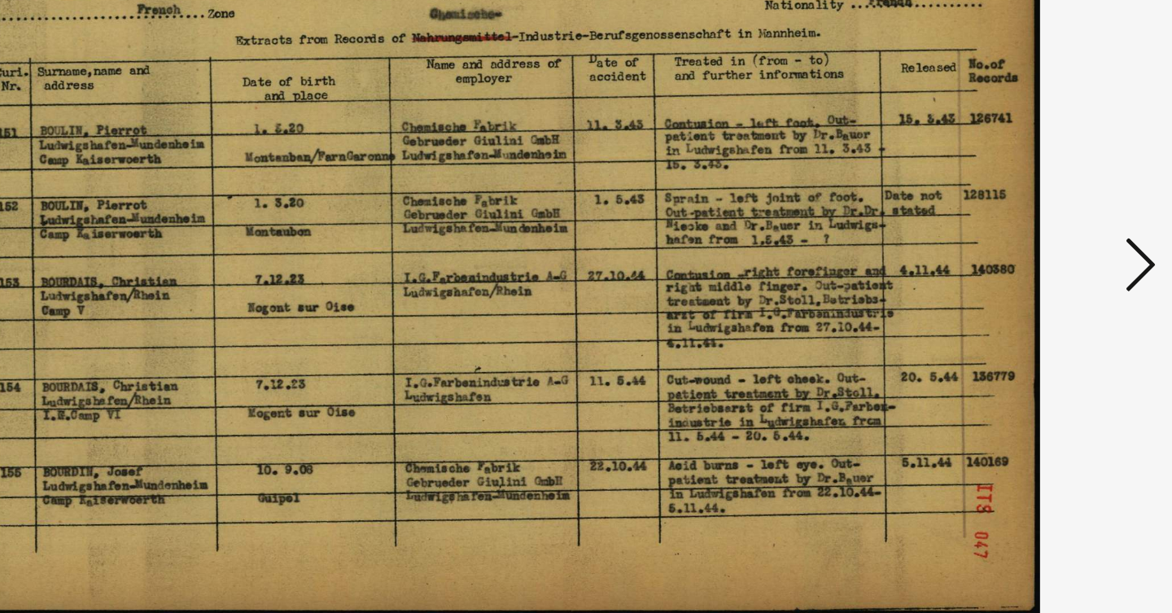
click at [1004, 245] on icon at bounding box center [1014, 264] width 20 height 39
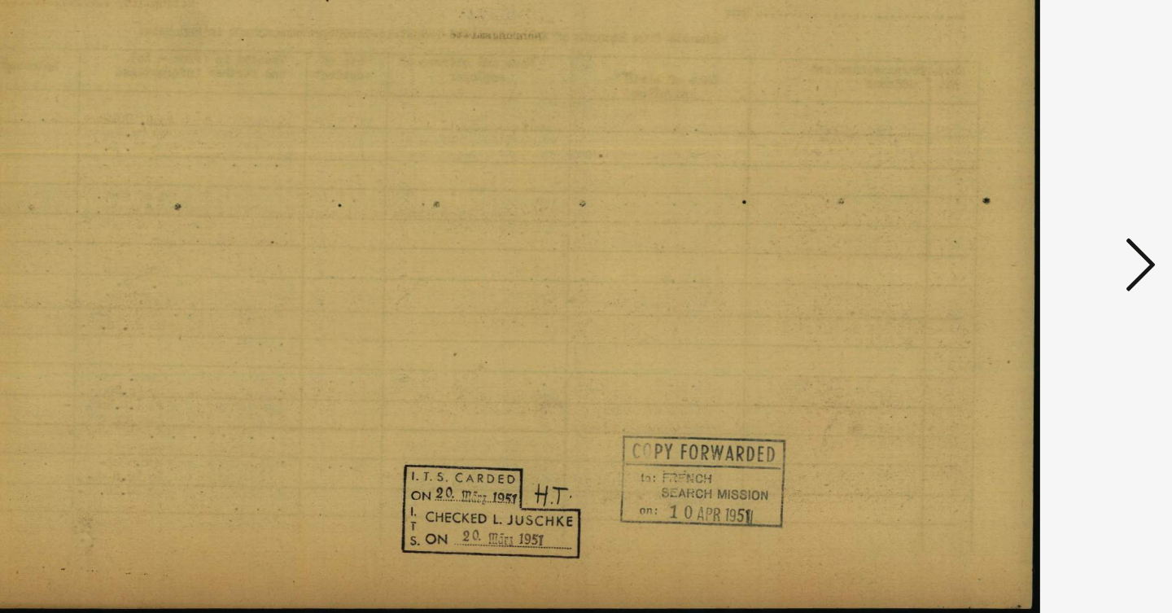
click at [1004, 245] on icon at bounding box center [1014, 264] width 20 height 39
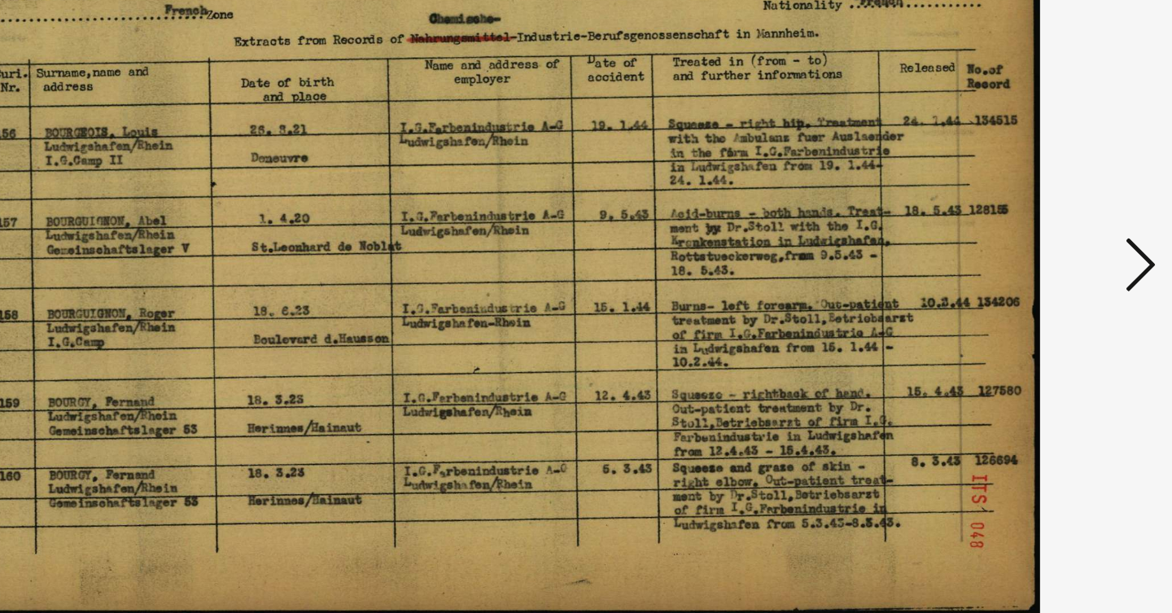
click at [1004, 245] on icon at bounding box center [1014, 264] width 20 height 39
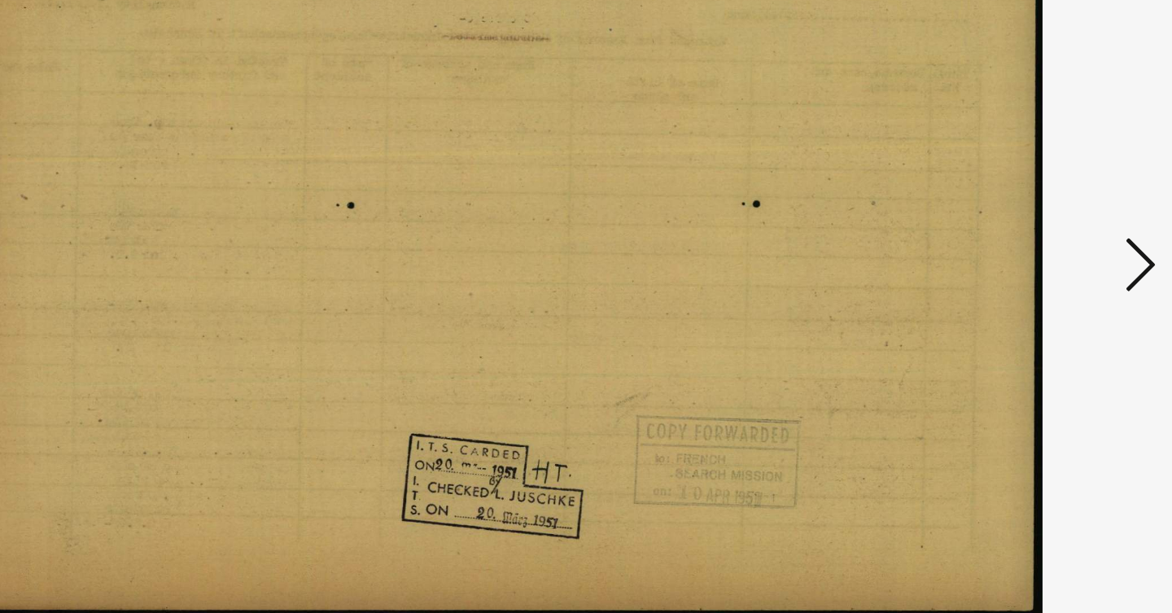
click at [1004, 245] on icon at bounding box center [1014, 264] width 20 height 39
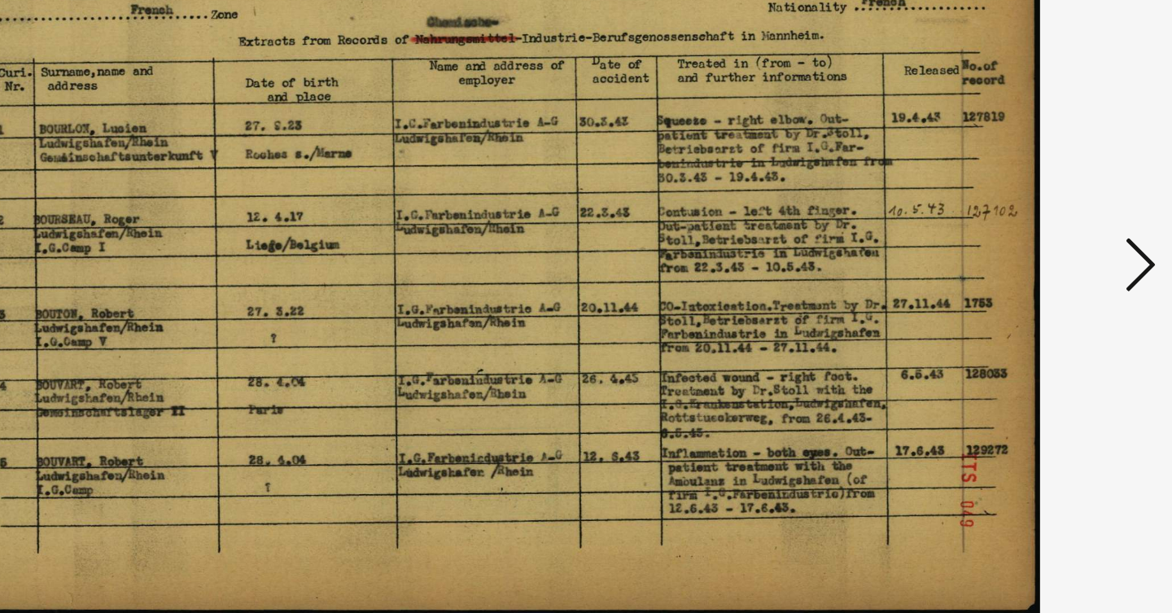
click at [1004, 245] on icon at bounding box center [1014, 264] width 20 height 39
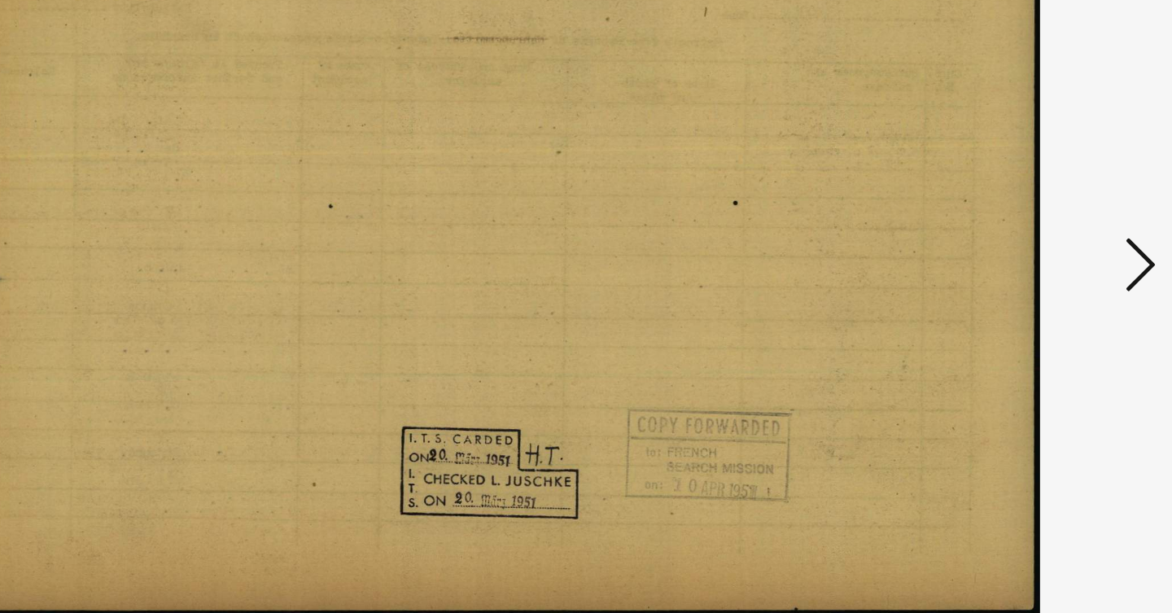
click at [1004, 245] on icon at bounding box center [1014, 264] width 20 height 39
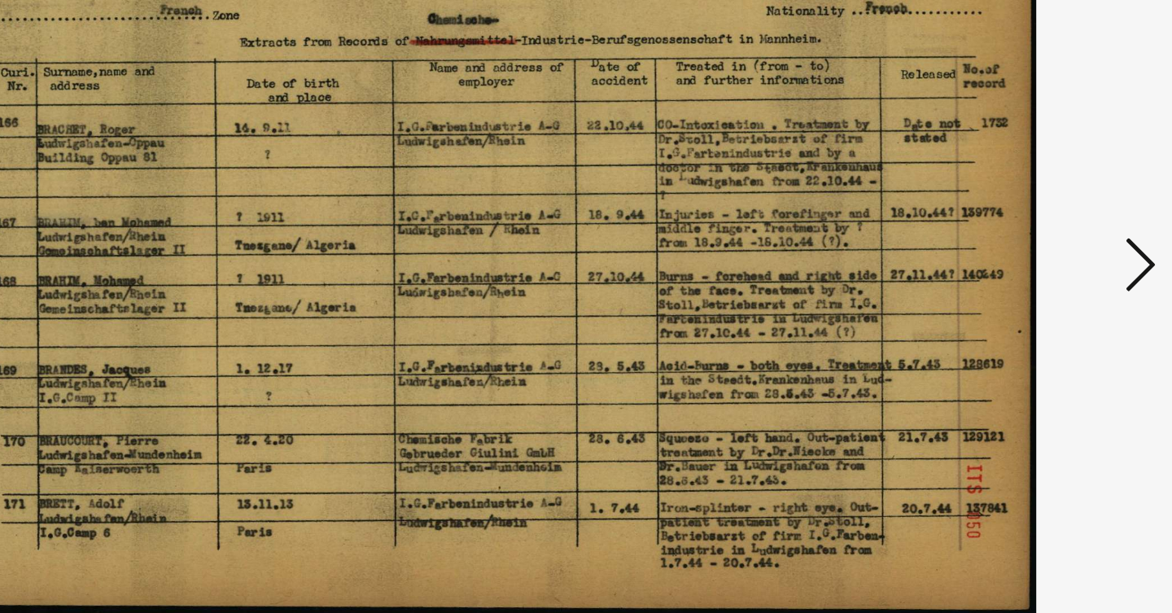
click at [1004, 245] on icon at bounding box center [1014, 264] width 20 height 39
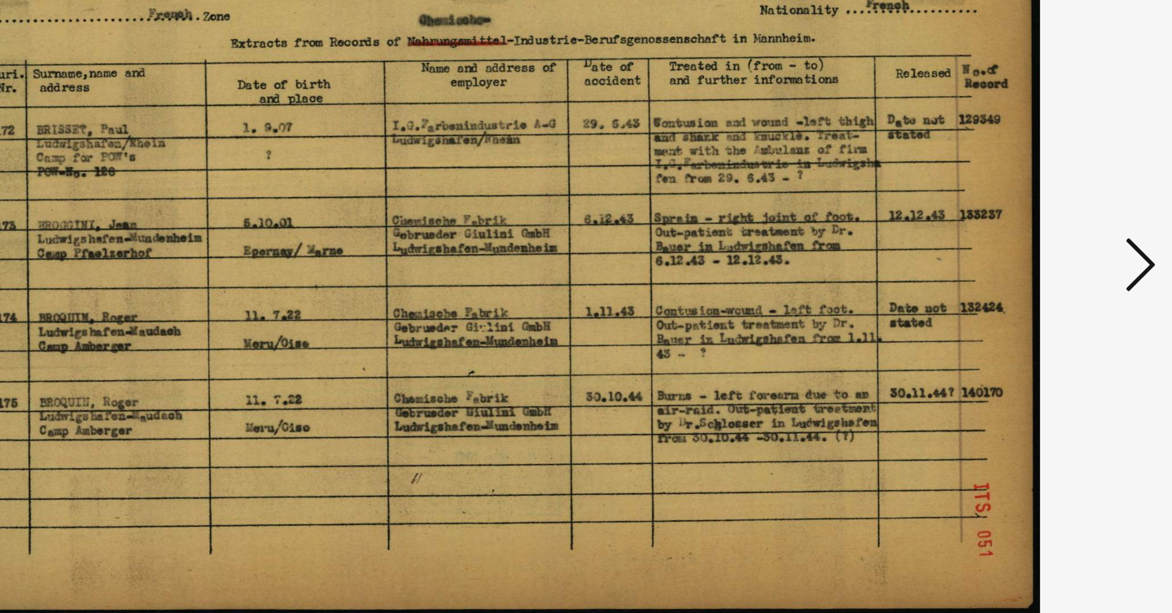
click at [1004, 245] on icon at bounding box center [1014, 264] width 20 height 39
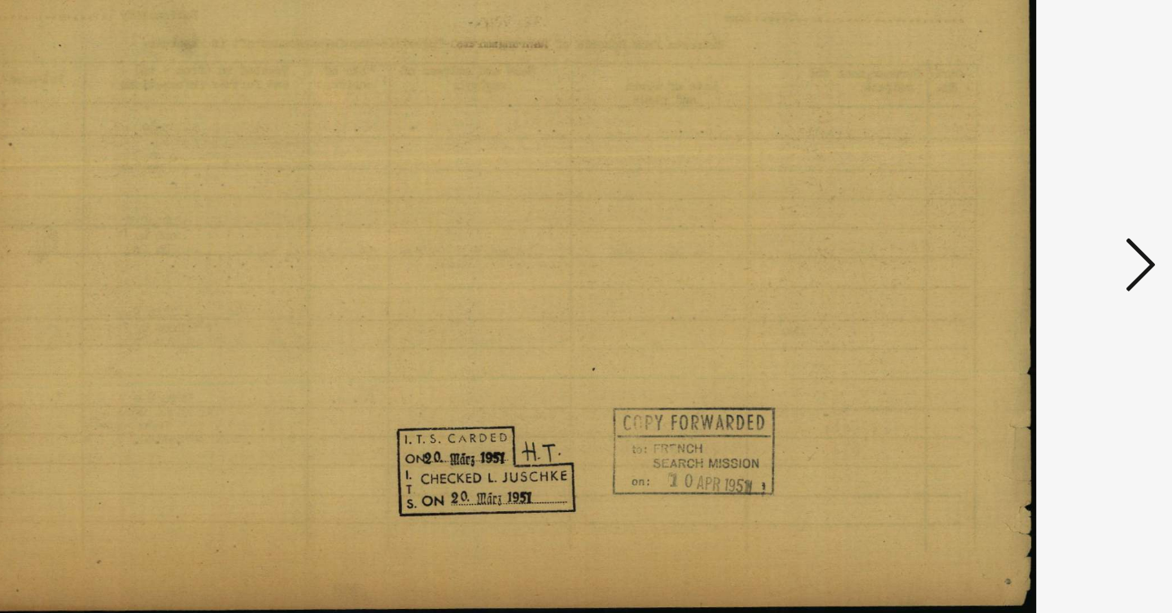
click at [1004, 245] on icon at bounding box center [1014, 264] width 20 height 39
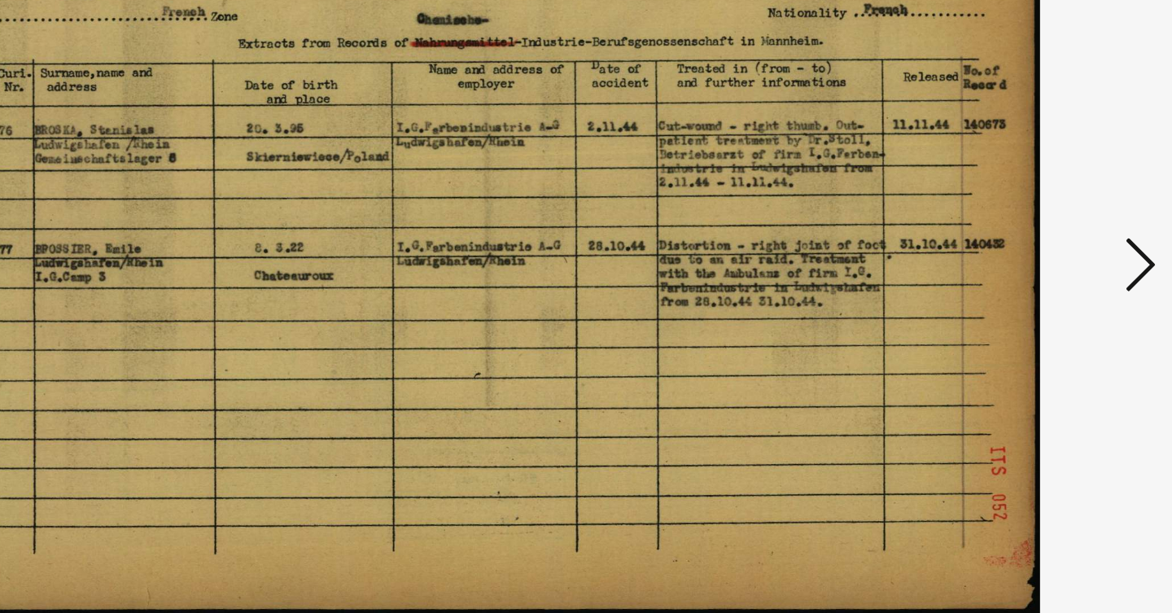
click at [1004, 245] on icon at bounding box center [1014, 264] width 20 height 39
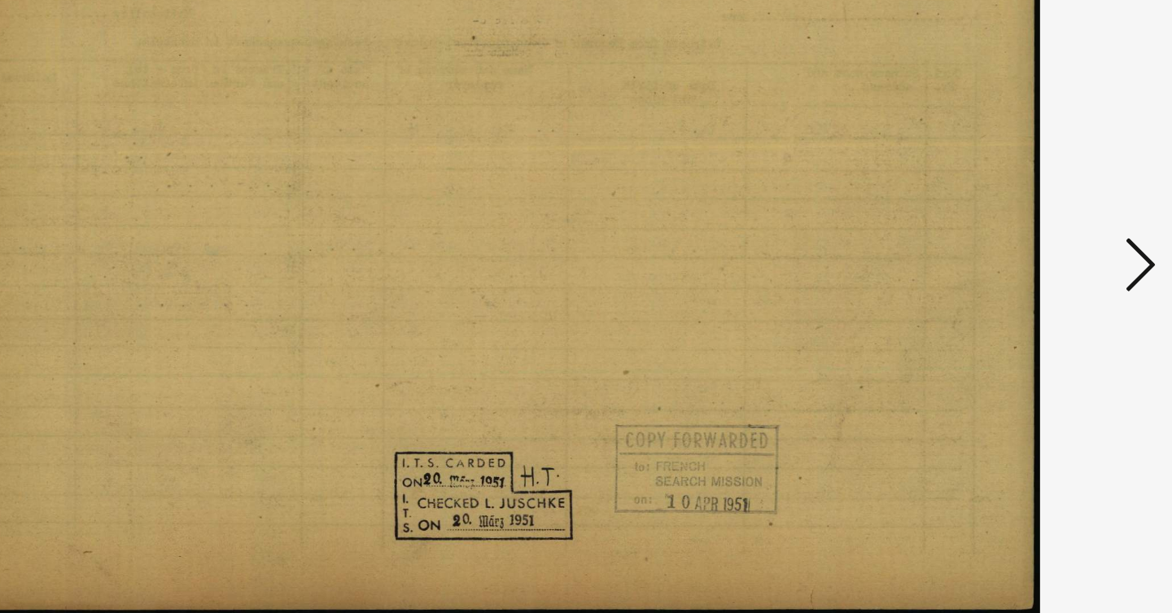
click at [1004, 245] on icon at bounding box center [1014, 264] width 20 height 39
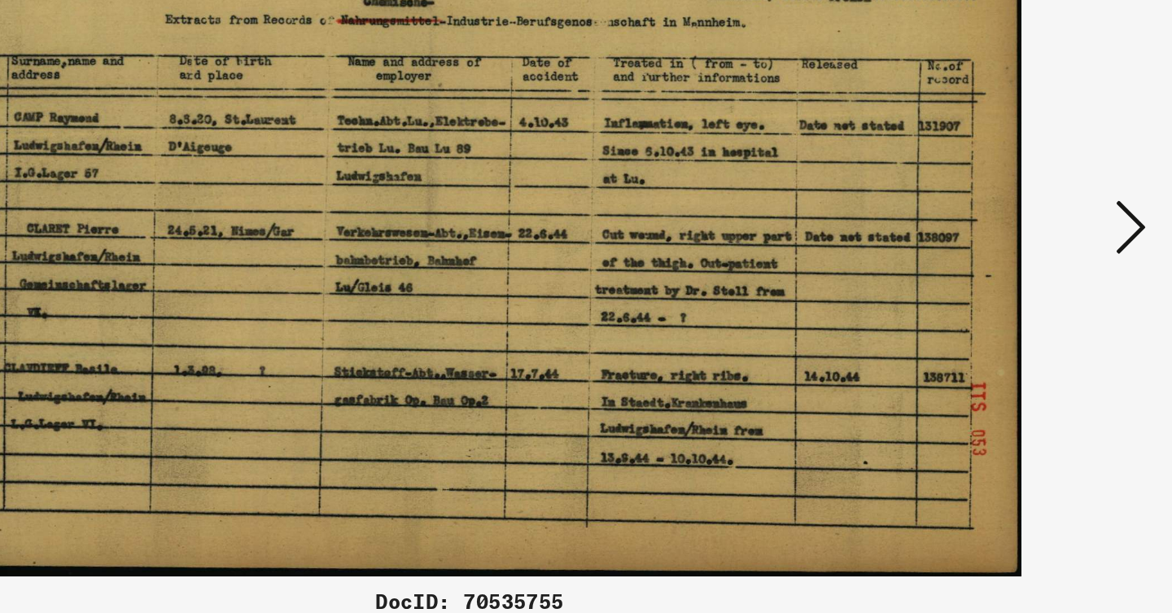
click at [1004, 245] on icon at bounding box center [1014, 264] width 20 height 39
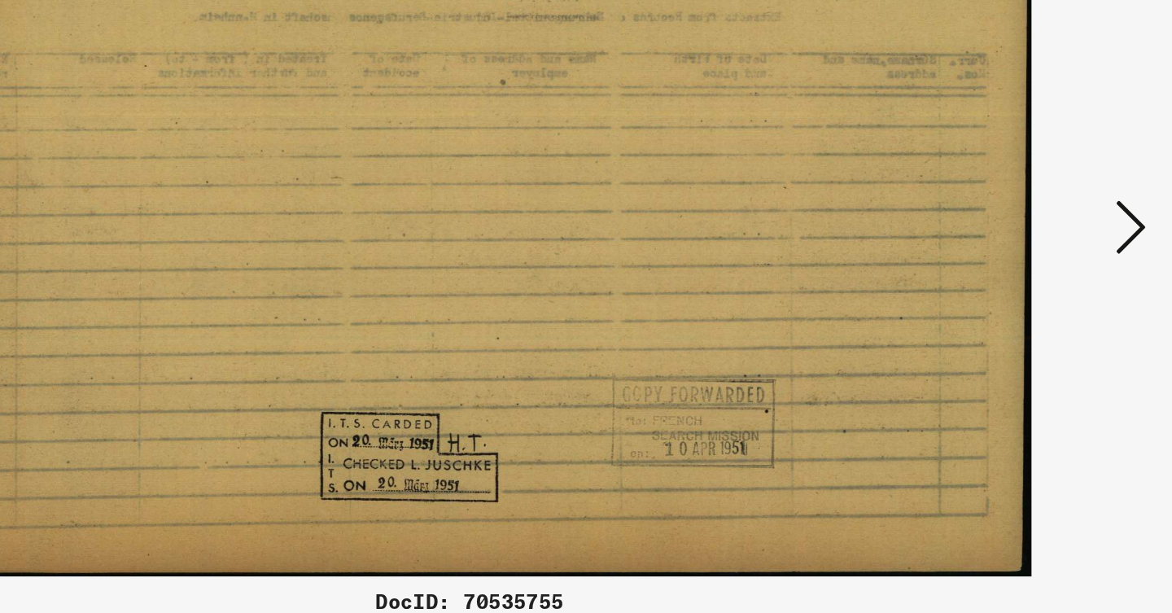
click at [1004, 245] on icon at bounding box center [1014, 264] width 20 height 39
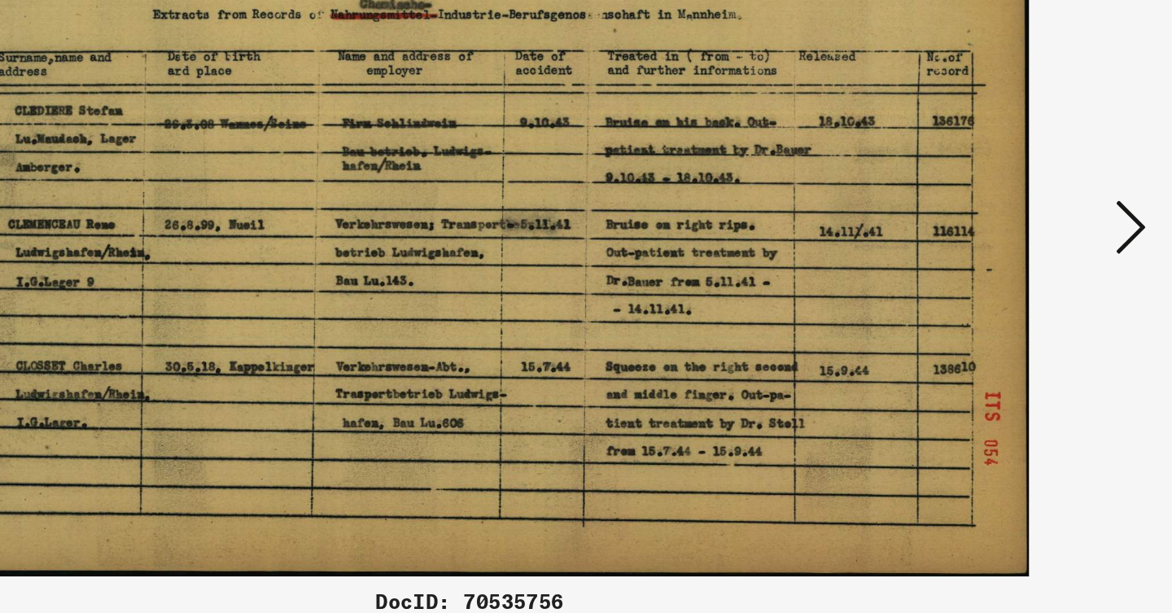
click at [1004, 245] on icon at bounding box center [1014, 264] width 20 height 39
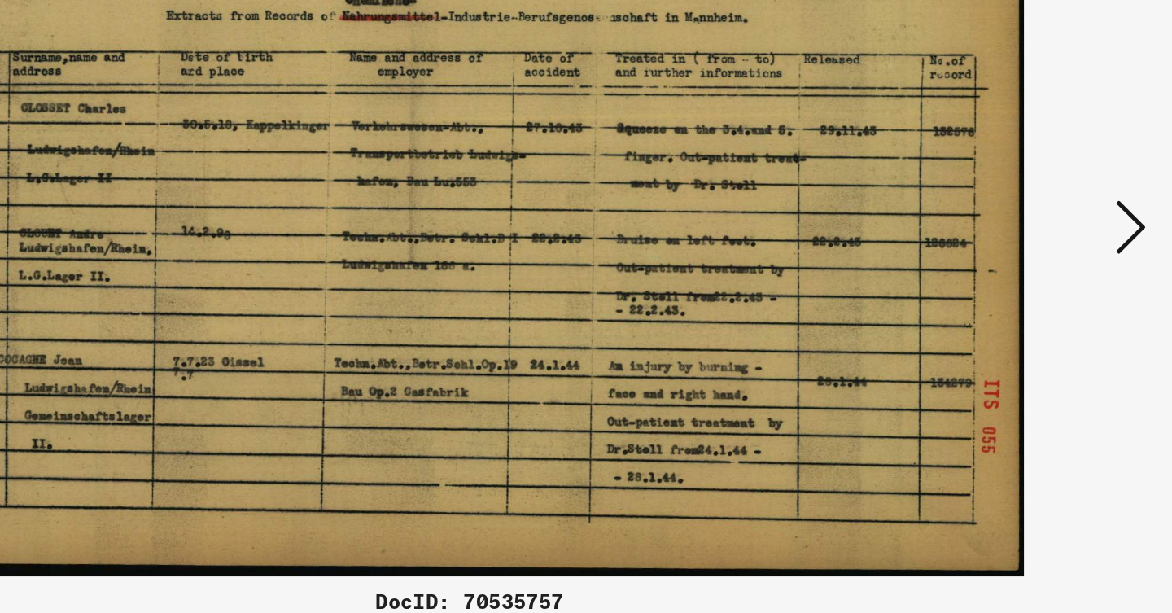
click at [1004, 245] on icon at bounding box center [1014, 264] width 20 height 39
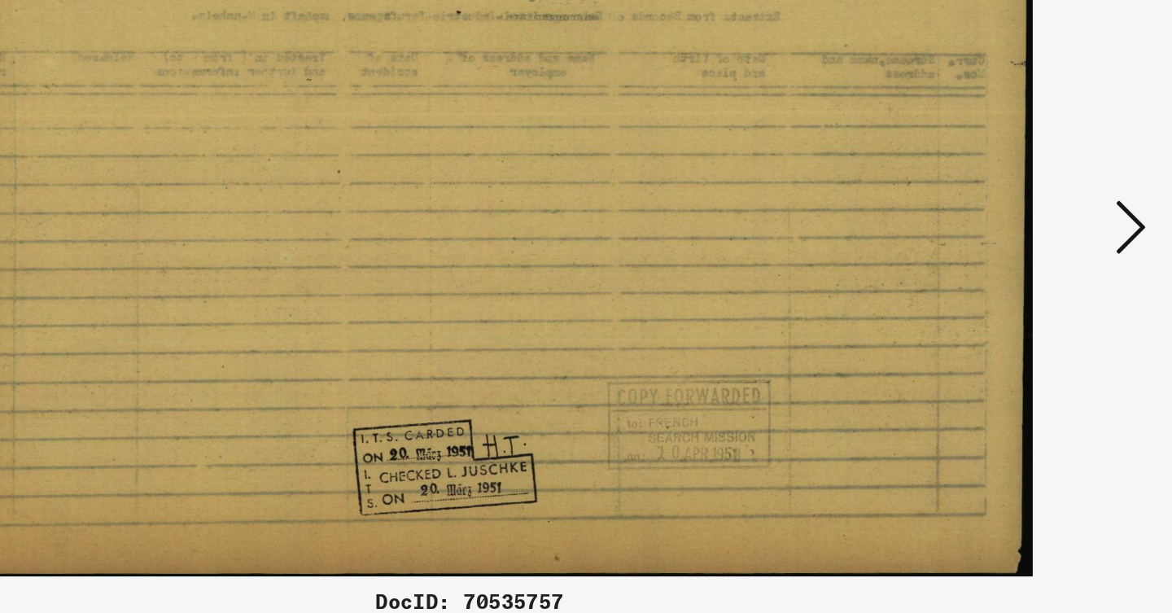
click at [1004, 245] on icon at bounding box center [1014, 264] width 20 height 39
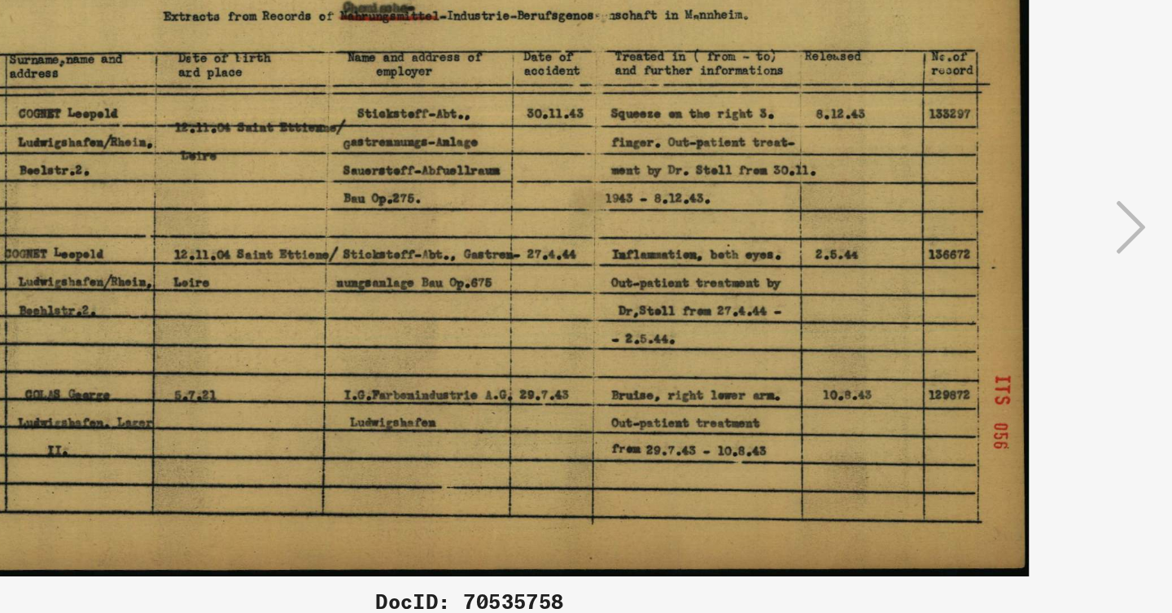
click at [1004, 245] on icon at bounding box center [1014, 264] width 20 height 39
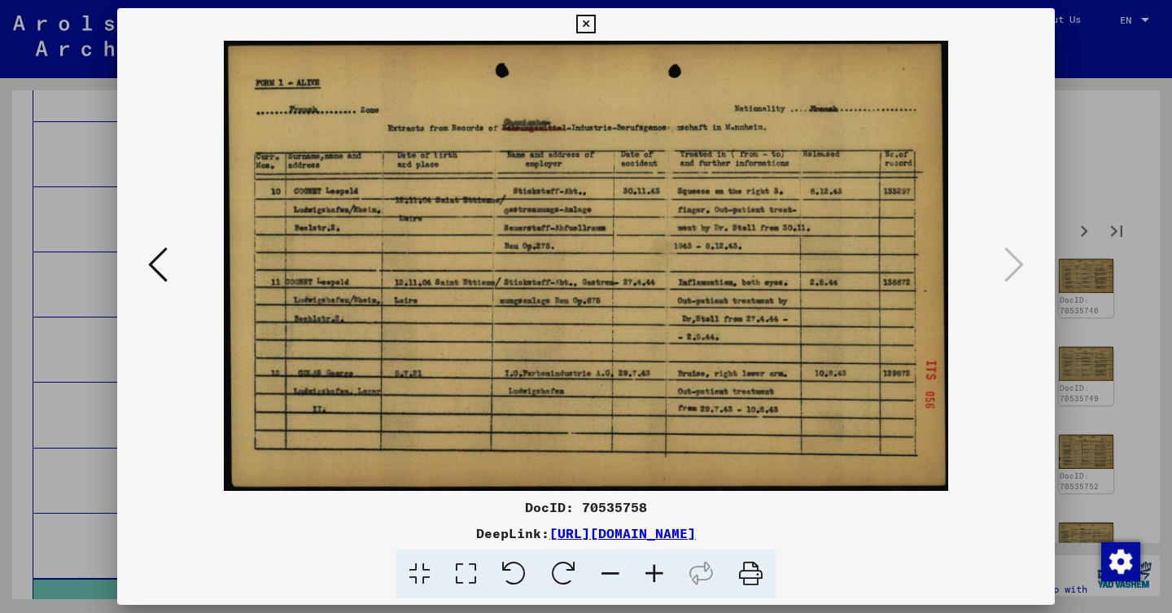
click at [1079, 257] on div at bounding box center [586, 306] width 1172 height 613
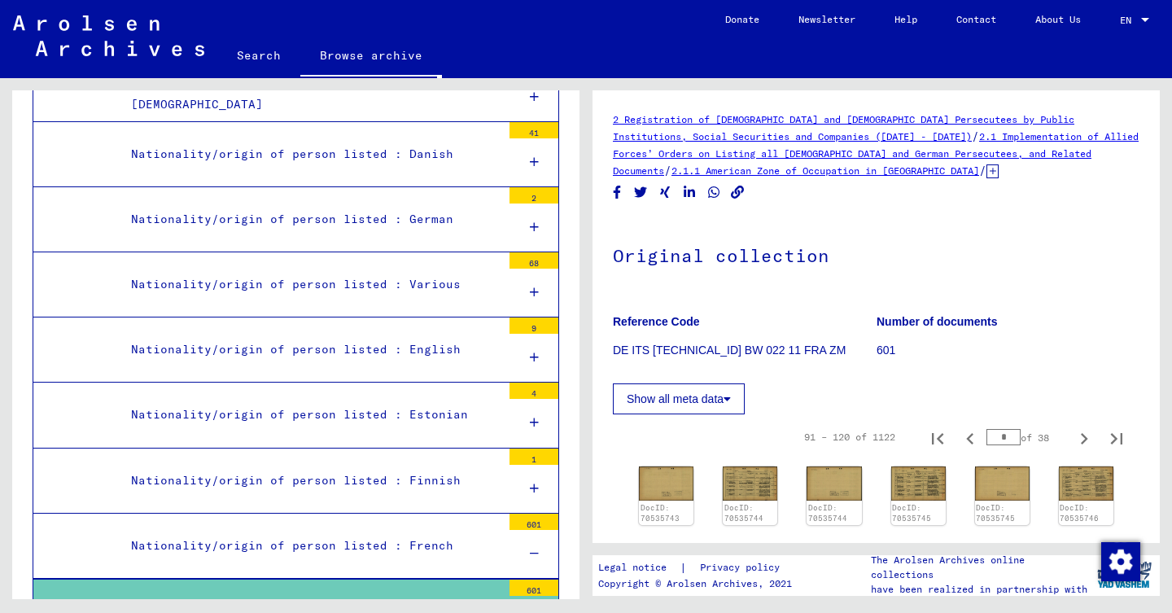
scroll to position [0, 0]
click at [987, 168] on icon at bounding box center [993, 171] width 12 height 14
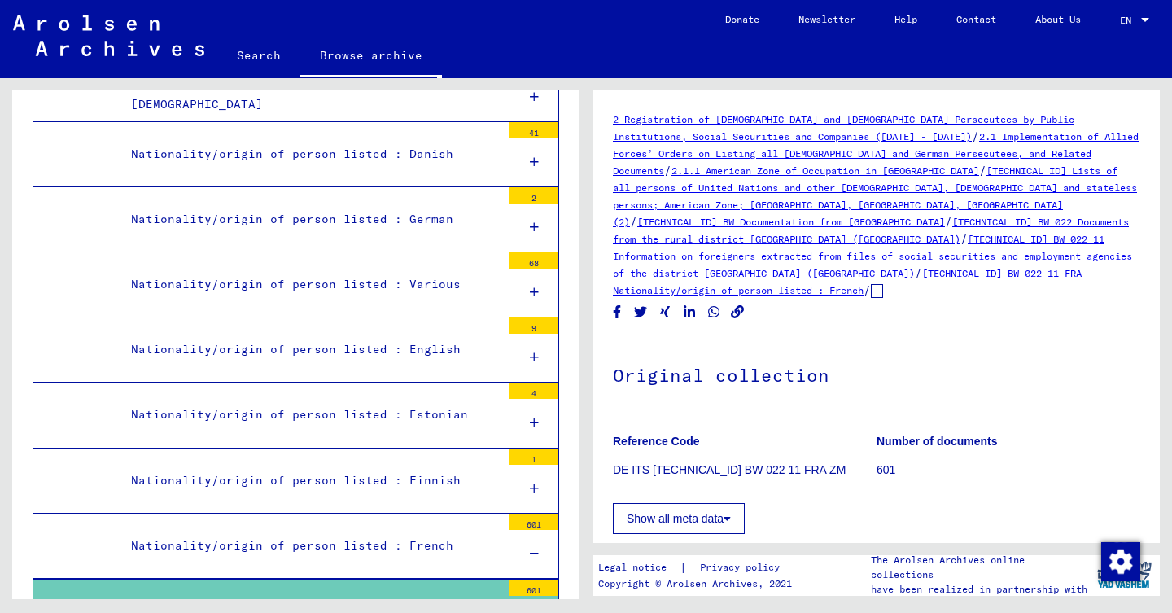
click at [996, 224] on link "[TECHNICAL_ID] BW 022 Documents from the rural district [GEOGRAPHIC_DATA] ([GEO…" at bounding box center [871, 230] width 516 height 29
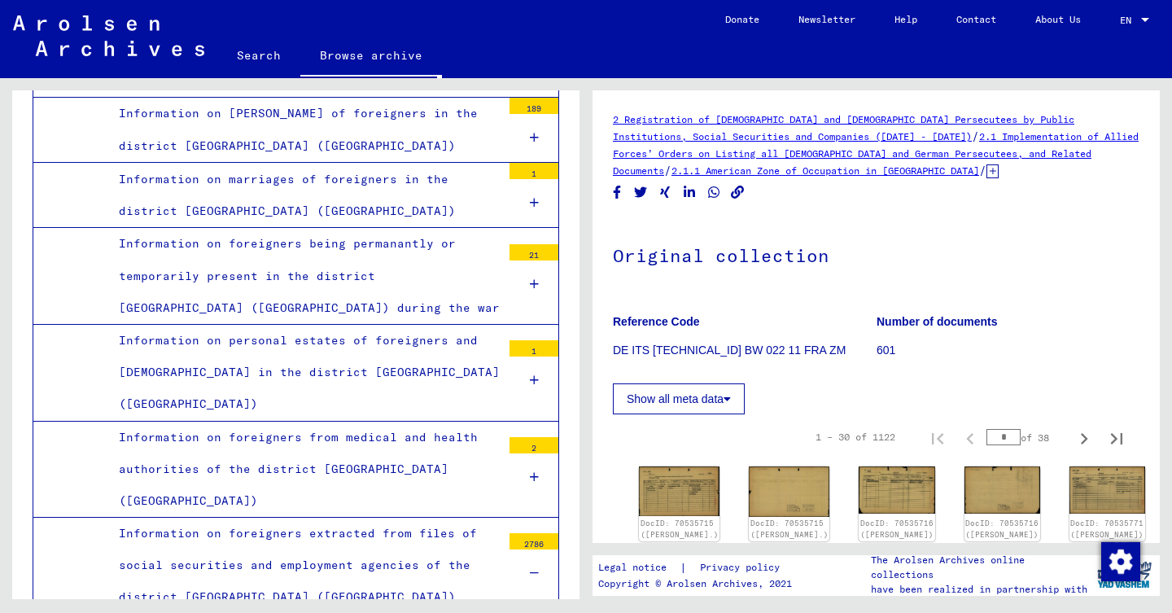
scroll to position [2461, 0]
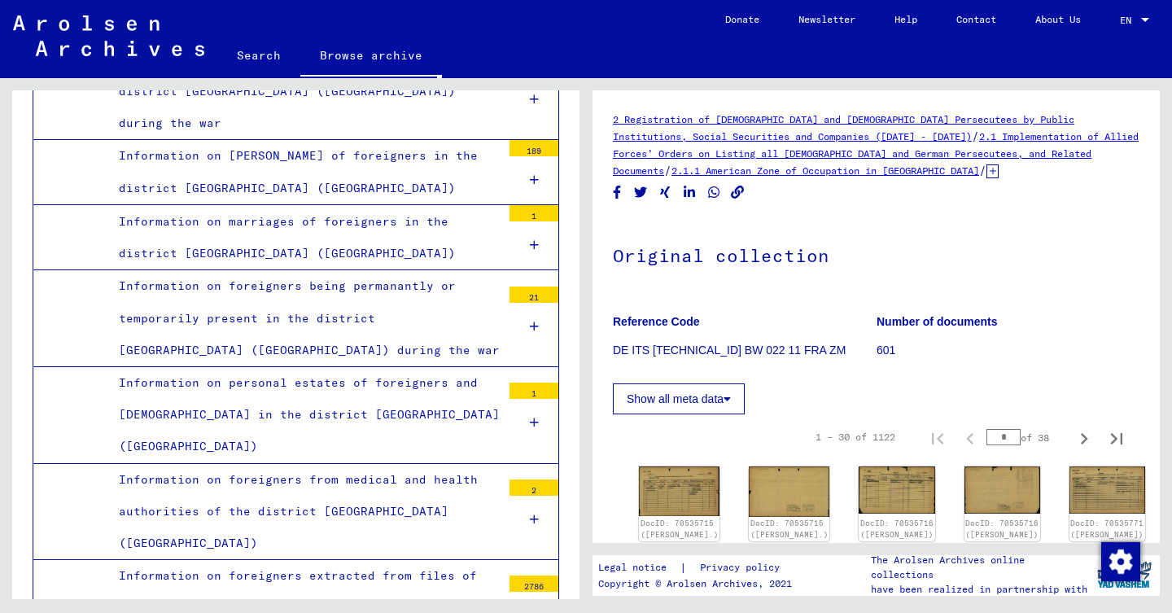
click at [427, 560] on div "Information on foreigners extracted from files of social securities and employm…" at bounding box center [304, 608] width 395 height 96
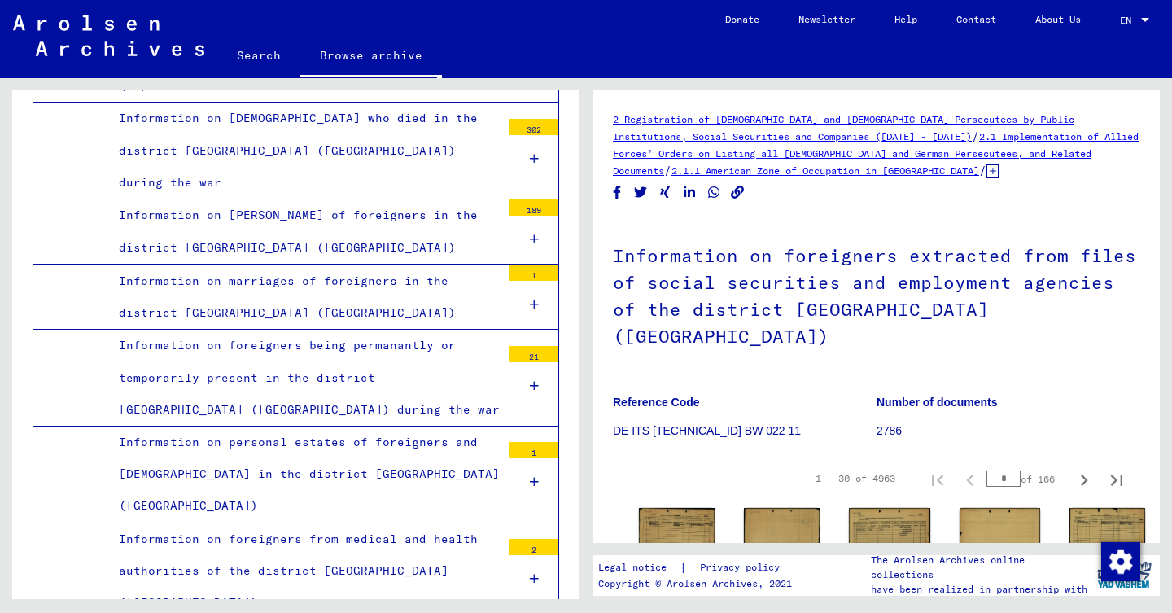
scroll to position [2329, 0]
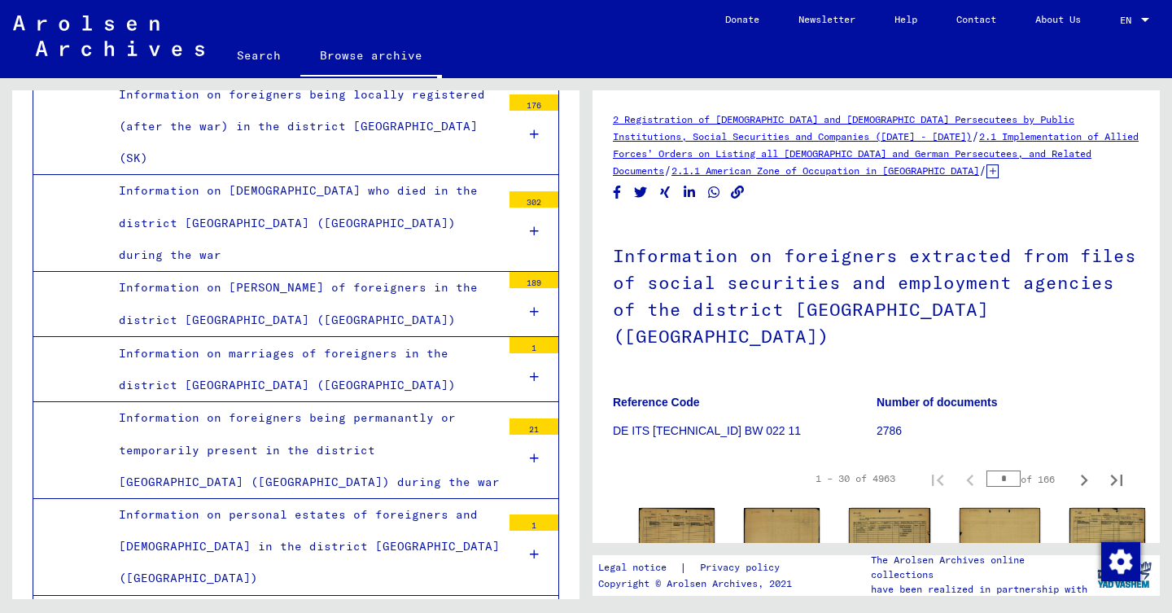
click at [439, 402] on div "Information on foreigners being permanantly or temporarily present in the distr…" at bounding box center [304, 450] width 395 height 96
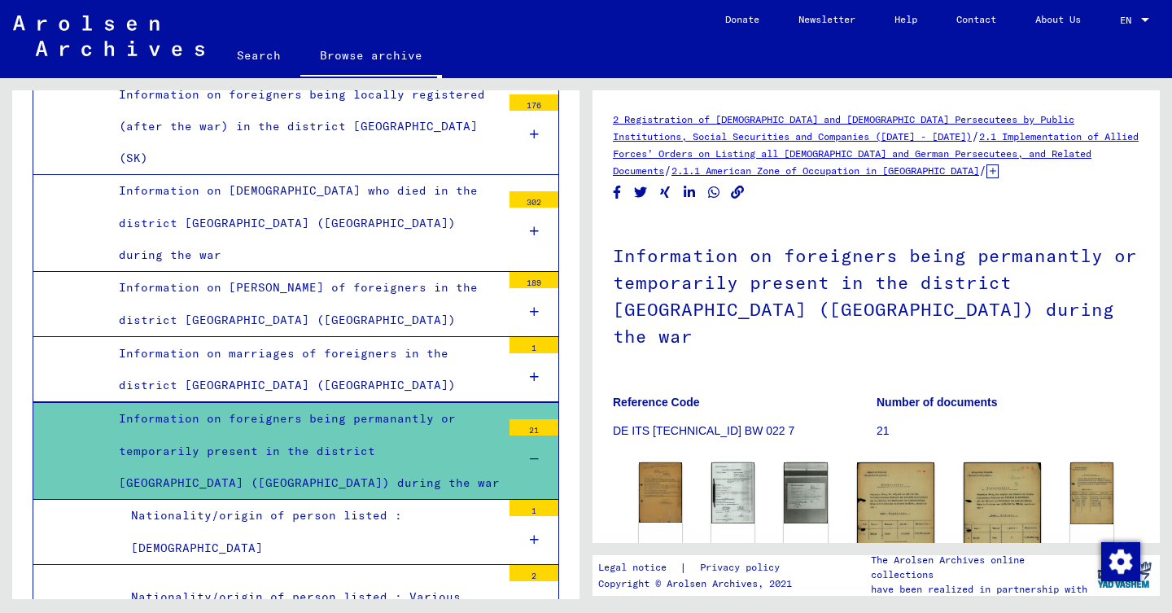
scroll to position [2348, 0]
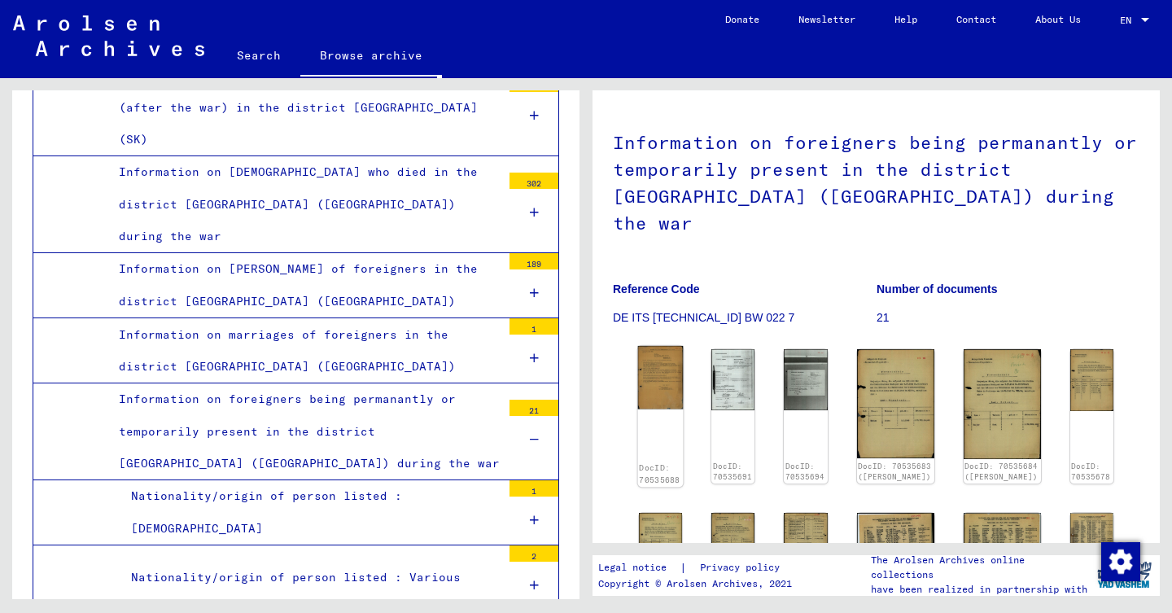
scroll to position [109, 0]
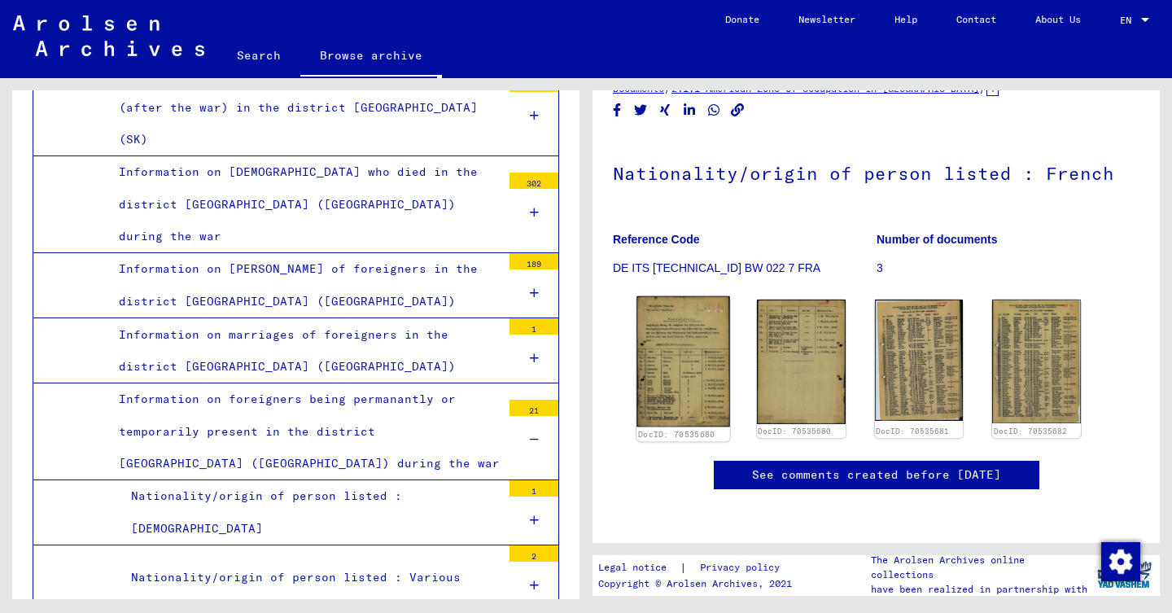
click at [686, 315] on img at bounding box center [683, 361] width 93 height 131
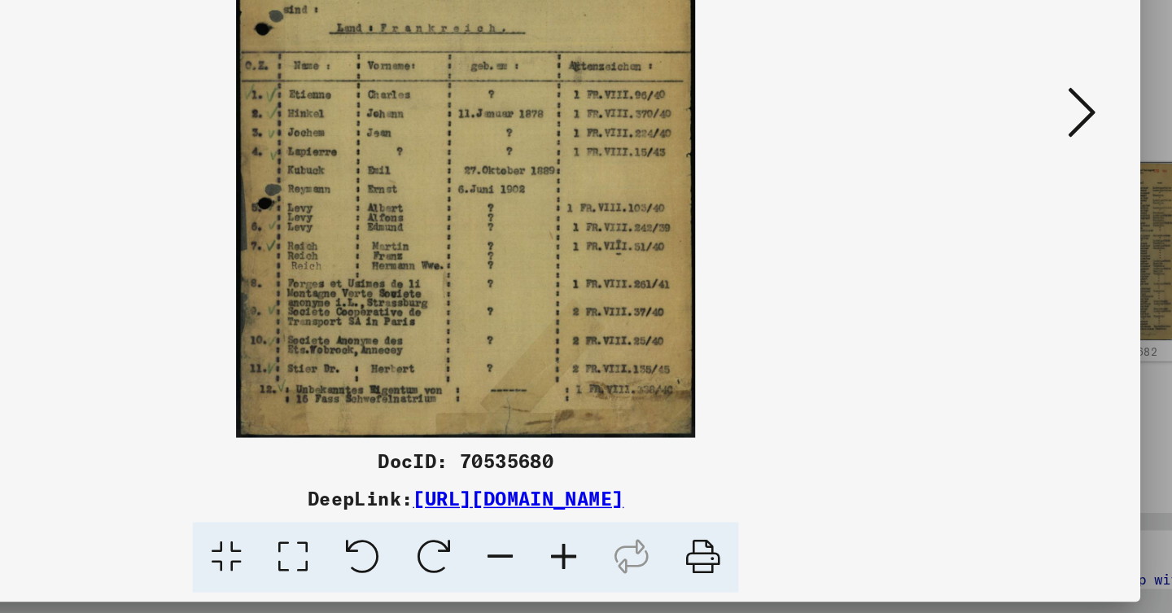
click at [1004, 245] on icon at bounding box center [1014, 264] width 20 height 39
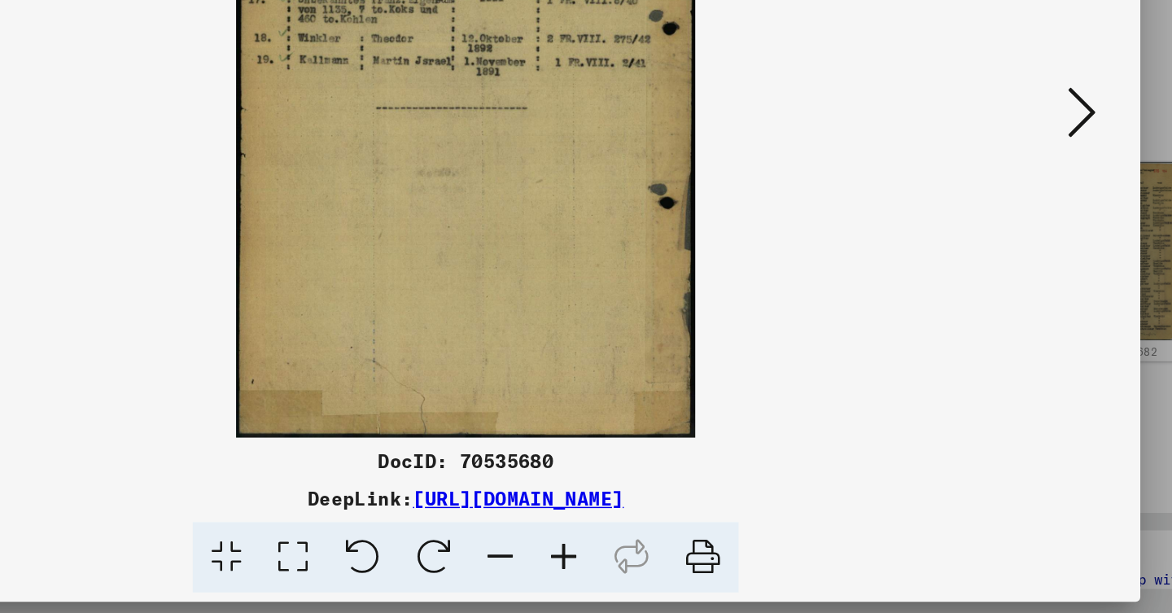
click at [1004, 245] on icon at bounding box center [1014, 264] width 20 height 39
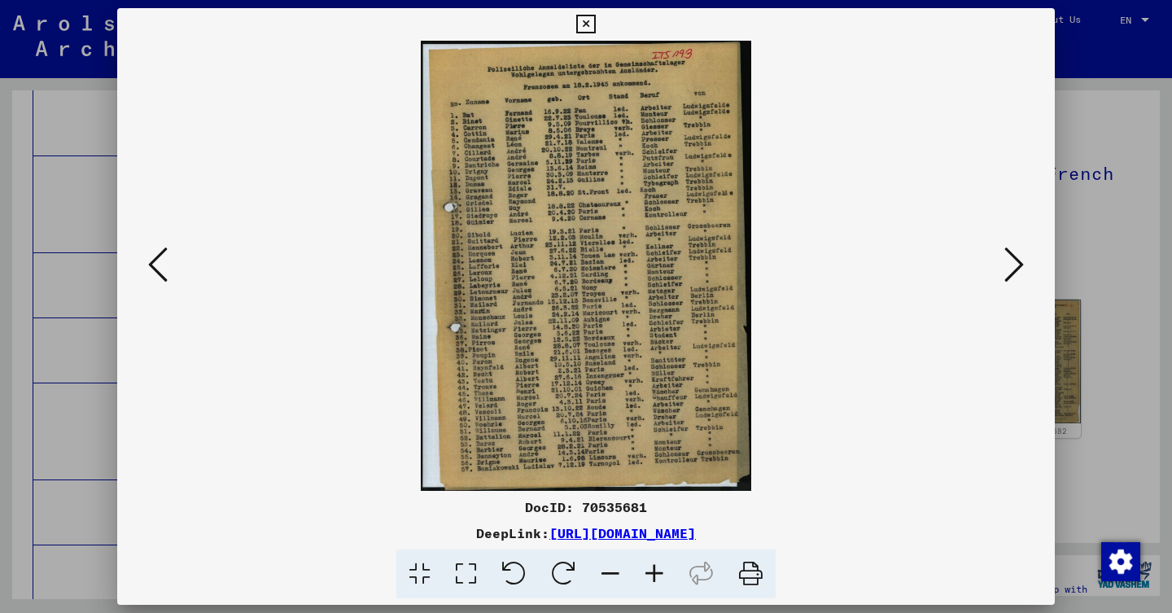
click at [1018, 274] on icon at bounding box center [1014, 264] width 20 height 39
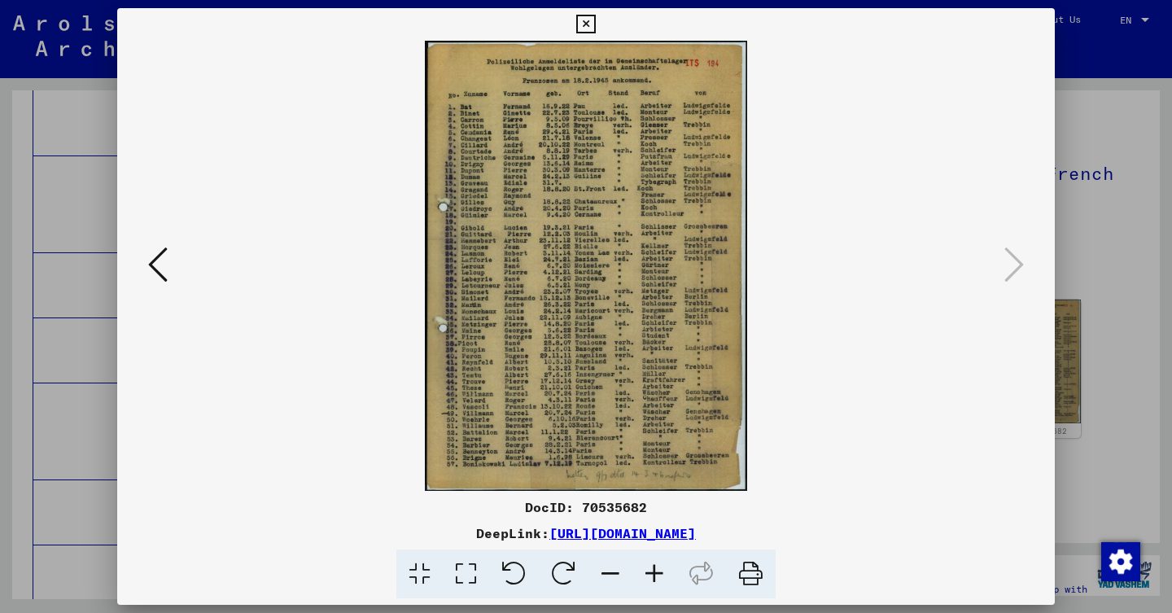
click at [37, 234] on div at bounding box center [586, 306] width 1172 height 613
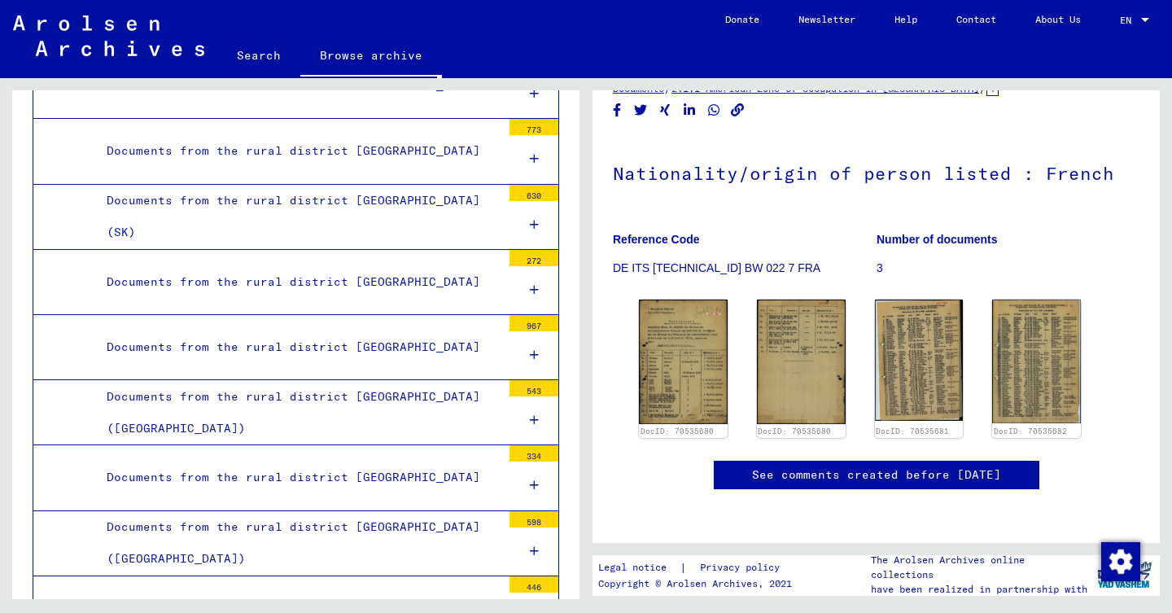
scroll to position [1424, 0]
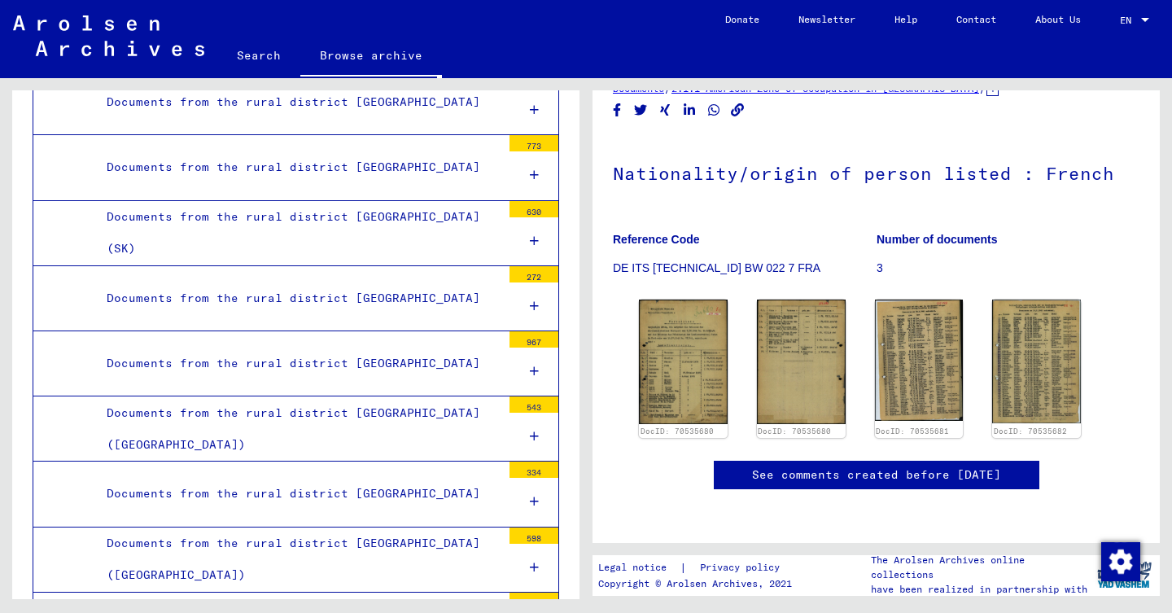
click at [493, 397] on div "Documents from the rural district [GEOGRAPHIC_DATA] ([GEOGRAPHIC_DATA])" at bounding box center [297, 428] width 407 height 63
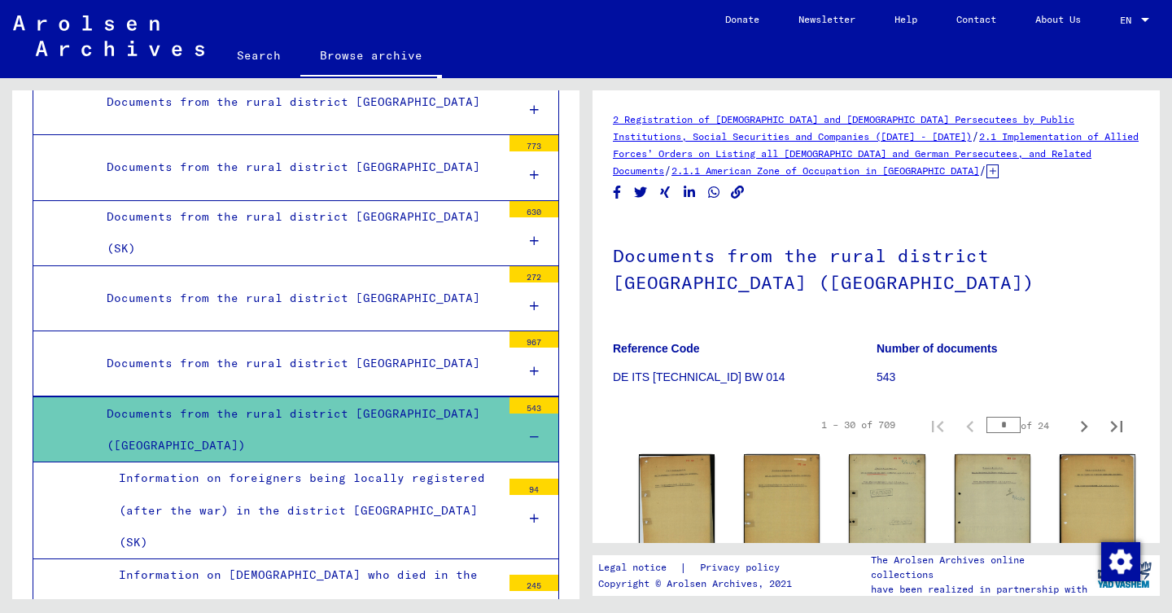
click at [987, 177] on icon at bounding box center [993, 171] width 12 height 14
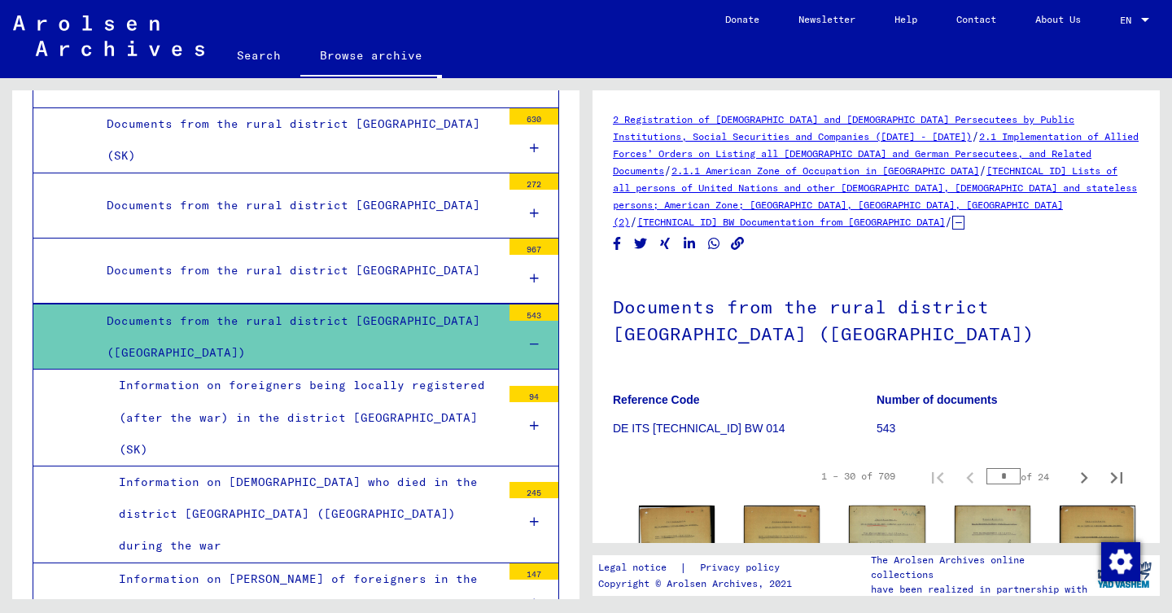
scroll to position [1529, 0]
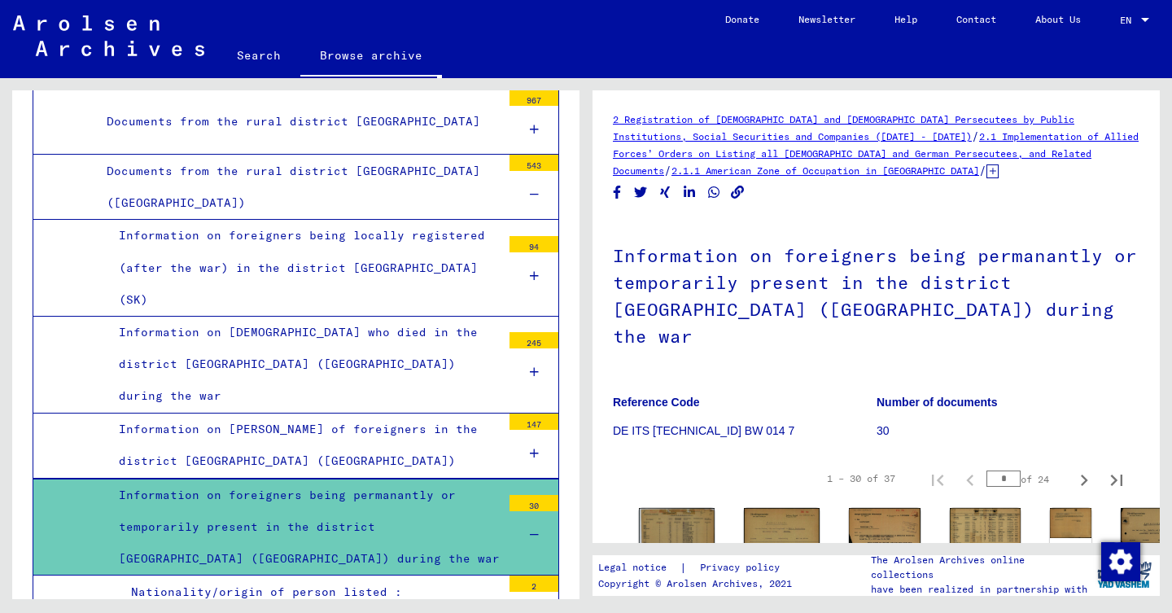
scroll to position [1721, 0]
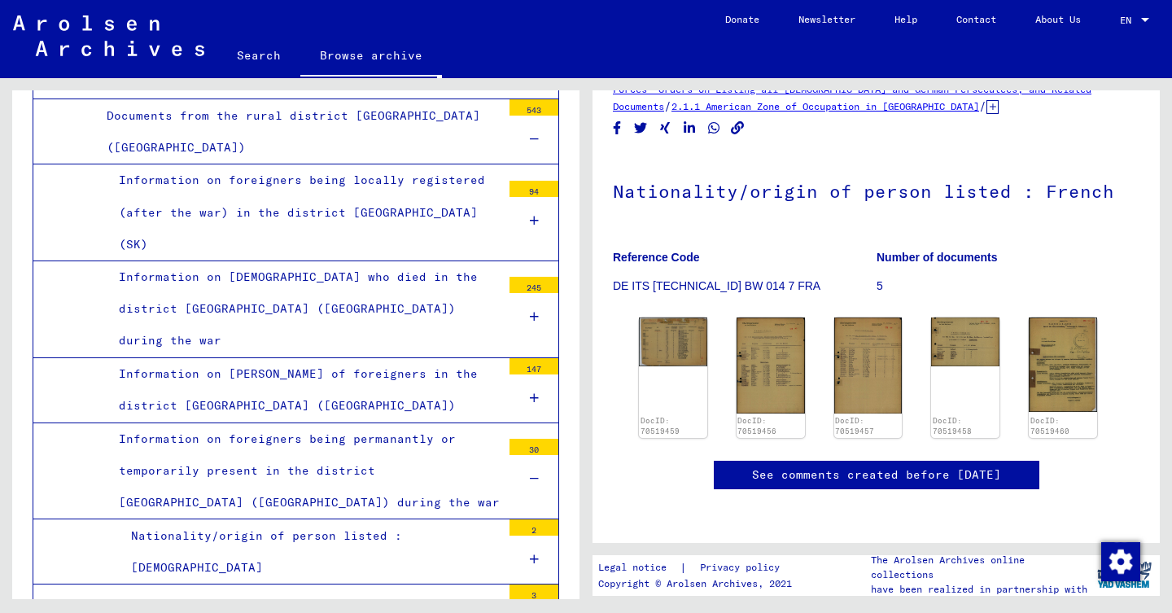
scroll to position [191, 0]
click at [676, 315] on img at bounding box center [673, 340] width 72 height 50
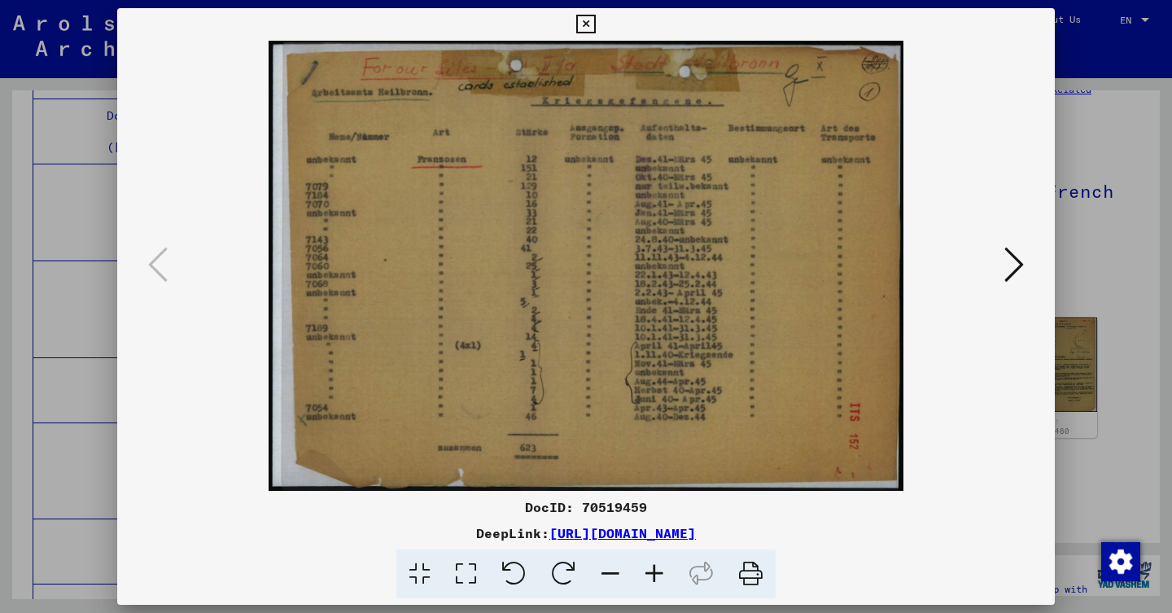
click at [1011, 266] on icon at bounding box center [1014, 264] width 20 height 39
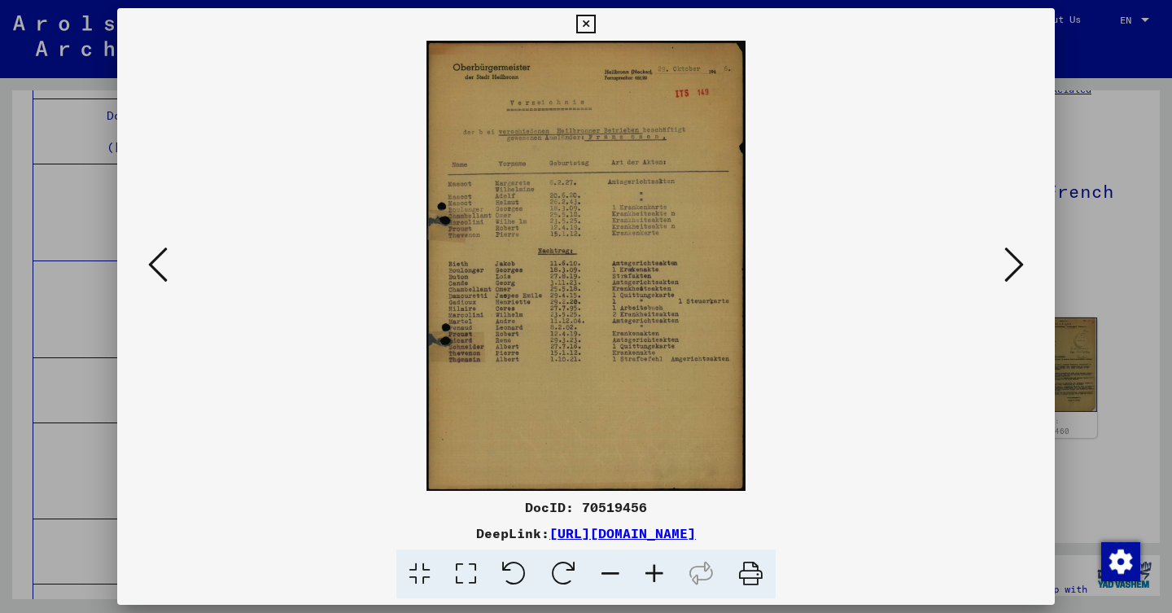
click at [1103, 332] on div at bounding box center [586, 306] width 1172 height 613
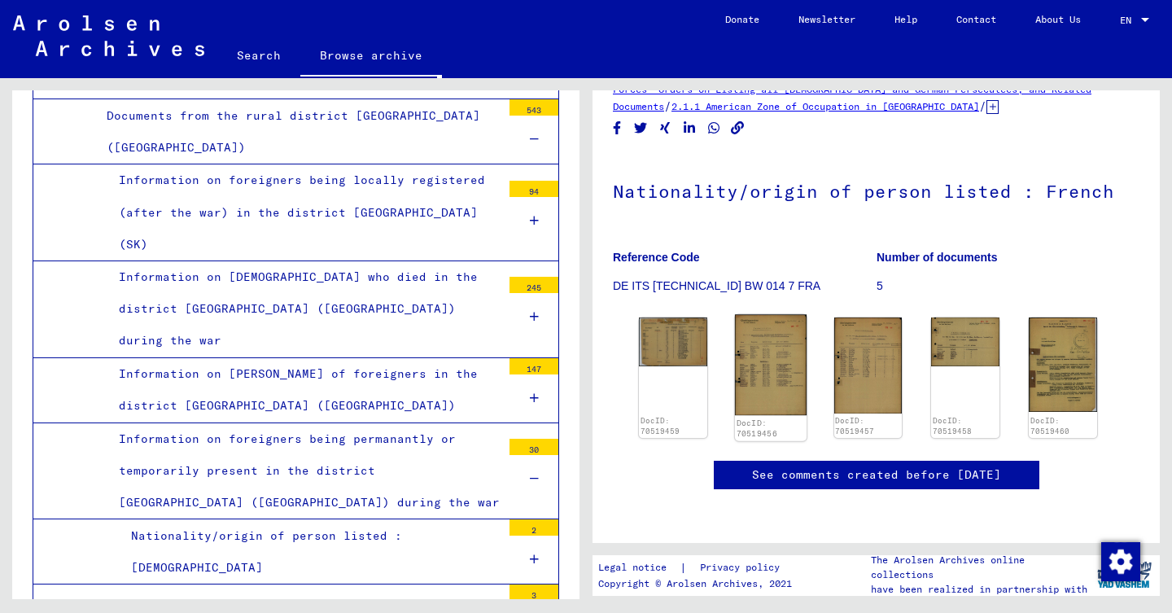
click at [746, 315] on img at bounding box center [771, 365] width 72 height 101
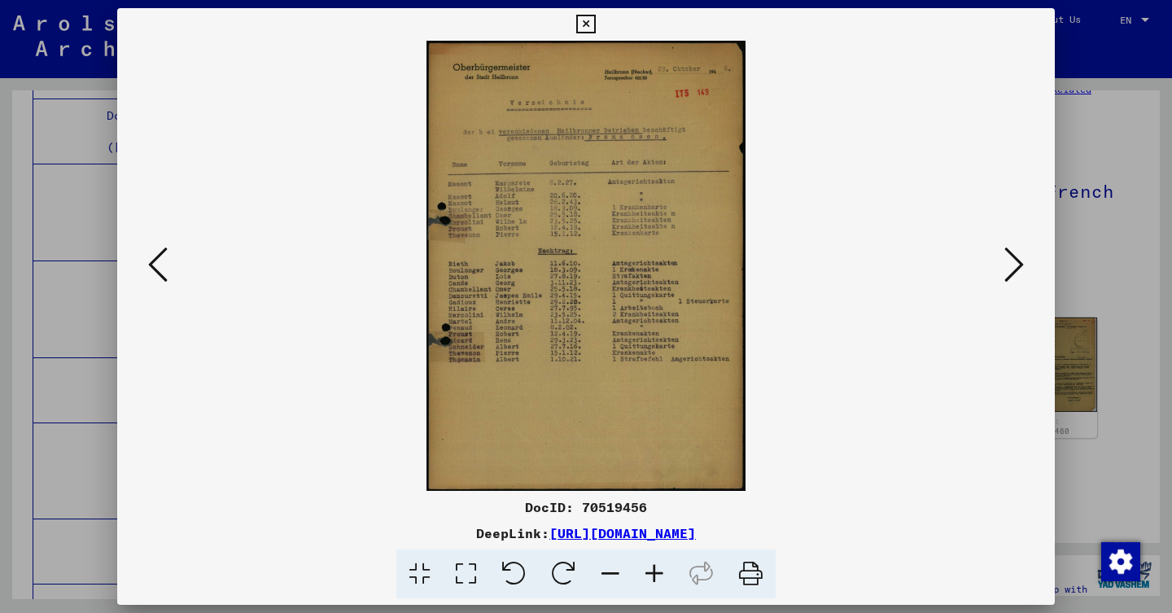
click at [990, 265] on img at bounding box center [586, 266] width 827 height 450
click at [1000, 272] on button at bounding box center [1014, 266] width 29 height 46
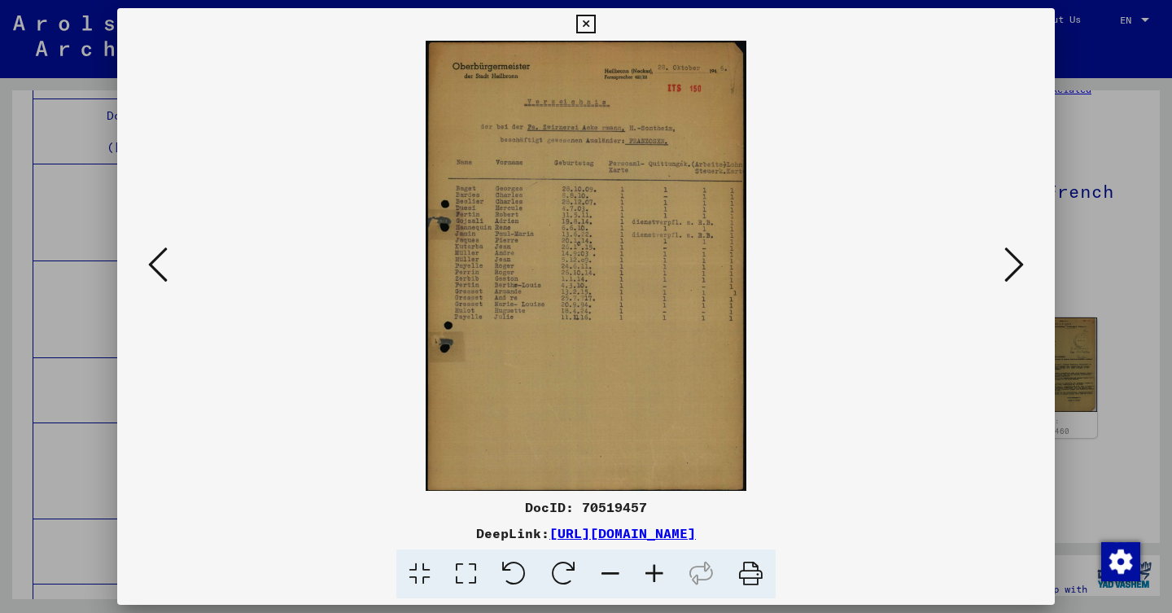
click at [1000, 272] on button at bounding box center [1014, 266] width 29 height 46
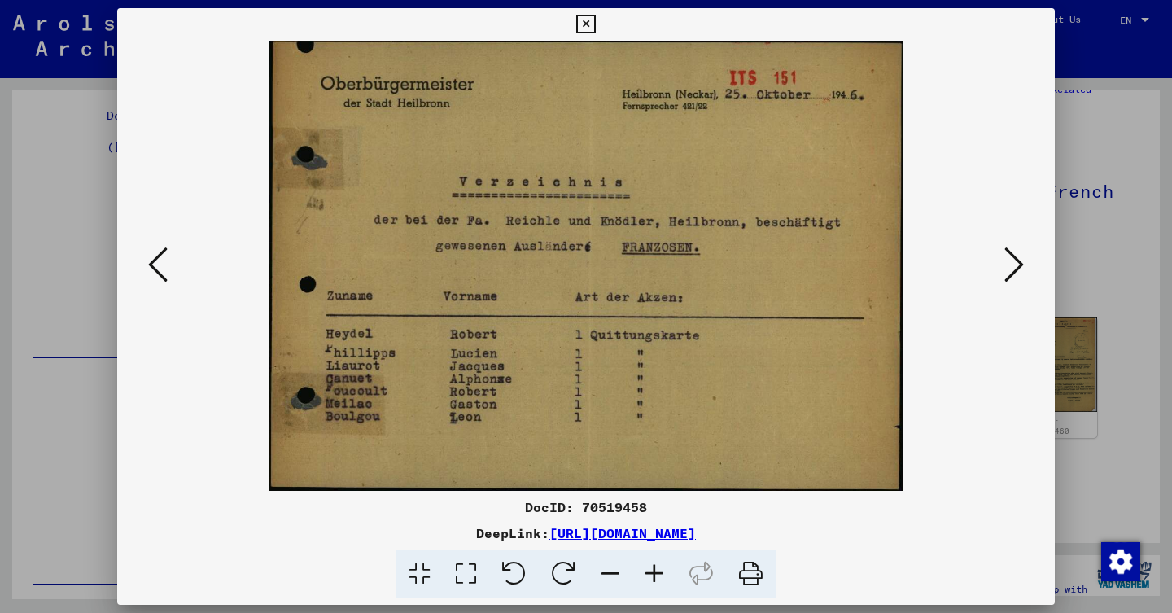
click at [1000, 272] on button at bounding box center [1014, 266] width 29 height 46
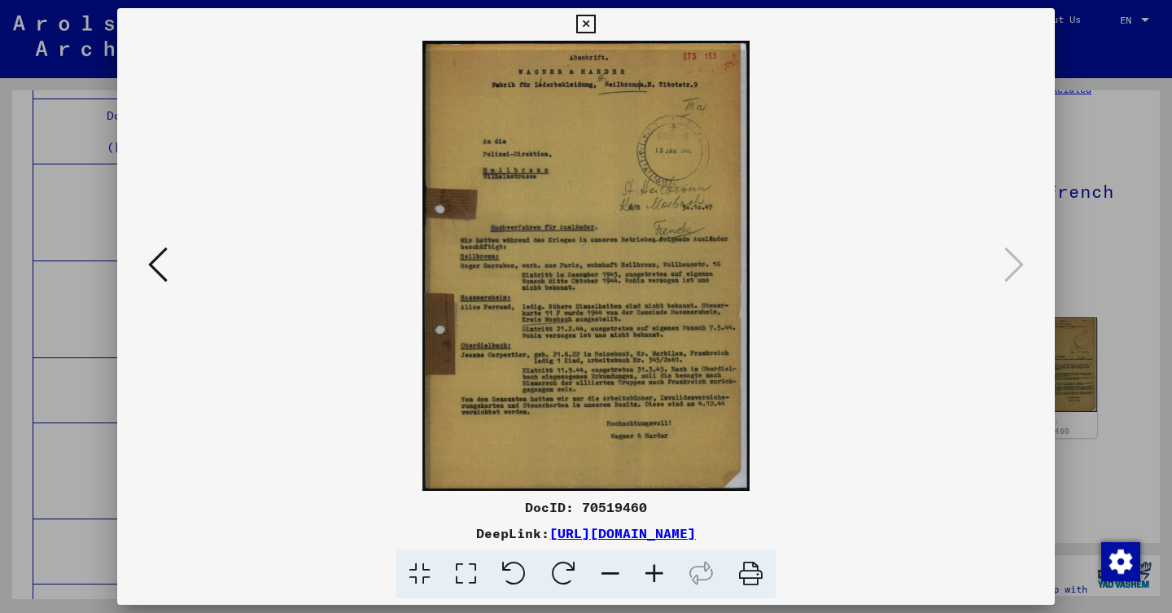
click at [30, 203] on div at bounding box center [586, 306] width 1172 height 613
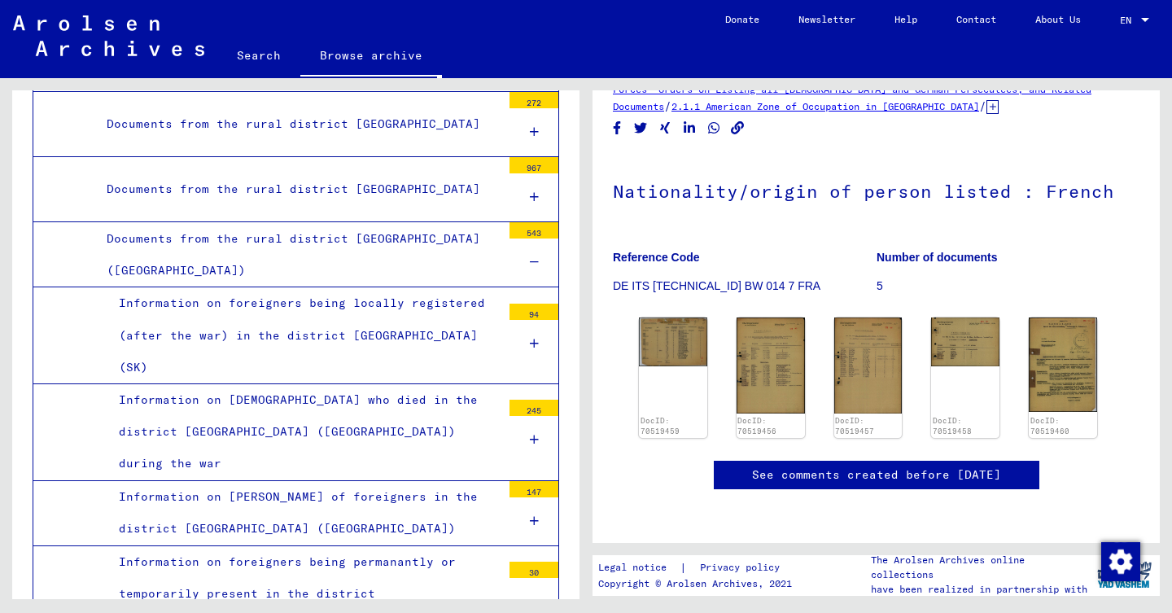
scroll to position [1572, 0]
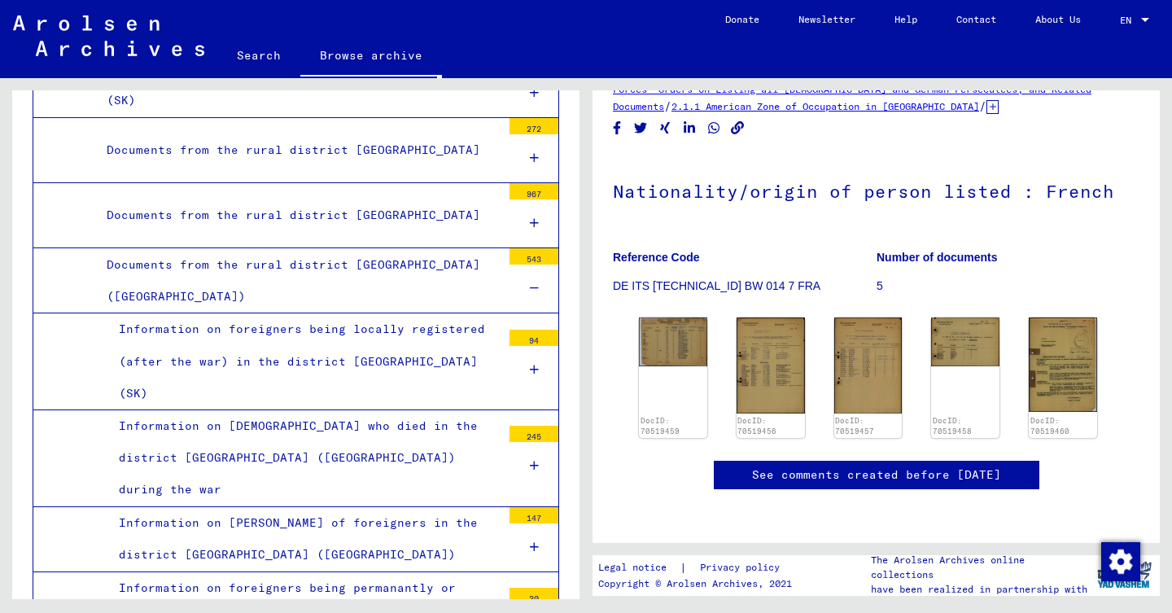
click at [325, 507] on div "Information on [PERSON_NAME] of foreigners in the district [GEOGRAPHIC_DATA] ([…" at bounding box center [304, 538] width 395 height 63
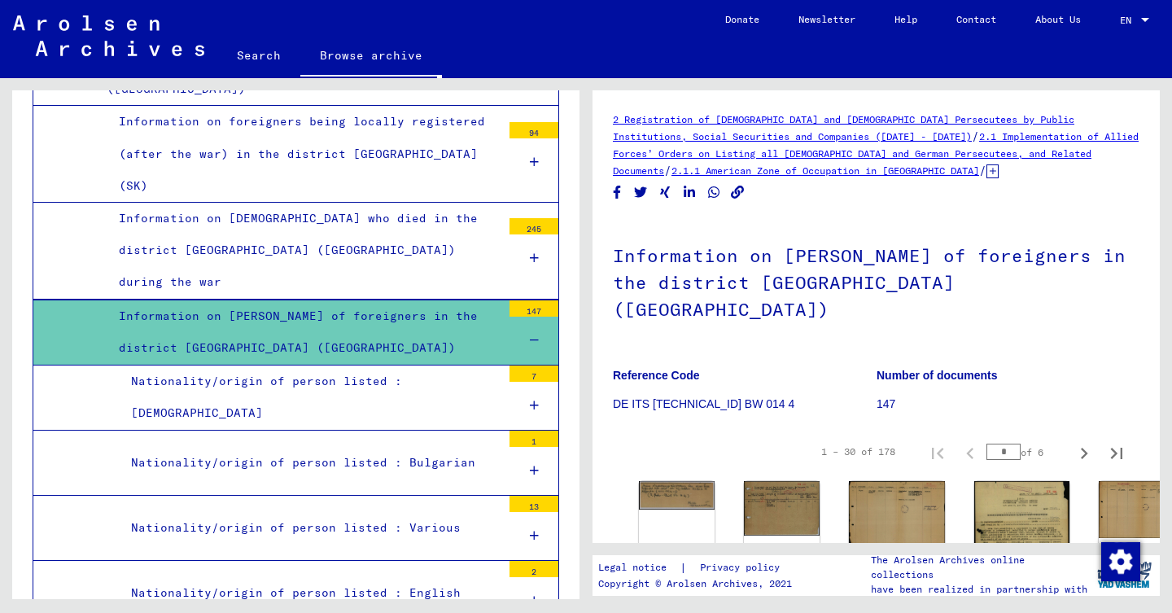
scroll to position [1799, 0]
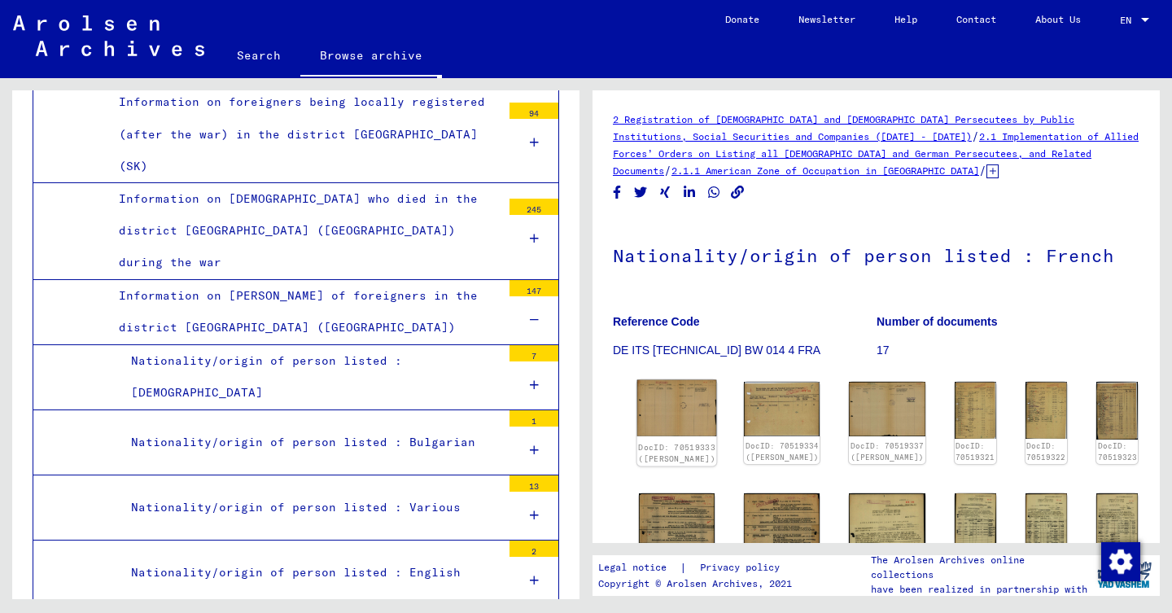
click at [667, 402] on img at bounding box center [677, 408] width 80 height 56
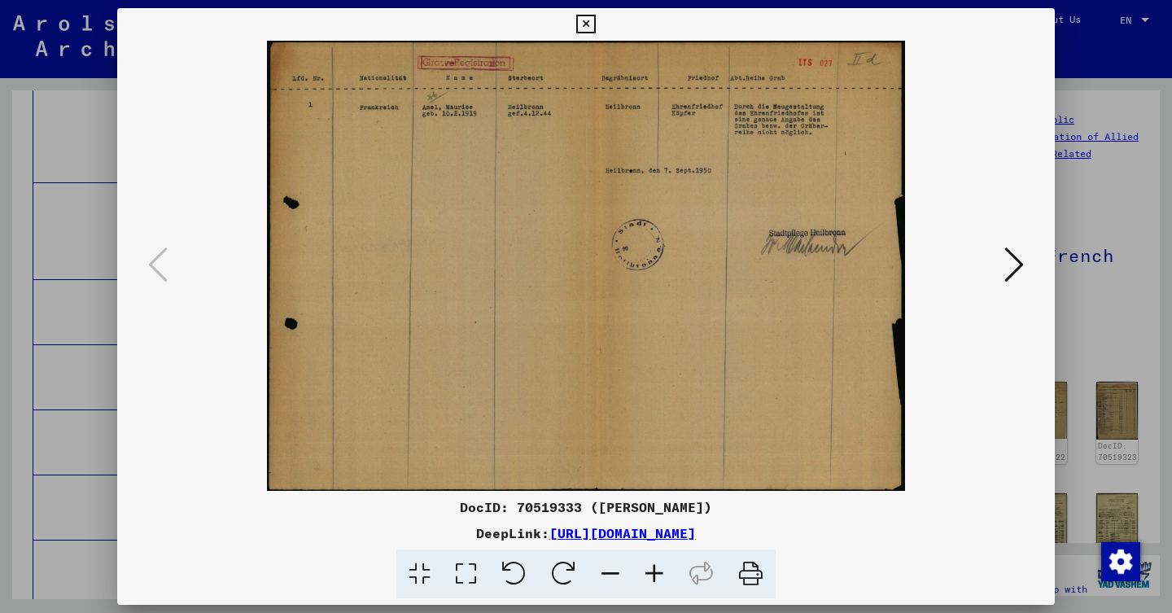
click at [1009, 253] on icon at bounding box center [1014, 264] width 20 height 39
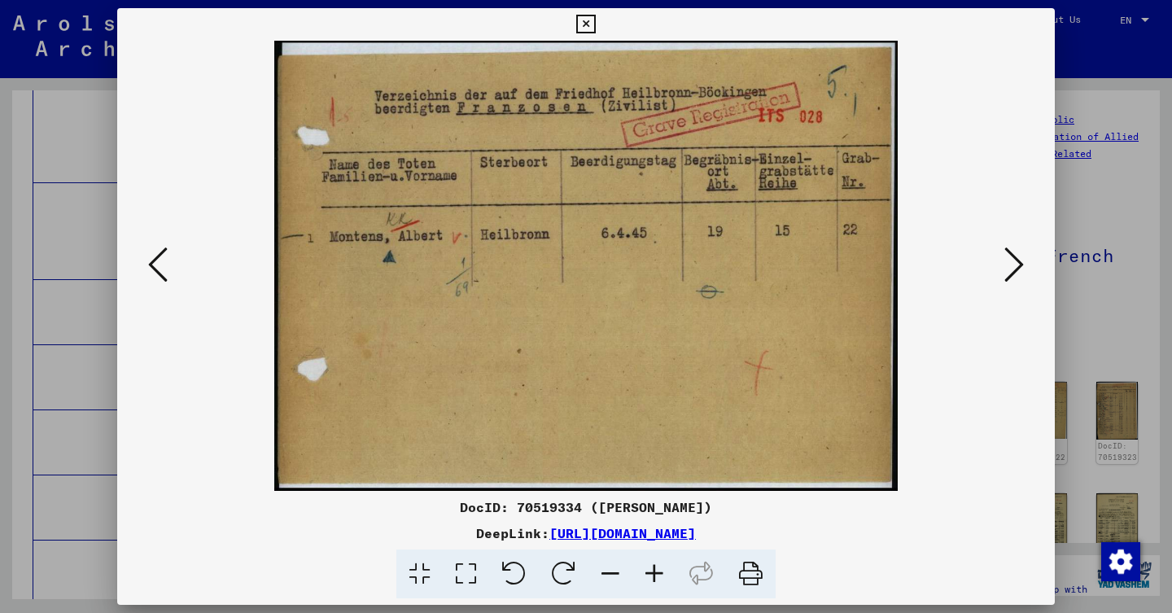
click at [1019, 273] on icon at bounding box center [1014, 264] width 20 height 39
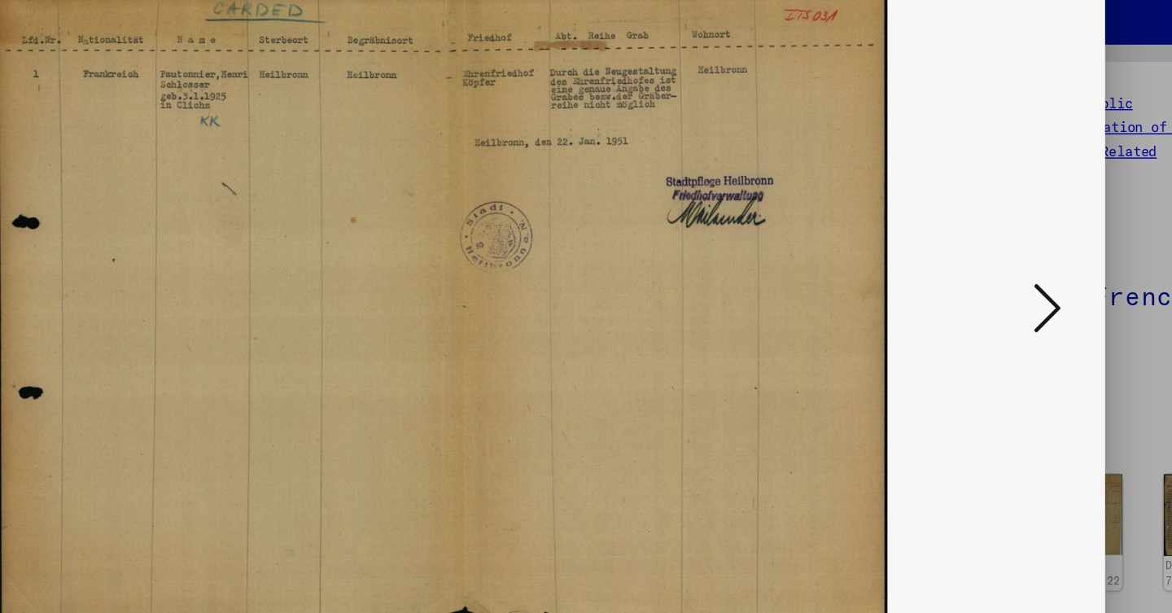
click at [746, 245] on div at bounding box center [586, 266] width 938 height 450
click at [1000, 243] on button at bounding box center [1014, 266] width 29 height 46
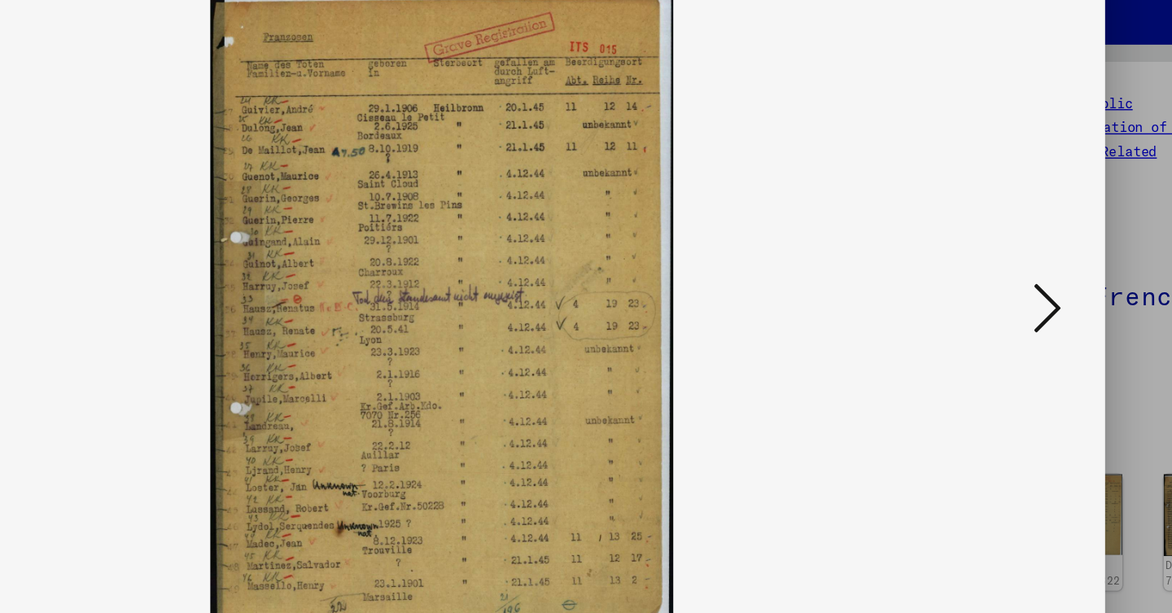
click at [1004, 245] on icon at bounding box center [1014, 264] width 20 height 39
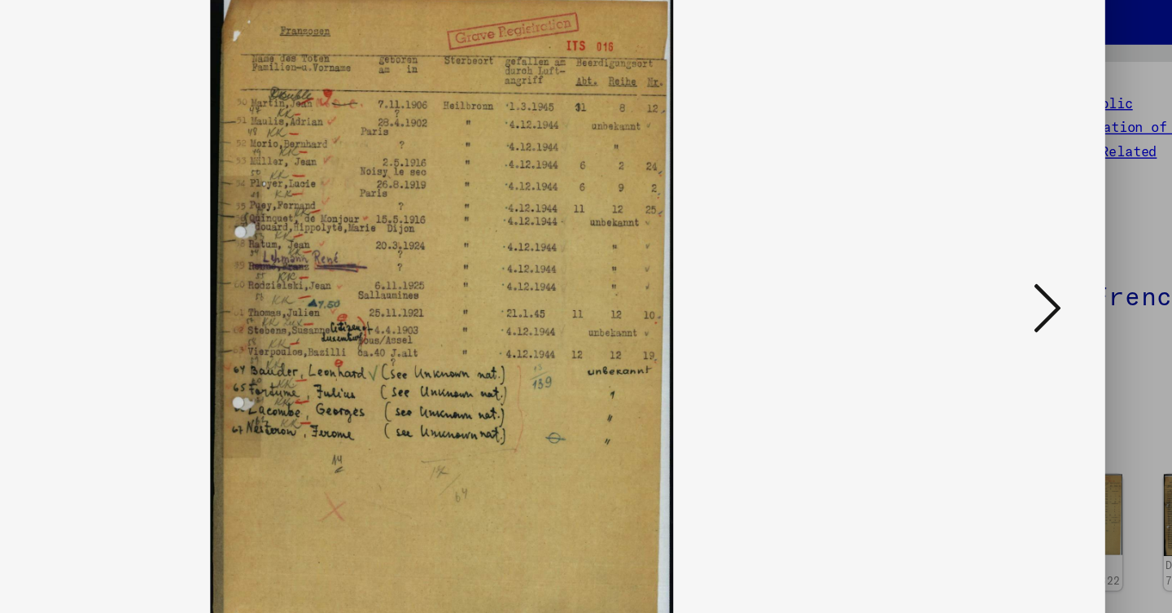
click at [721, 218] on img at bounding box center [586, 266] width 827 height 450
click at [1000, 243] on button at bounding box center [1014, 266] width 29 height 46
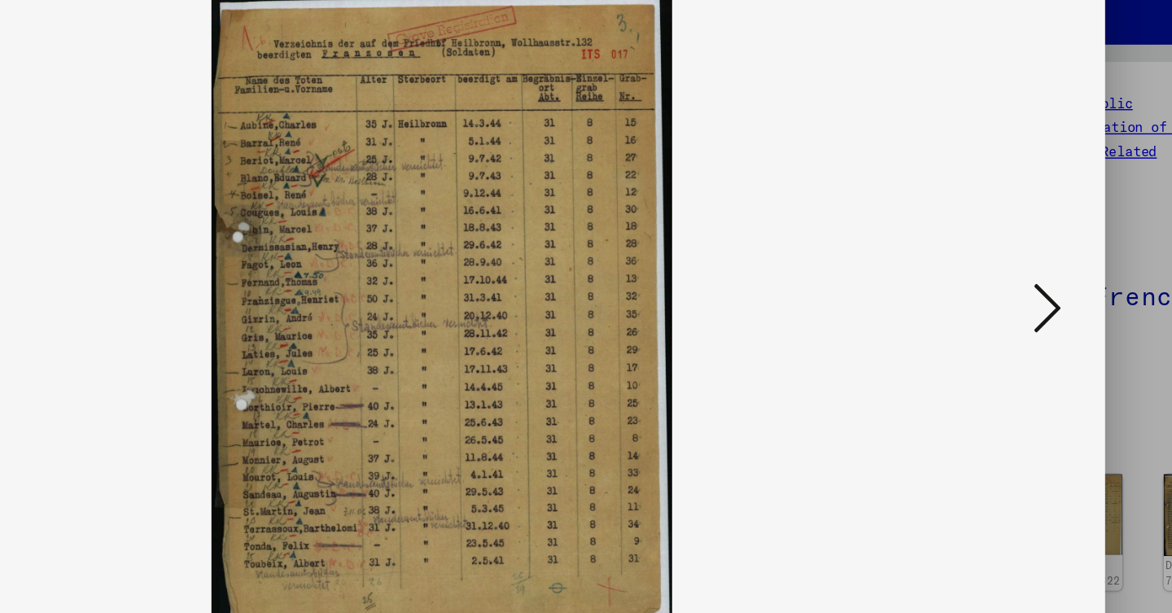
click at [1000, 243] on button at bounding box center [1014, 266] width 29 height 46
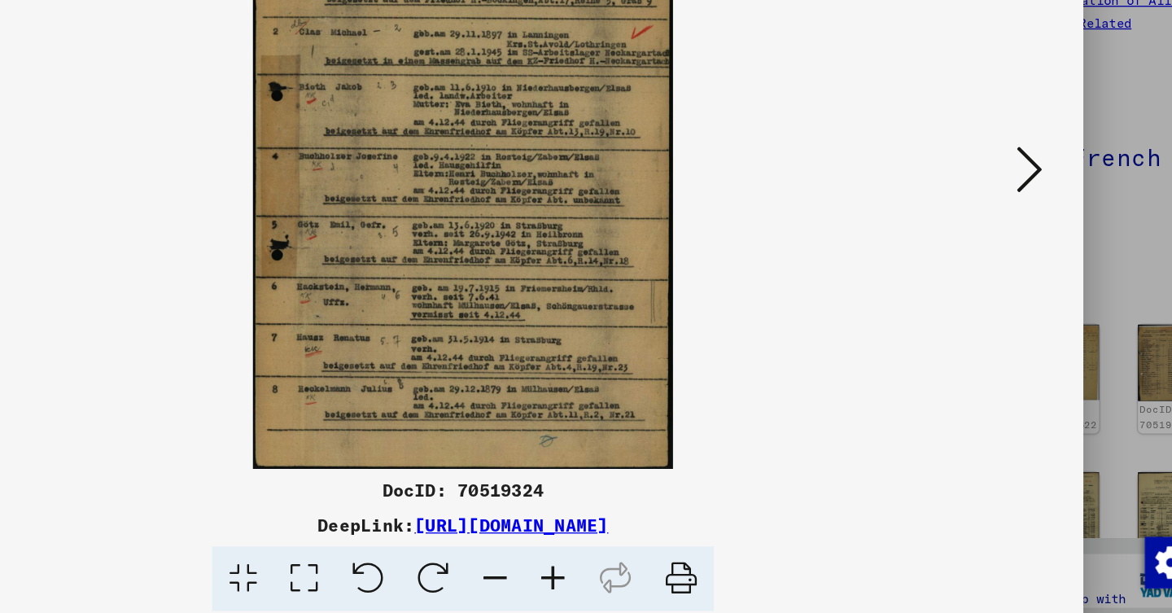
click at [1004, 245] on icon at bounding box center [1014, 264] width 20 height 39
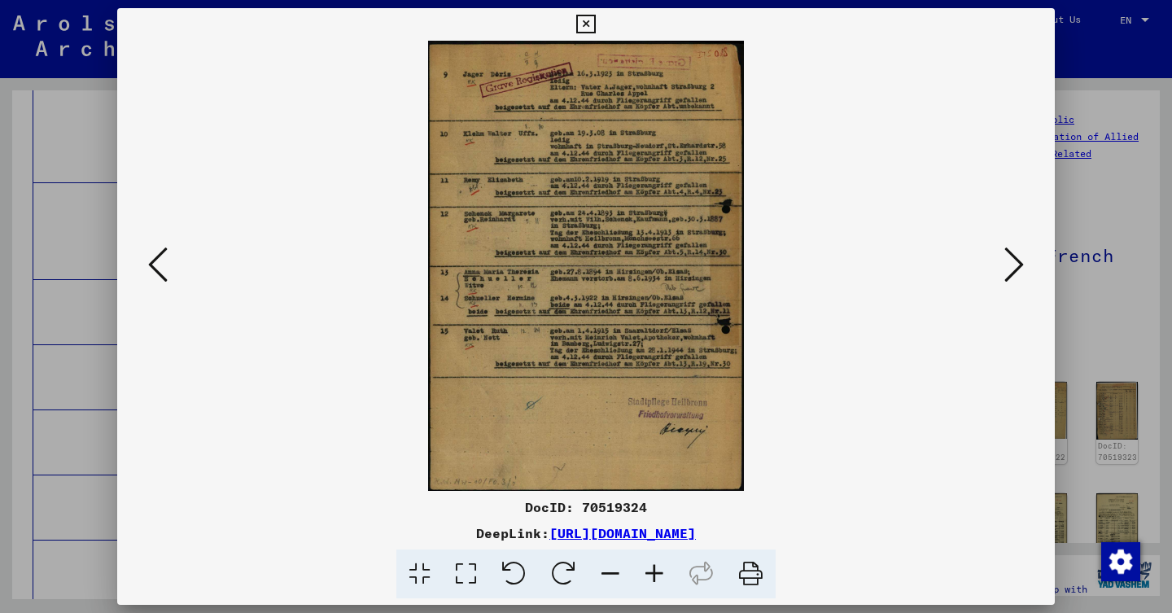
click at [1004, 265] on icon at bounding box center [1014, 264] width 20 height 39
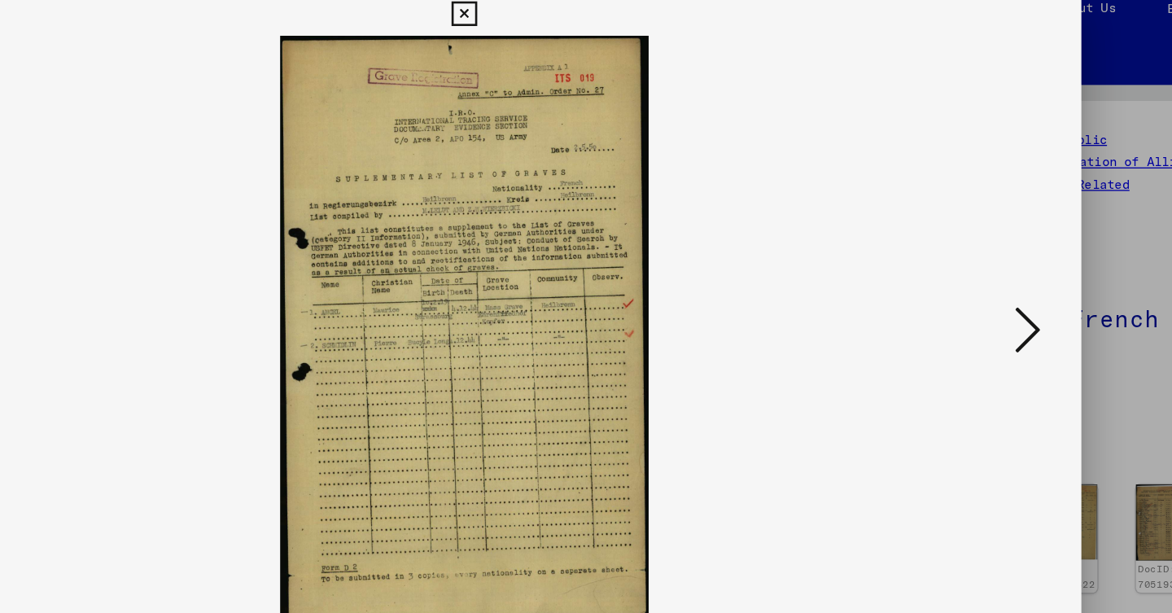
click at [1004, 247] on icon at bounding box center [1014, 264] width 20 height 39
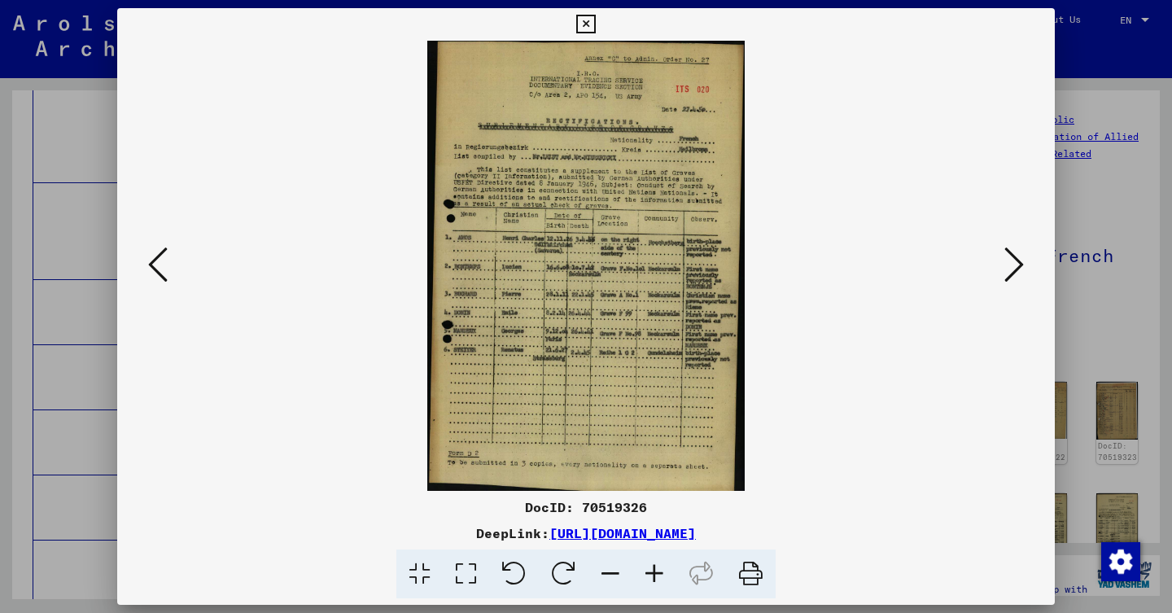
click at [1013, 255] on icon at bounding box center [1014, 264] width 20 height 39
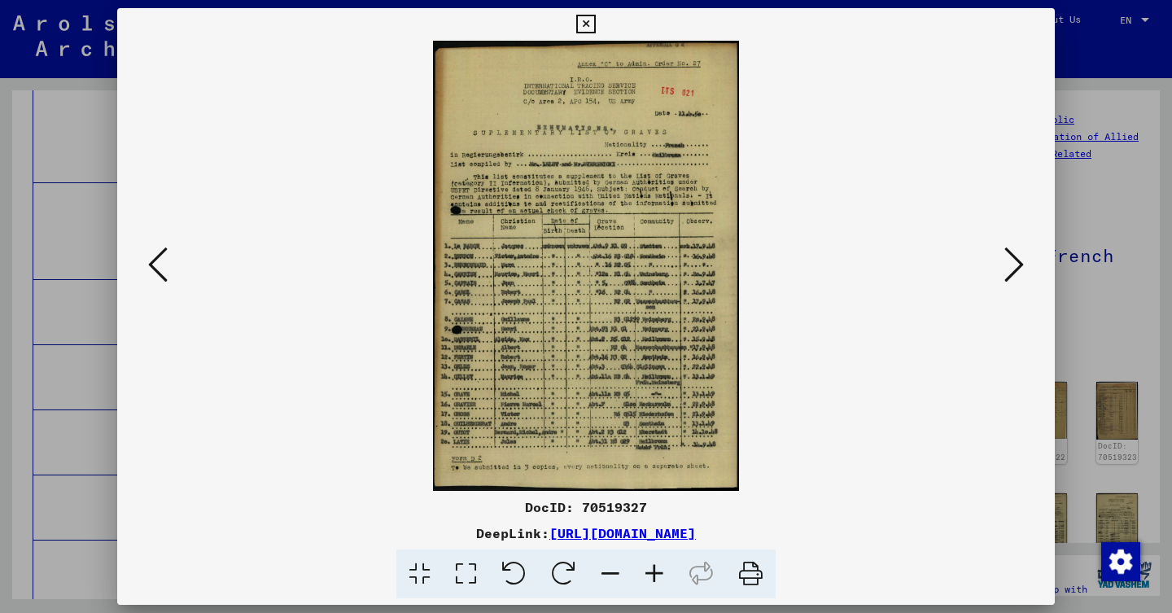
click at [1013, 255] on icon at bounding box center [1014, 264] width 20 height 39
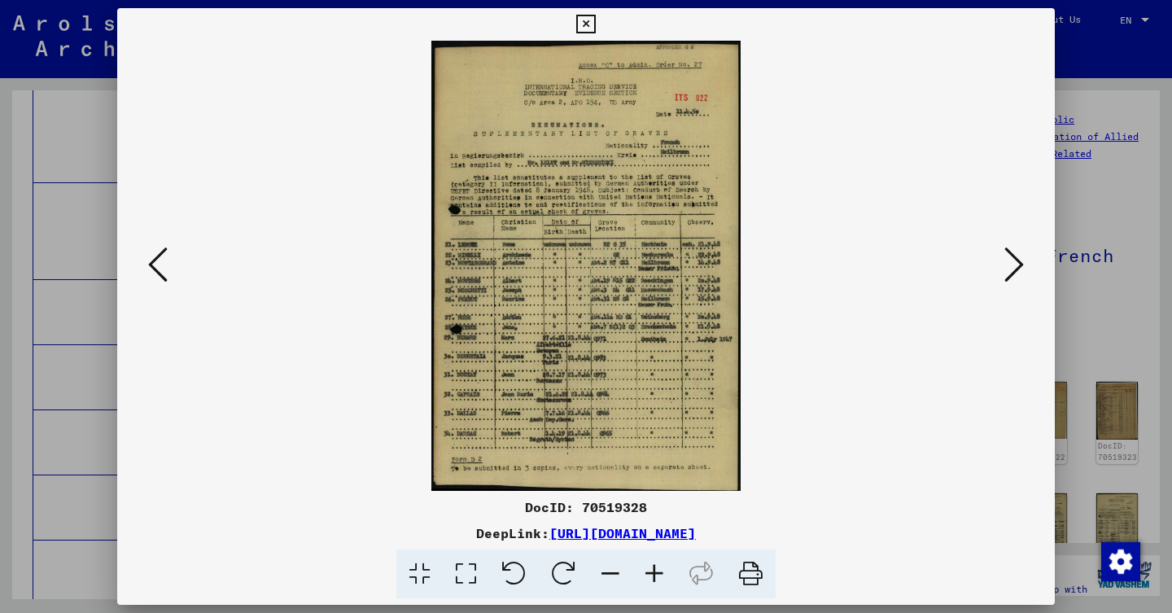
click at [5, 276] on div at bounding box center [586, 306] width 1172 height 613
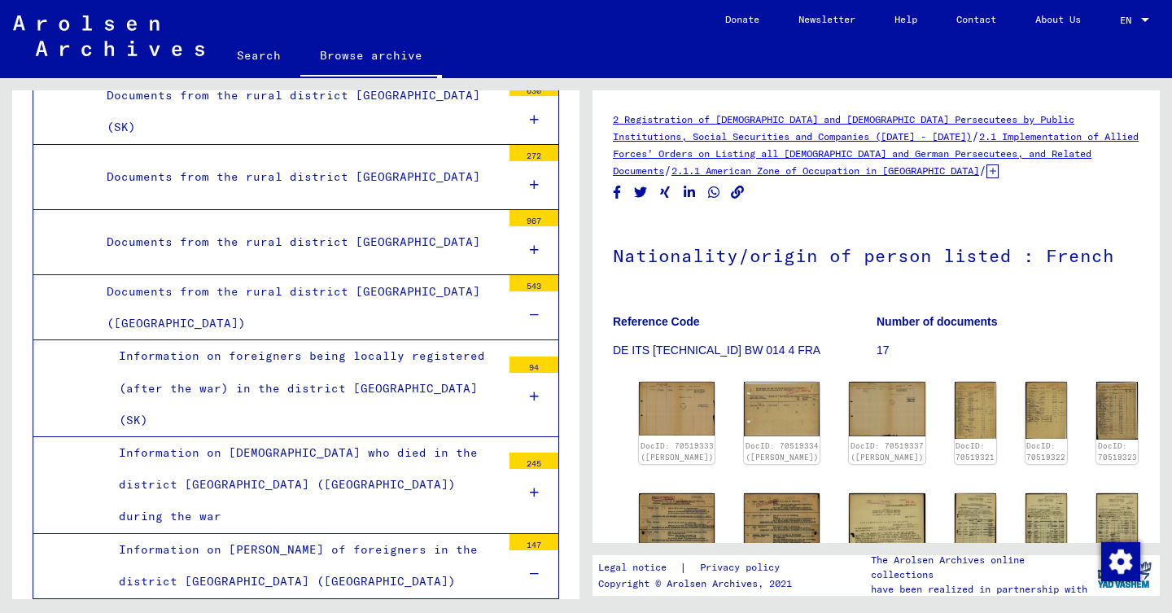
scroll to position [1538, 0]
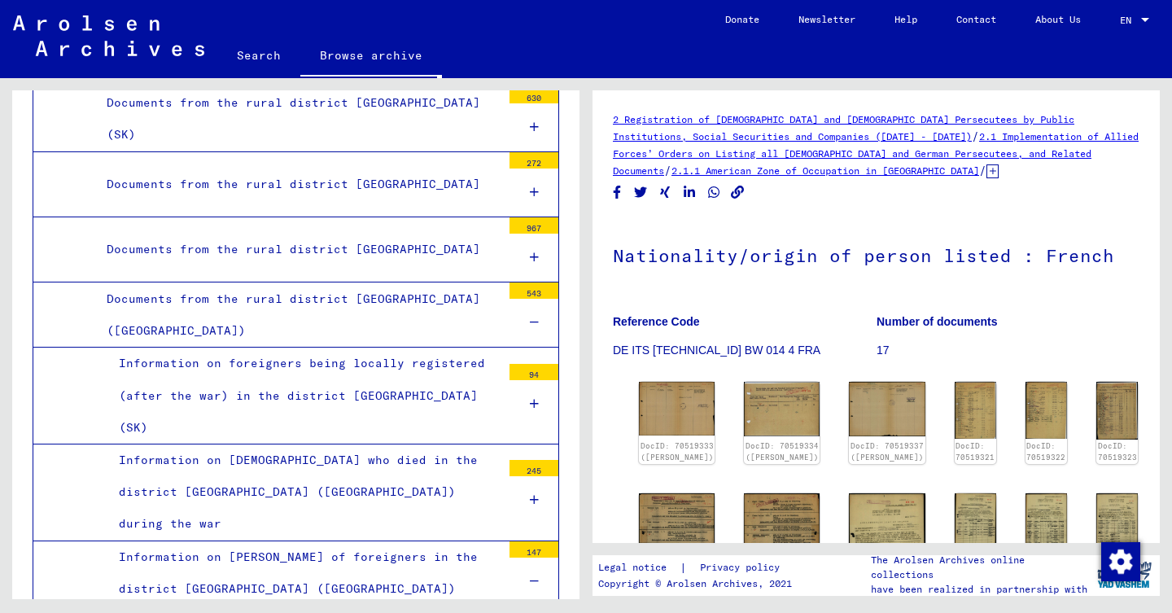
click at [369, 541] on div "Information on [PERSON_NAME] of foreigners in the district [GEOGRAPHIC_DATA] ([…" at bounding box center [304, 572] width 395 height 63
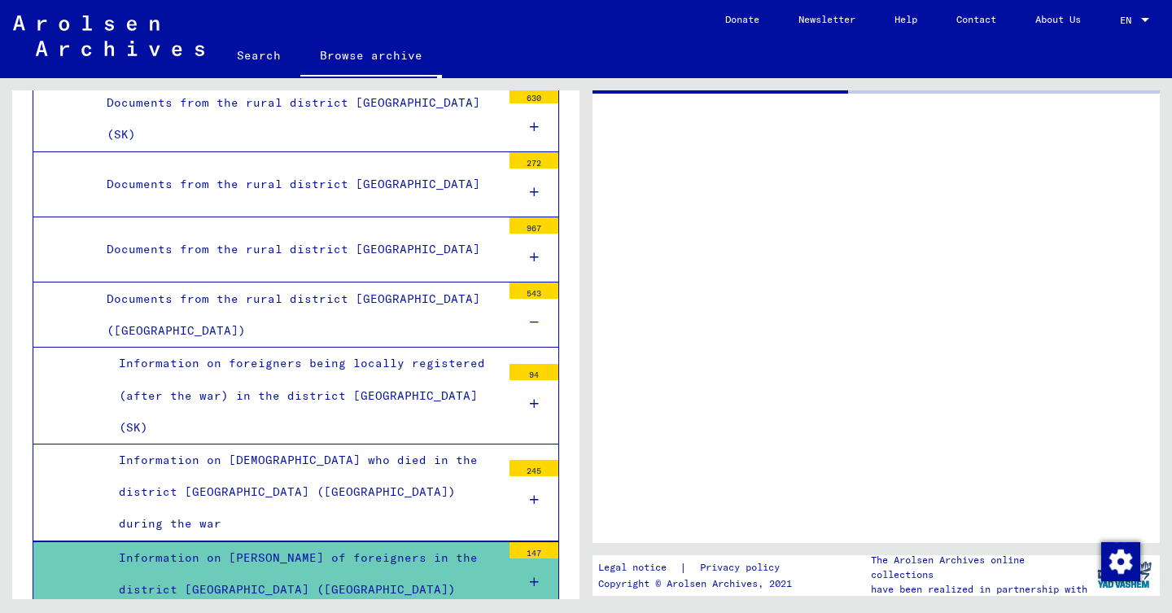
click at [375, 444] on div "Information on [DEMOGRAPHIC_DATA] who died in the district [GEOGRAPHIC_DATA] ([…" at bounding box center [304, 492] width 395 height 96
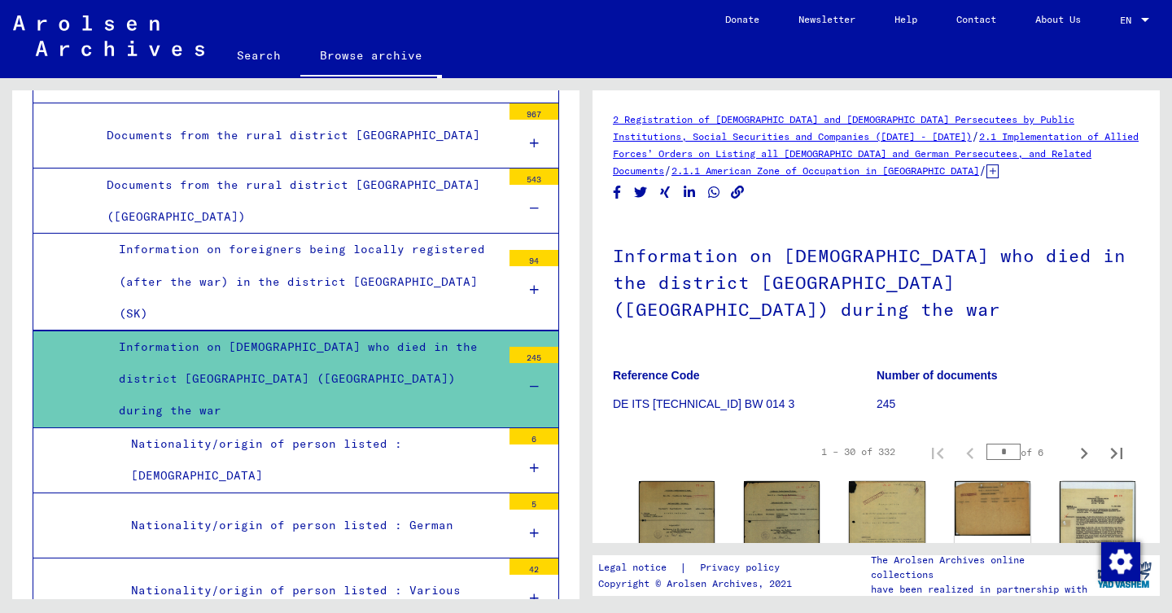
scroll to position [1662, 0]
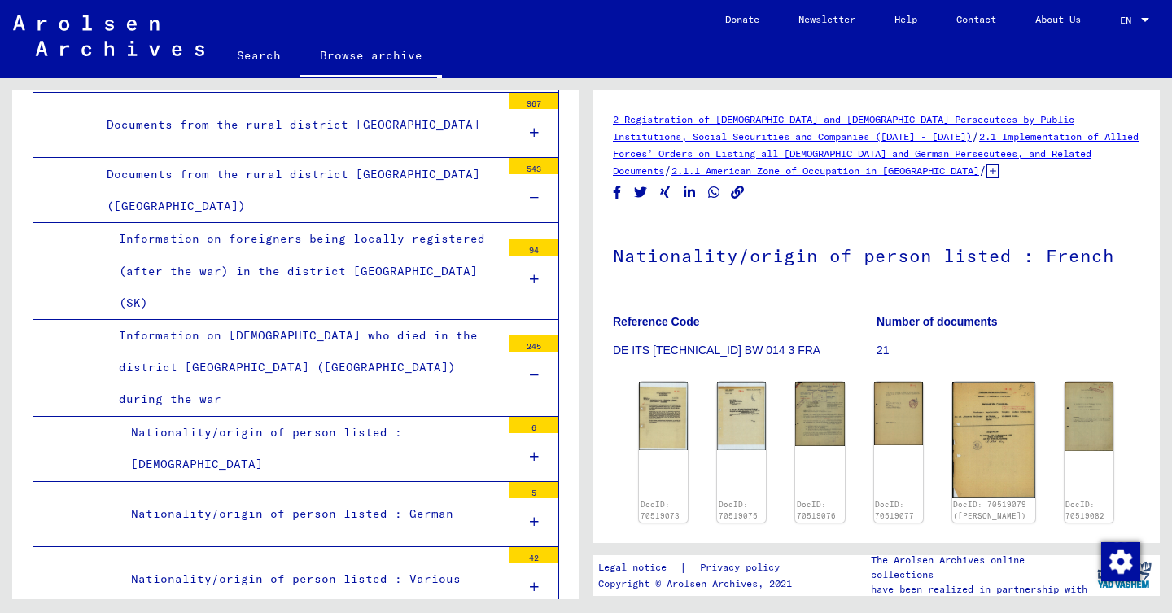
scroll to position [115, 0]
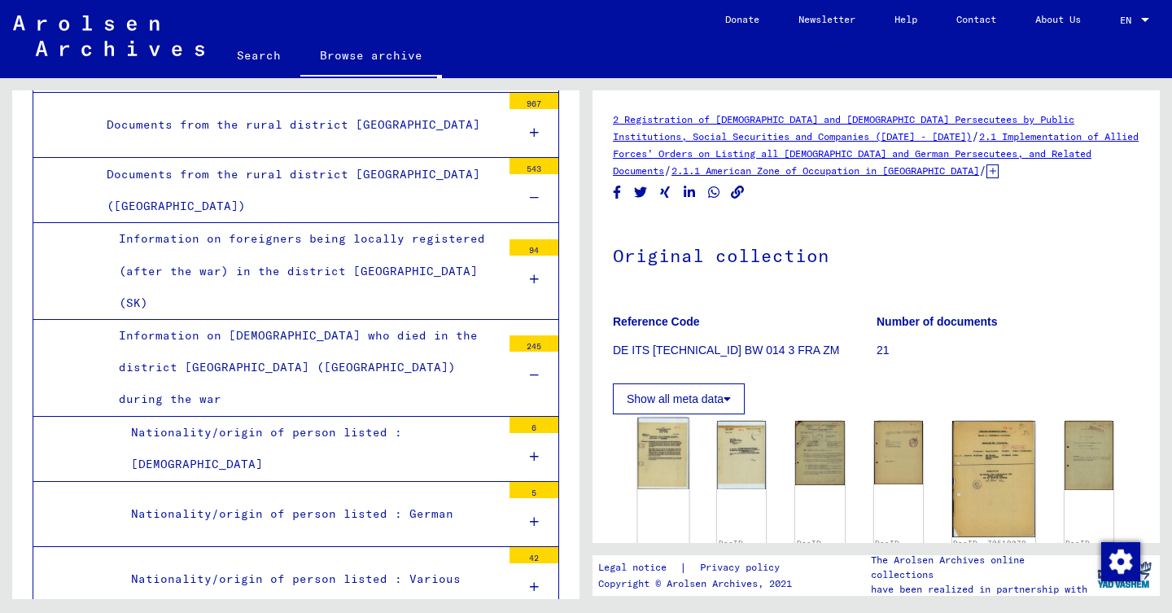
scroll to position [186, 0]
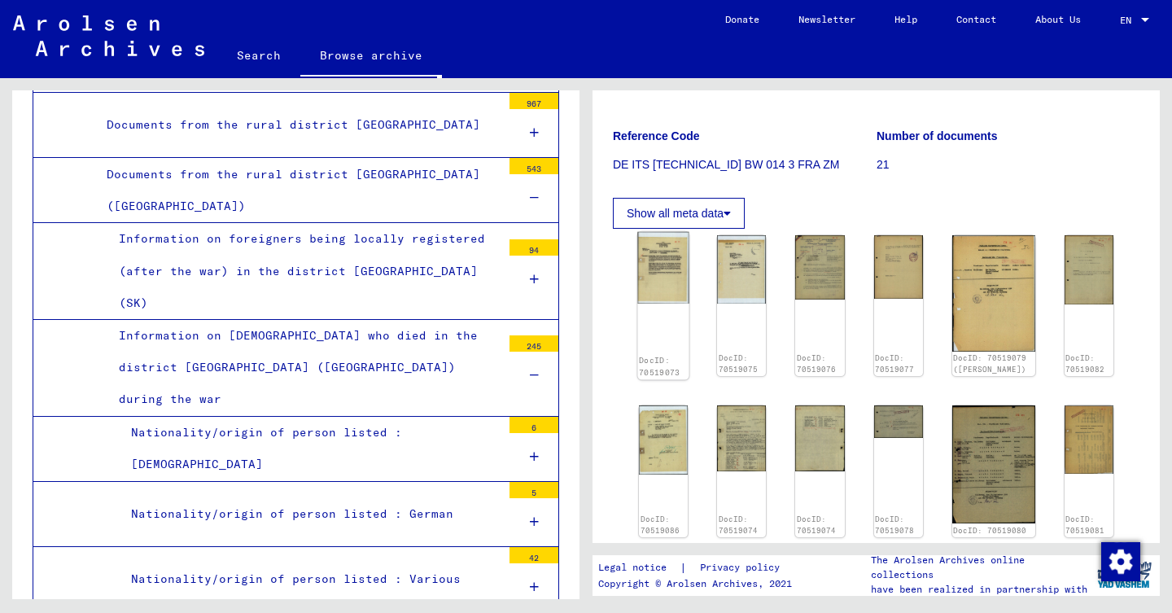
click at [642, 242] on img at bounding box center [662, 268] width 51 height 72
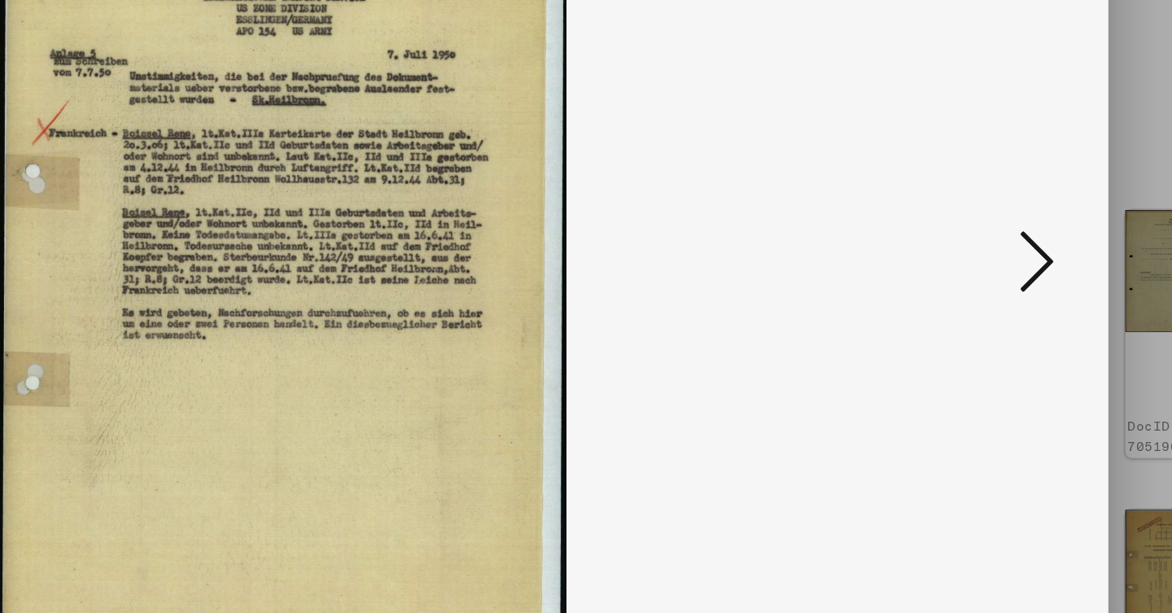
click at [1004, 245] on icon at bounding box center [1014, 264] width 20 height 39
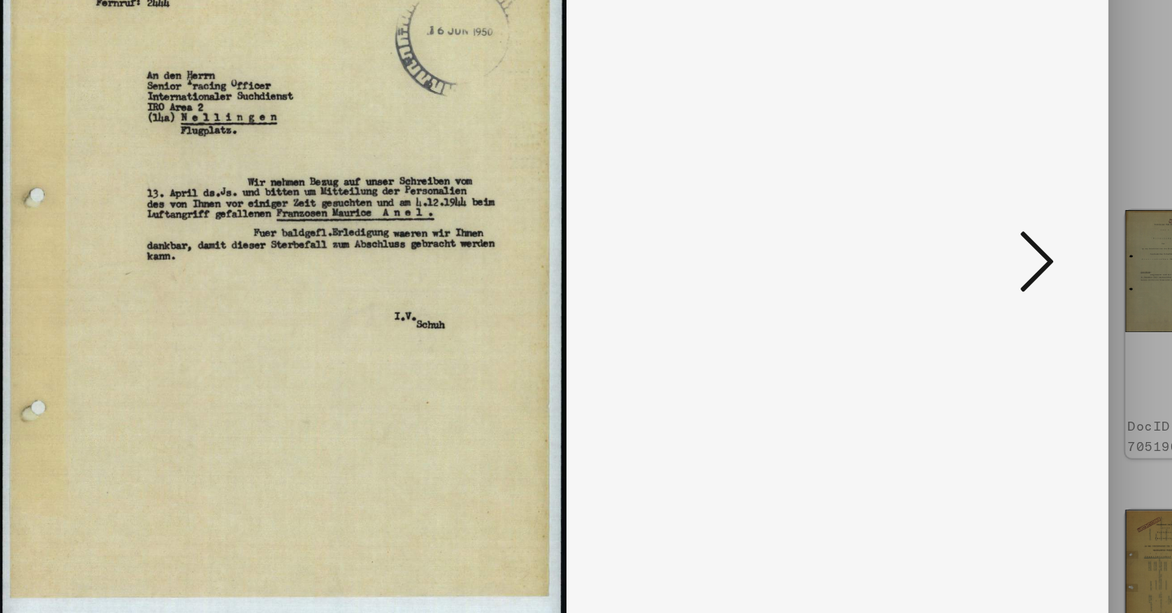
click at [1004, 245] on icon at bounding box center [1014, 264] width 20 height 39
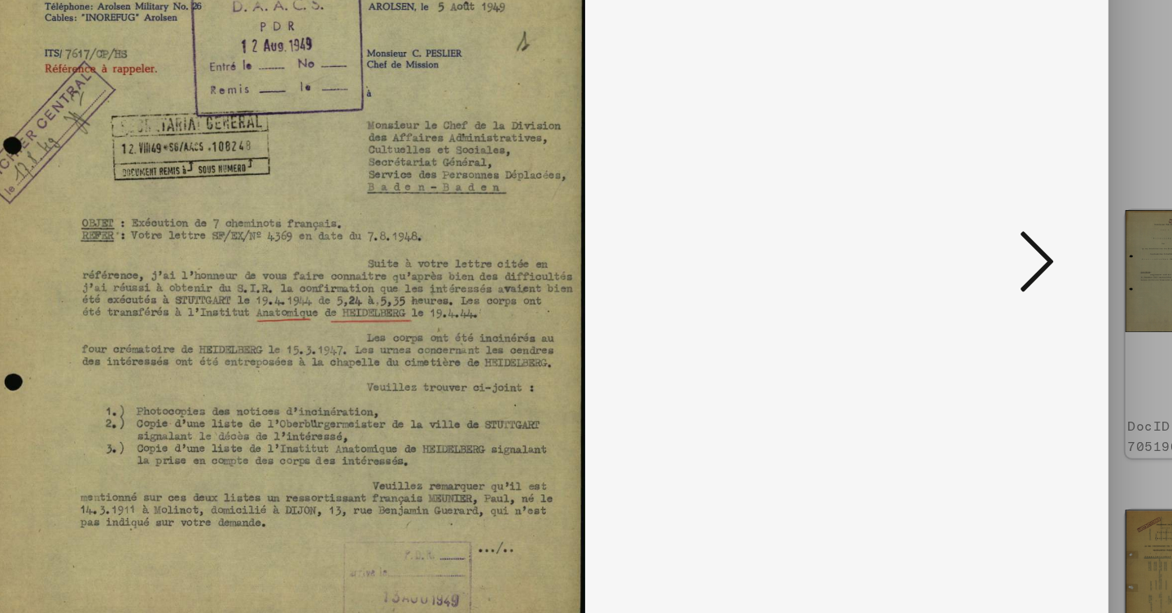
click at [1004, 245] on icon at bounding box center [1014, 264] width 20 height 39
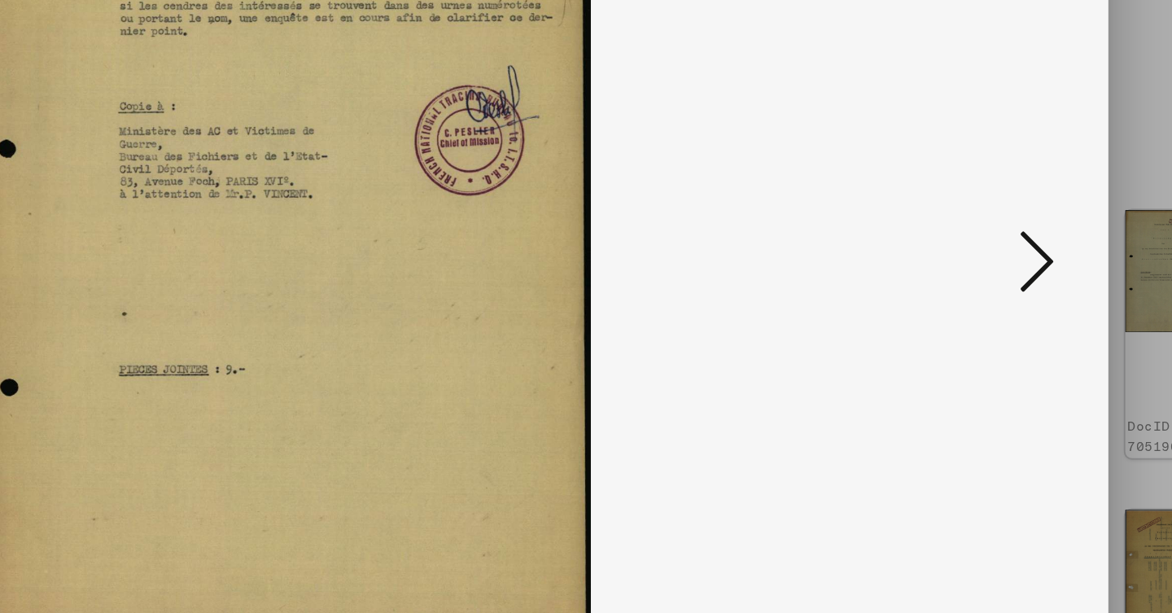
click at [1004, 245] on icon at bounding box center [1014, 264] width 20 height 39
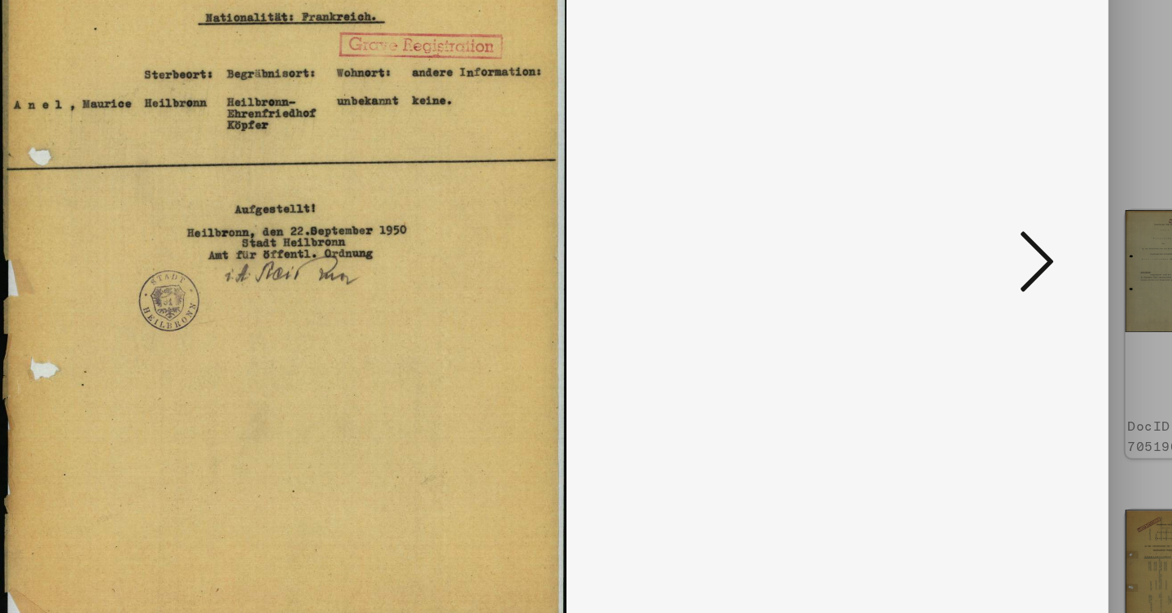
click at [1004, 245] on icon at bounding box center [1014, 264] width 20 height 39
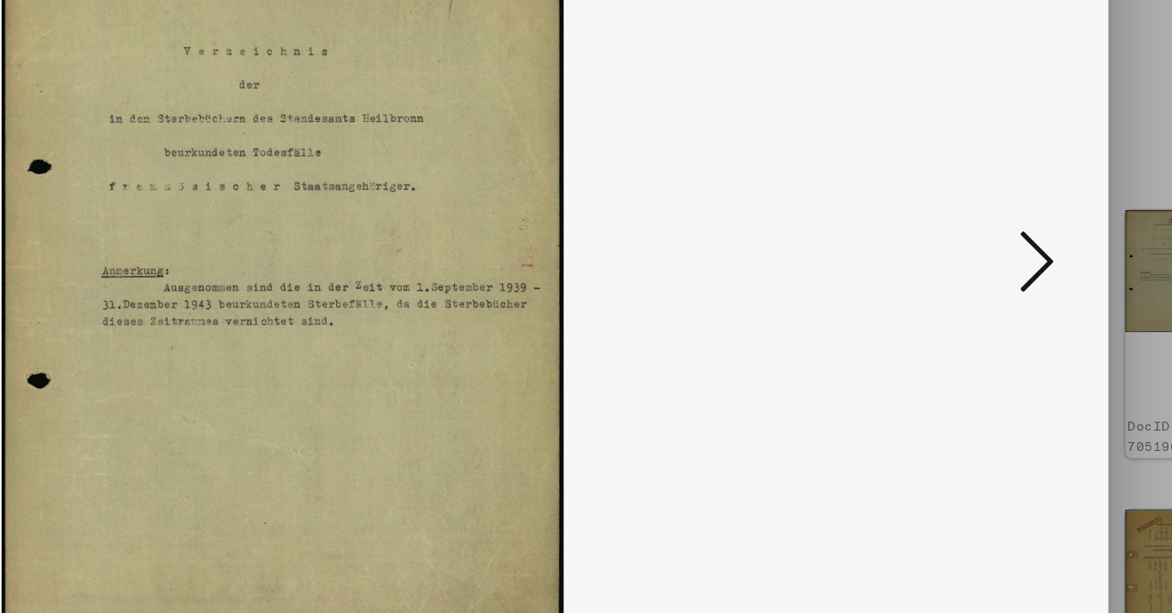
click at [1004, 245] on icon at bounding box center [1014, 264] width 20 height 39
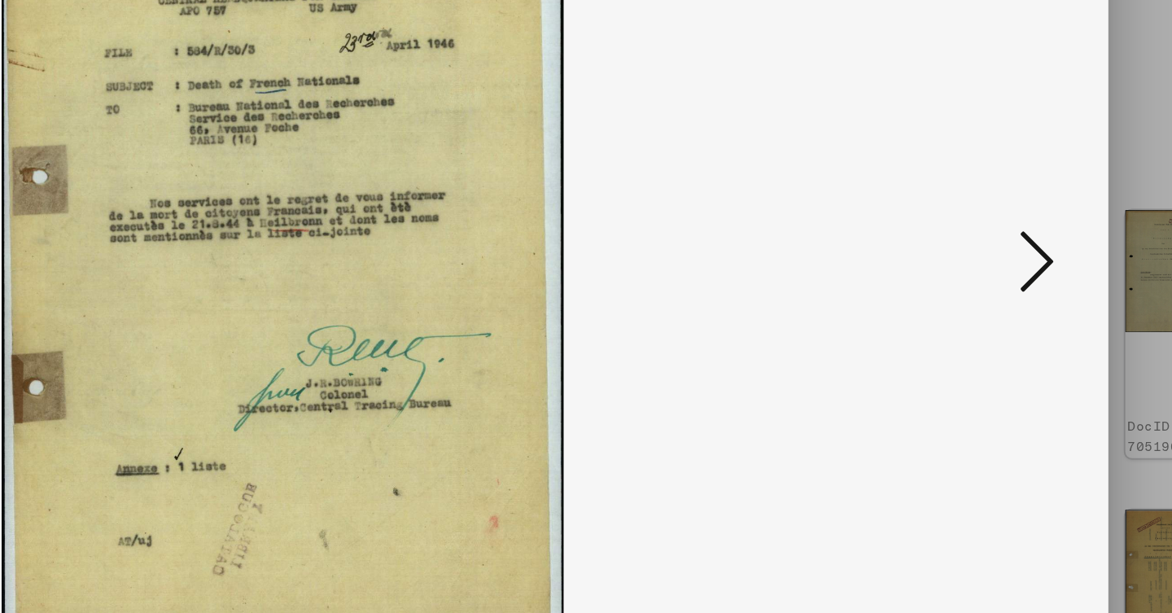
click at [1004, 245] on icon at bounding box center [1014, 264] width 20 height 39
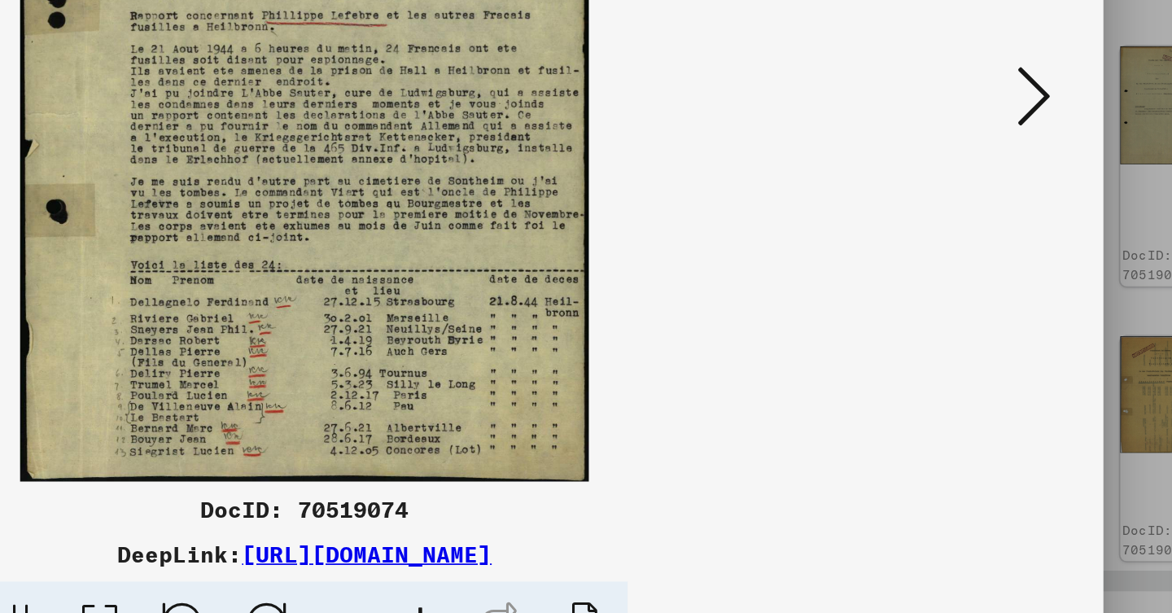
click at [1004, 245] on icon at bounding box center [1014, 264] width 20 height 39
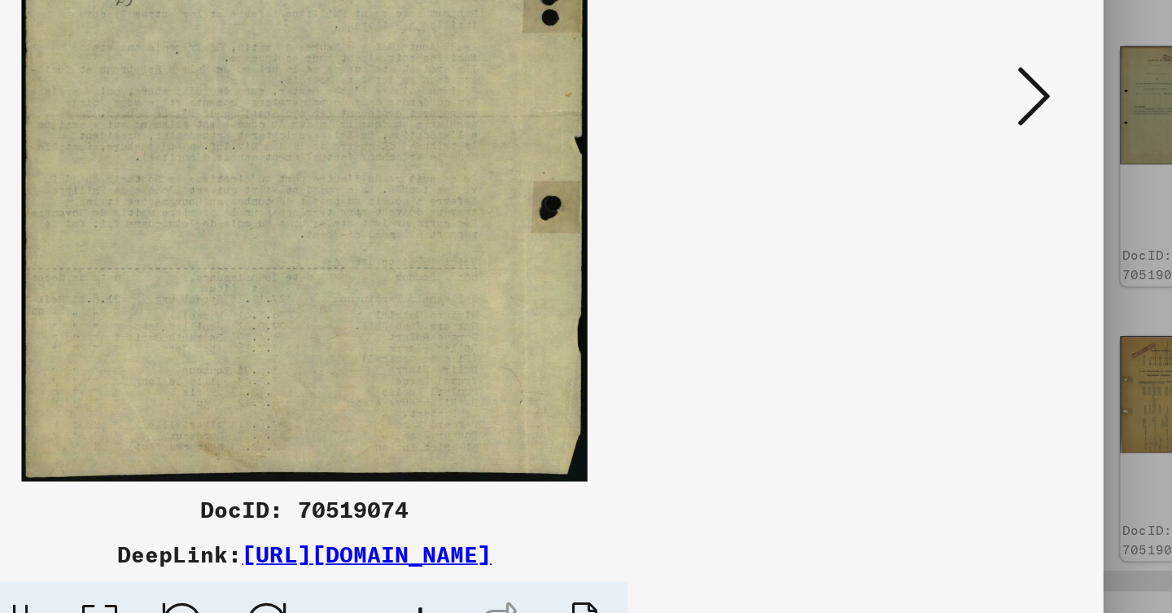
click at [1004, 245] on icon at bounding box center [1014, 264] width 20 height 39
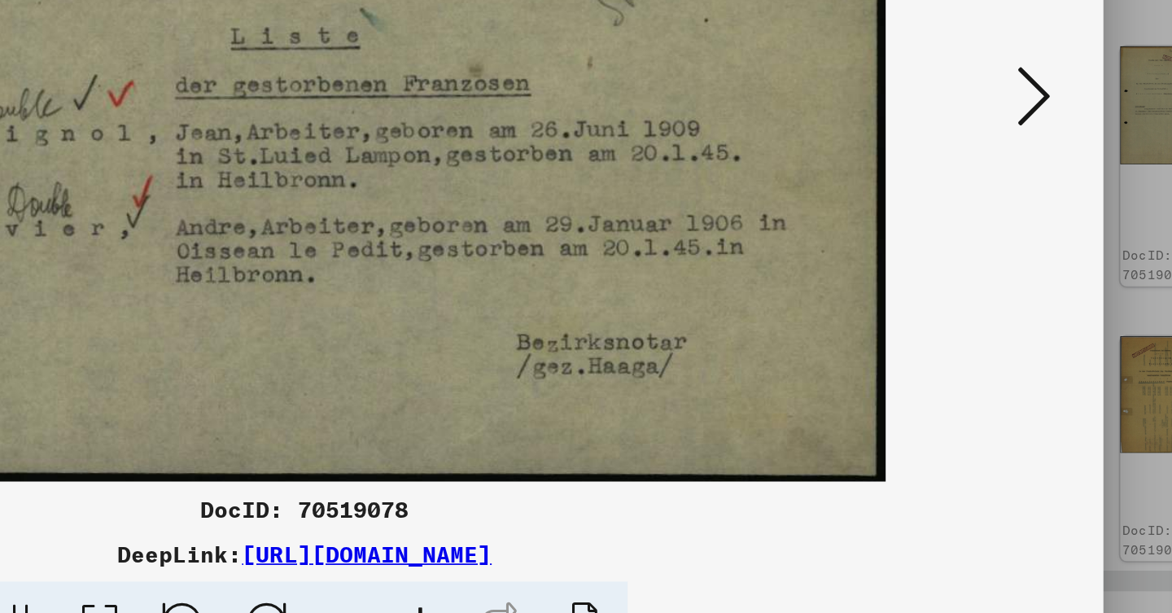
click at [1004, 245] on icon at bounding box center [1014, 264] width 20 height 39
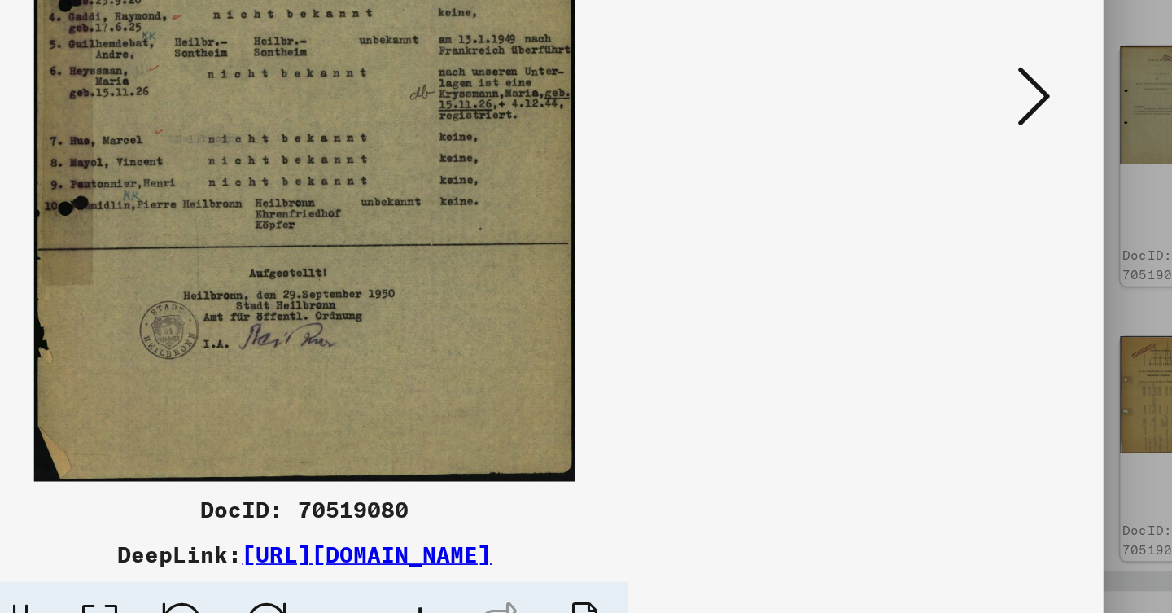
click at [1004, 245] on icon at bounding box center [1014, 264] width 20 height 39
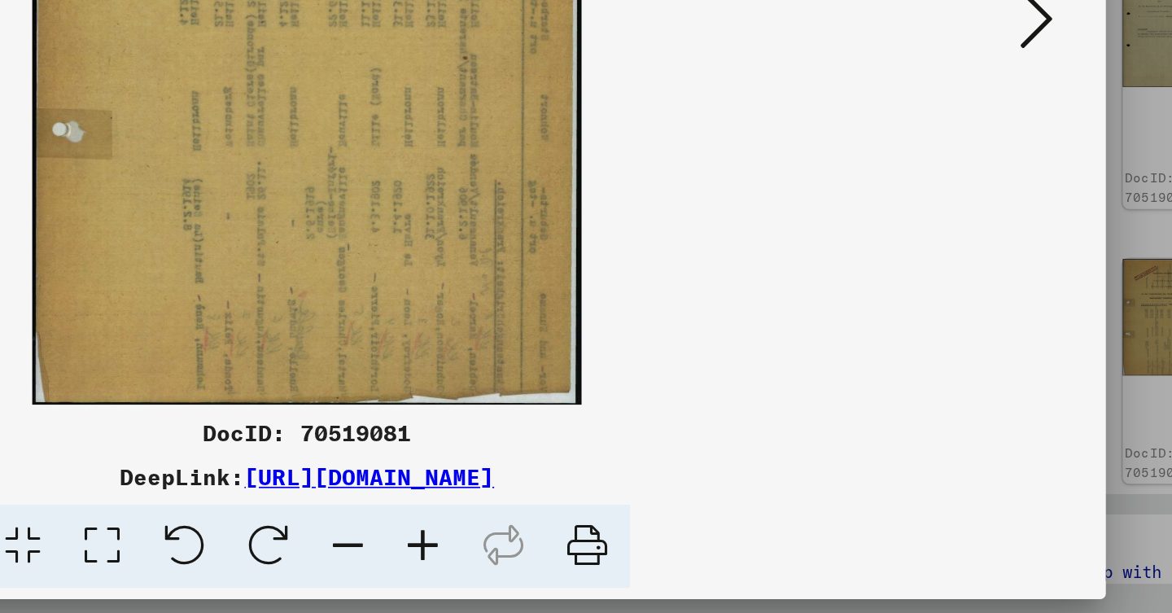
scroll to position [0, 0]
click at [1000, 243] on button at bounding box center [1014, 266] width 29 height 46
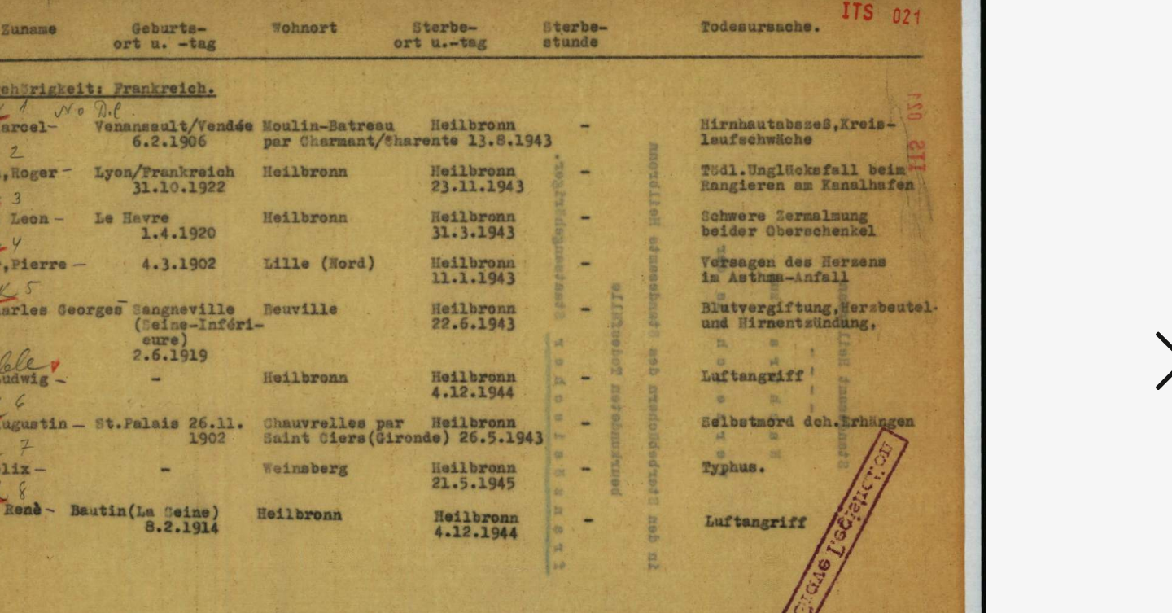
click at [641, 224] on img at bounding box center [586, 266] width 827 height 450
click at [1000, 243] on button at bounding box center [1014, 266] width 29 height 46
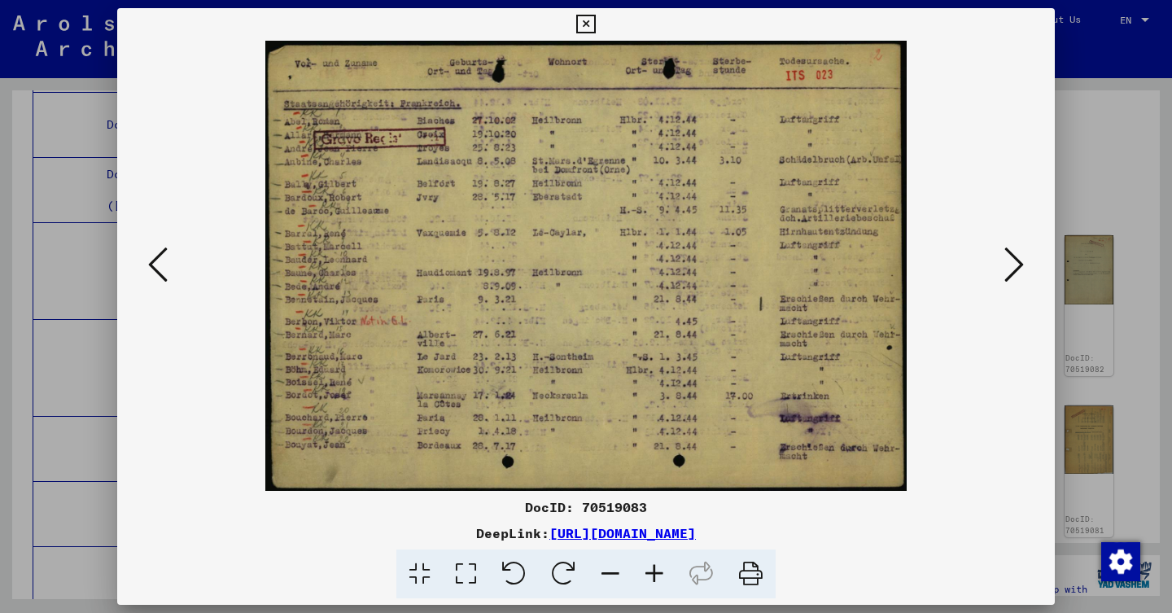
click at [1022, 262] on button at bounding box center [1014, 266] width 29 height 46
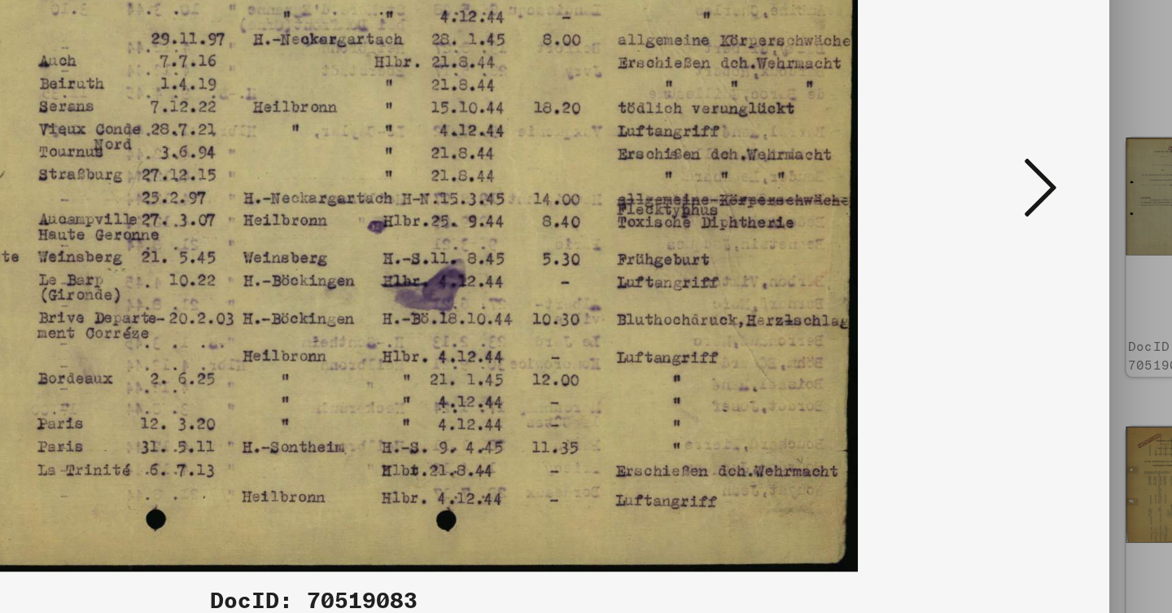
click at [1004, 245] on icon at bounding box center [1014, 264] width 20 height 39
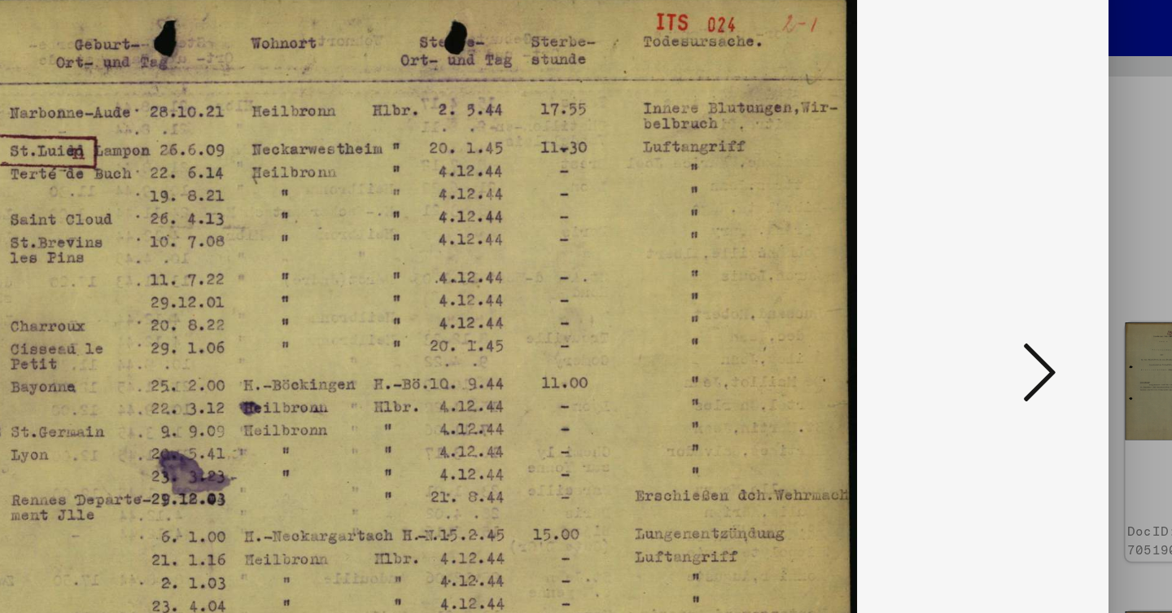
click at [1004, 245] on icon at bounding box center [1014, 264] width 20 height 39
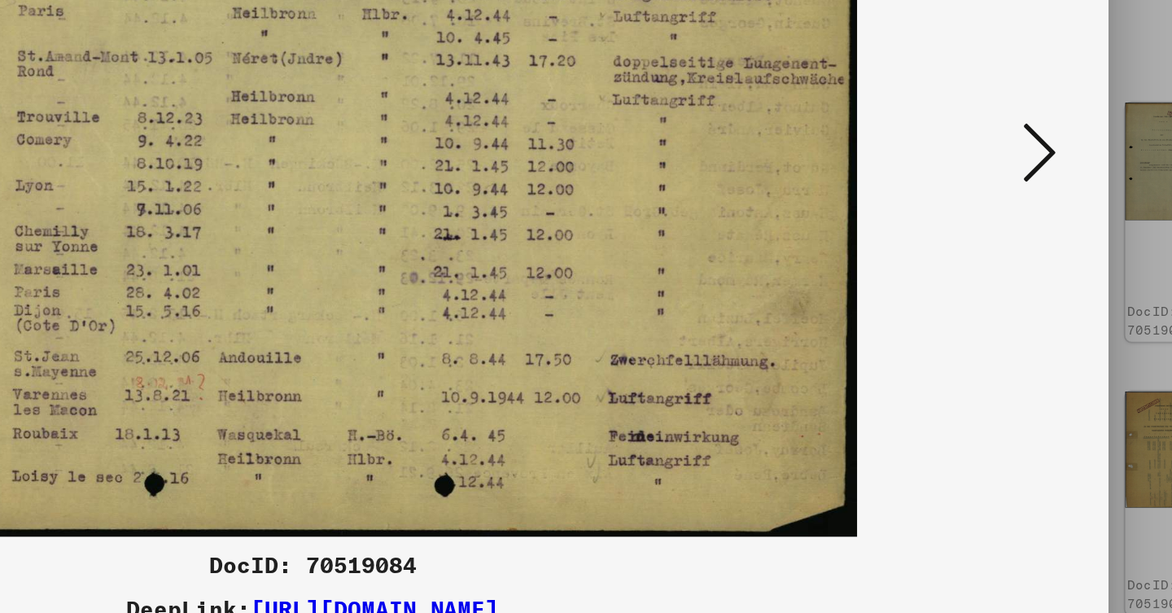
click at [1004, 245] on icon at bounding box center [1014, 264] width 20 height 39
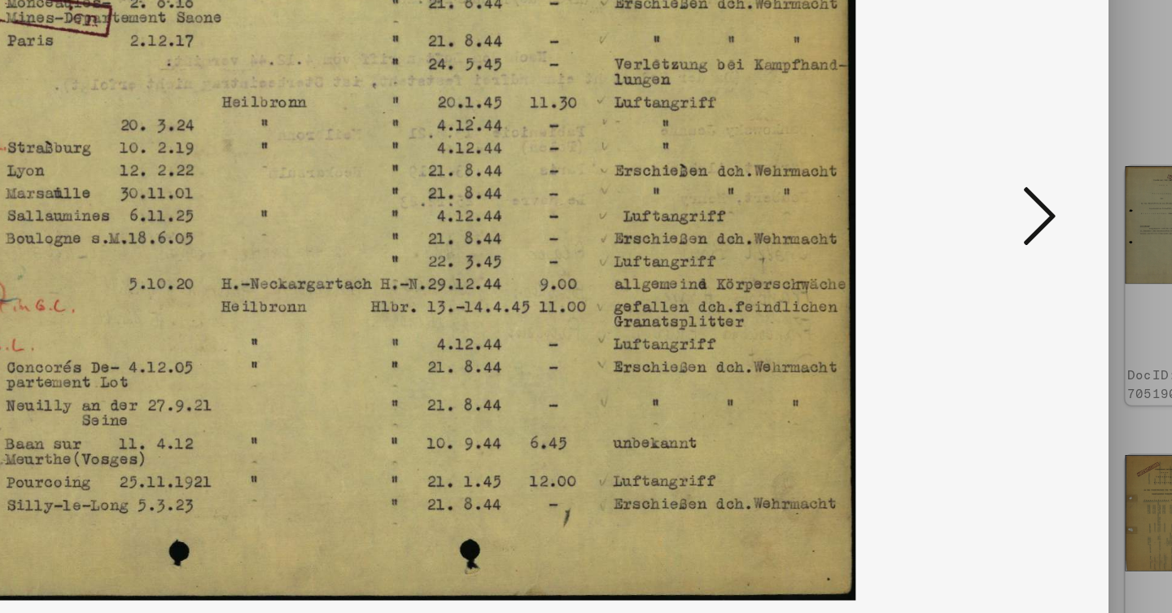
click at [1004, 245] on icon at bounding box center [1014, 264] width 20 height 39
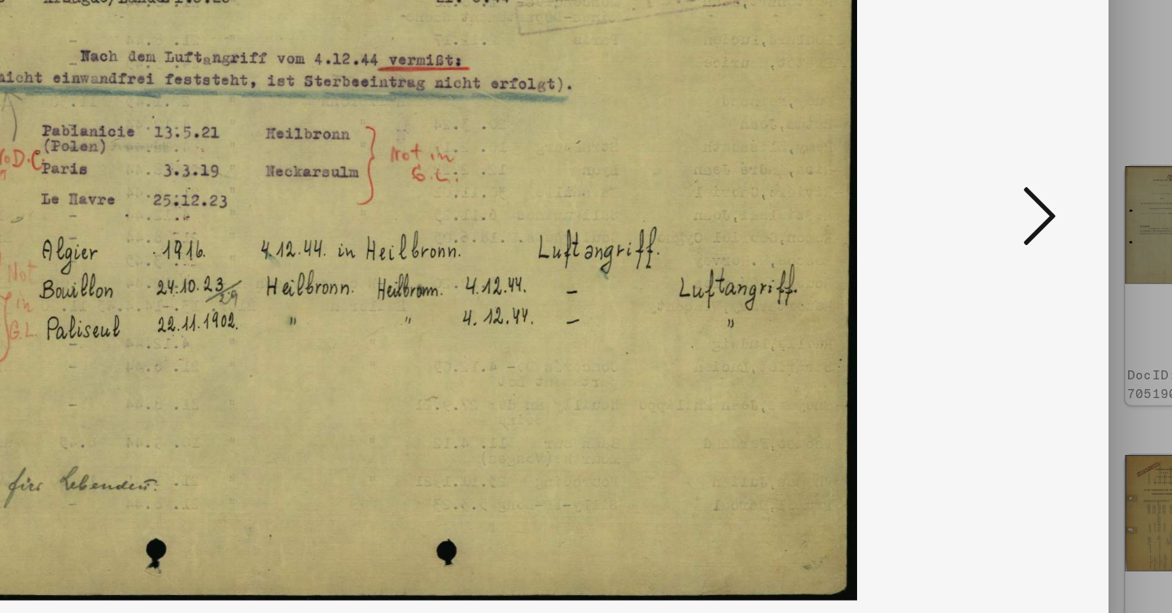
click at [1004, 245] on icon at bounding box center [1014, 264] width 20 height 39
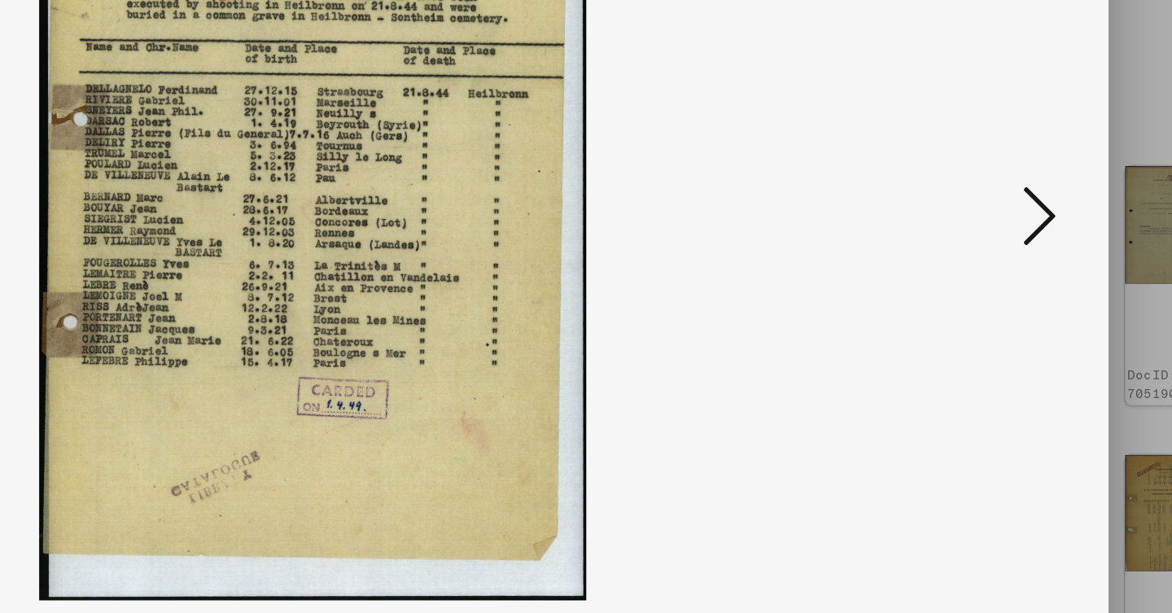
click at [1004, 245] on icon at bounding box center [1014, 264] width 20 height 39
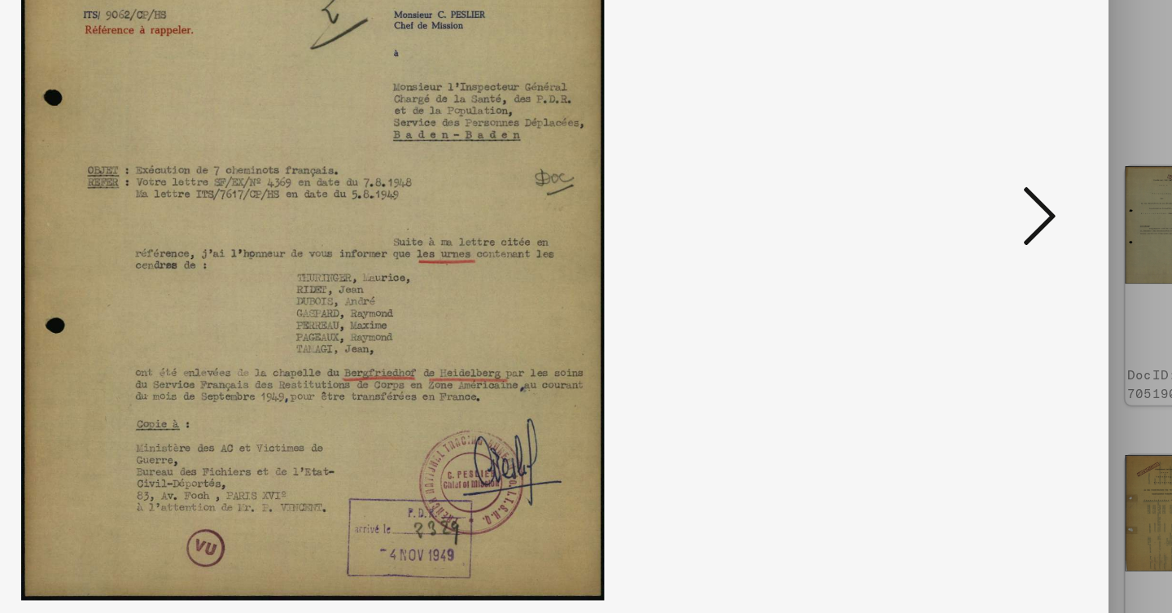
click at [1004, 245] on icon at bounding box center [1014, 264] width 20 height 39
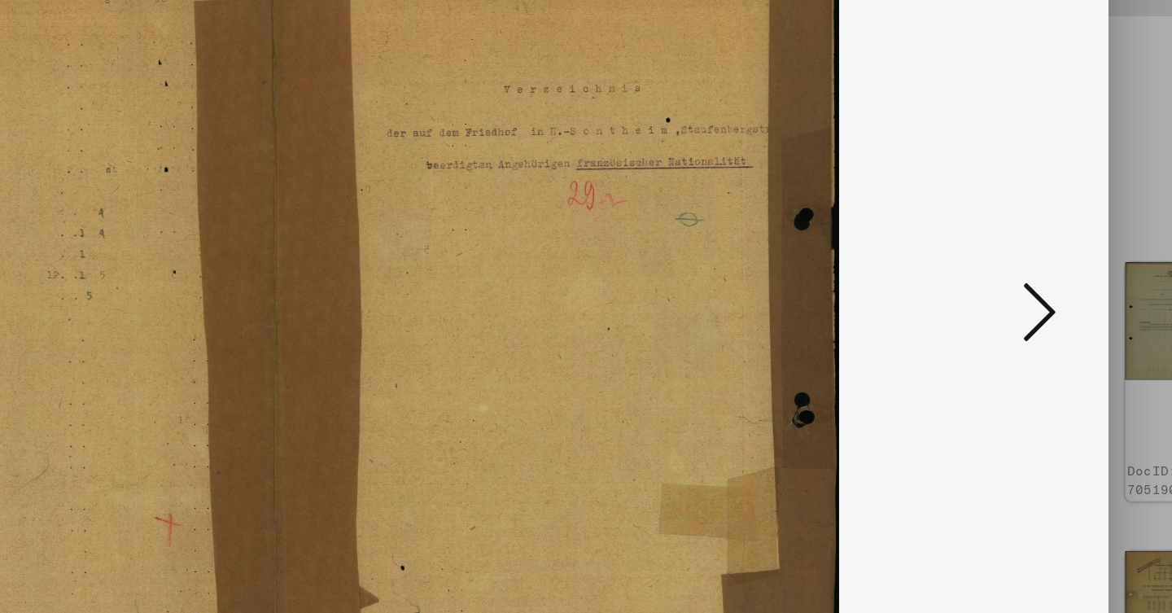
click at [1004, 245] on icon at bounding box center [1014, 264] width 20 height 39
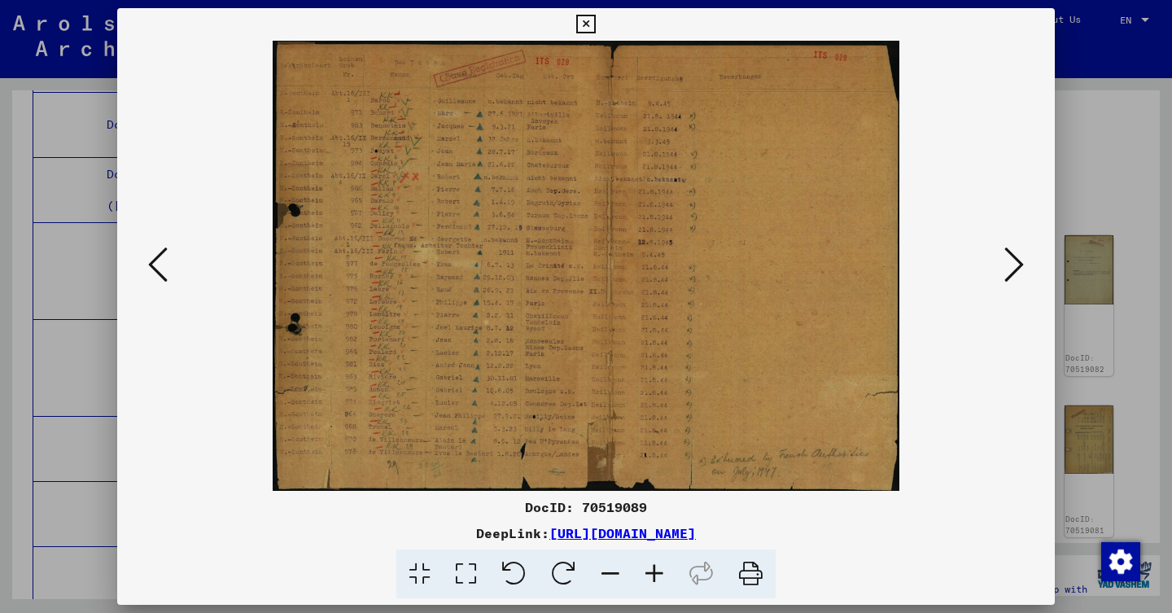
click at [1009, 256] on icon at bounding box center [1014, 264] width 20 height 39
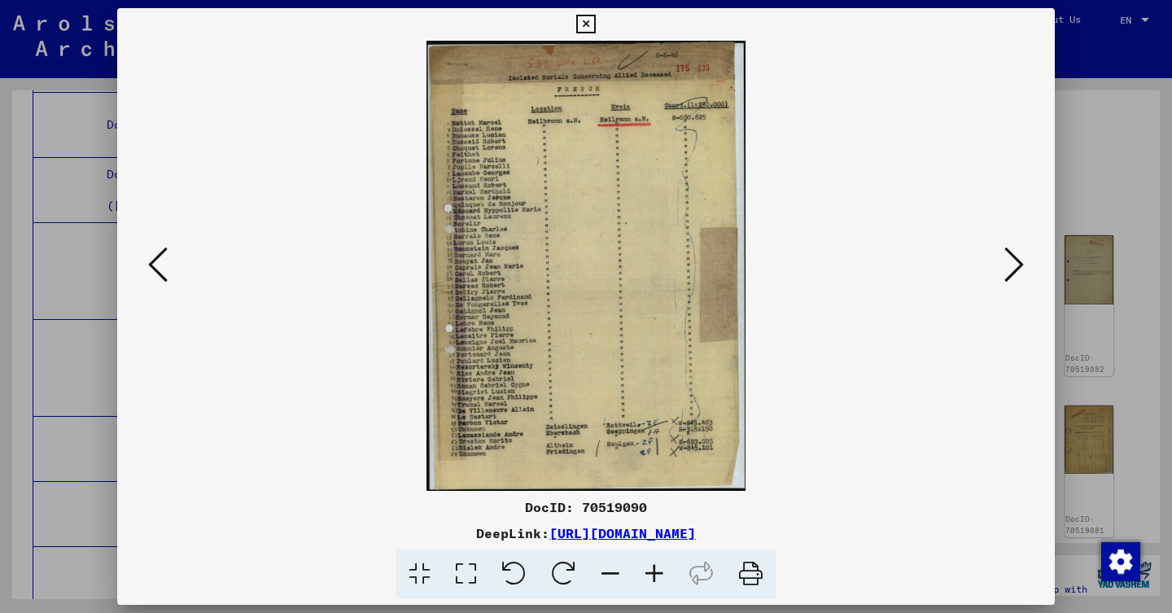
click at [1009, 256] on icon at bounding box center [1014, 264] width 20 height 39
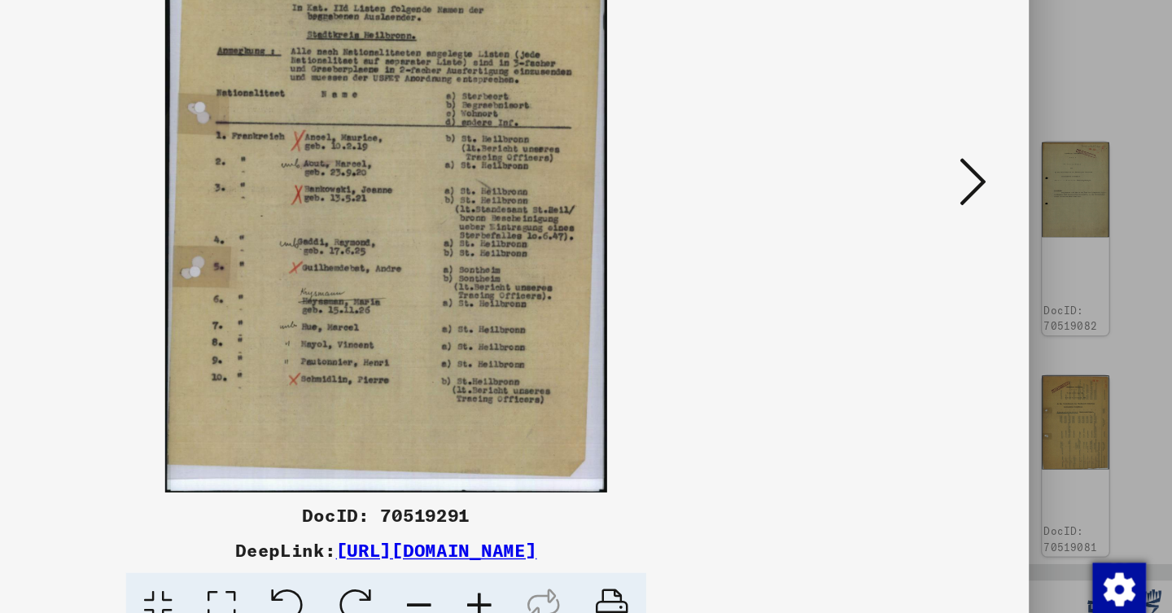
click at [1004, 245] on icon at bounding box center [1014, 264] width 20 height 39
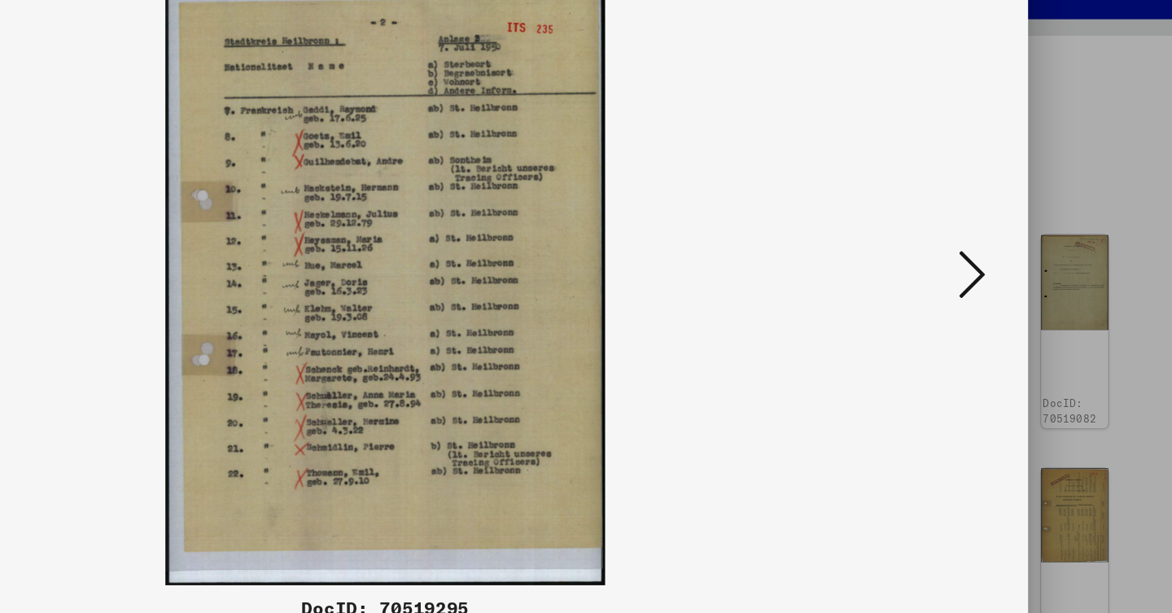
click at [776, 116] on div at bounding box center [586, 306] width 1172 height 613
